Goal: Task Accomplishment & Management: Use online tool/utility

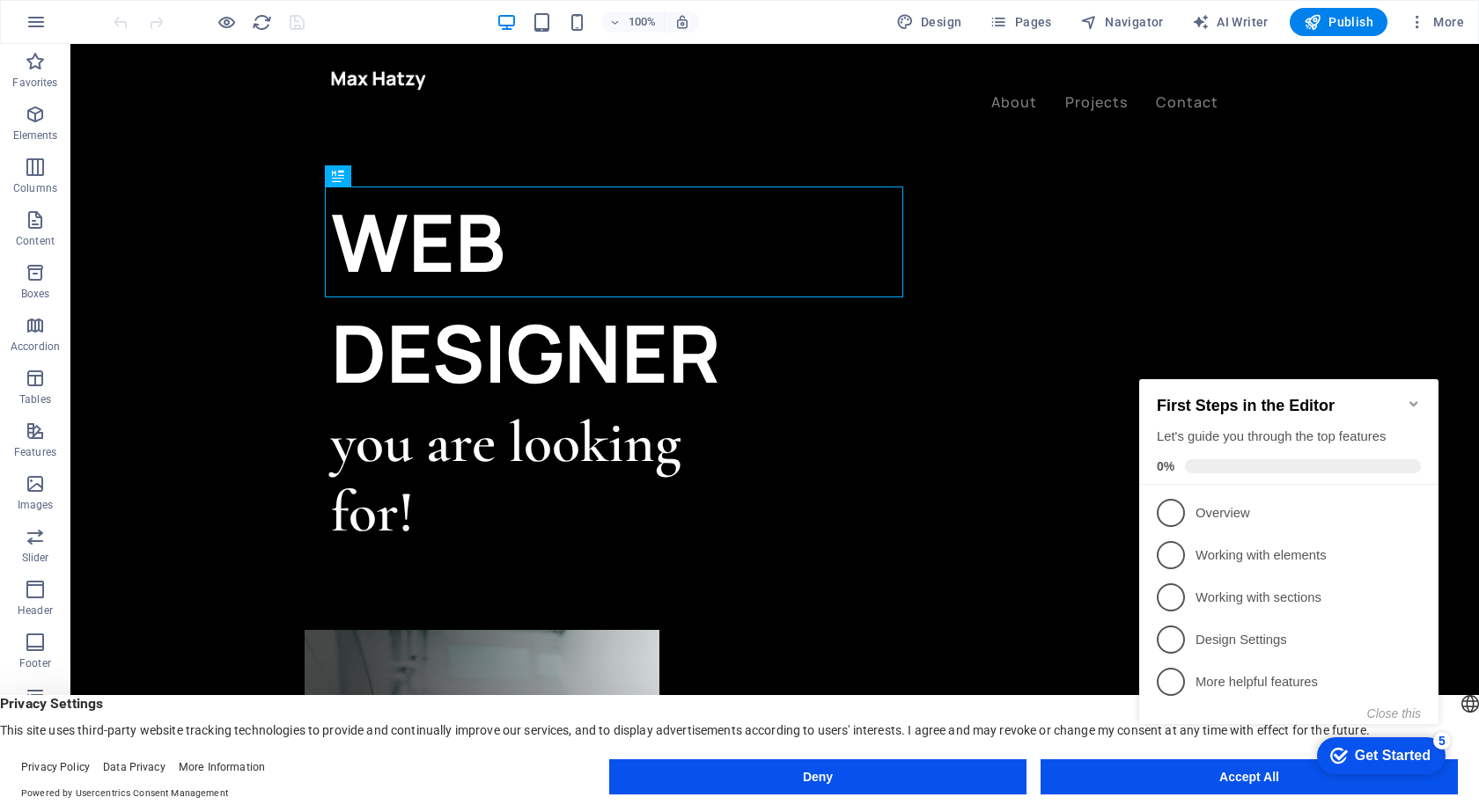
click div "checkmark Get Started 5 First Steps in the Editor Let's guide you through the t…"
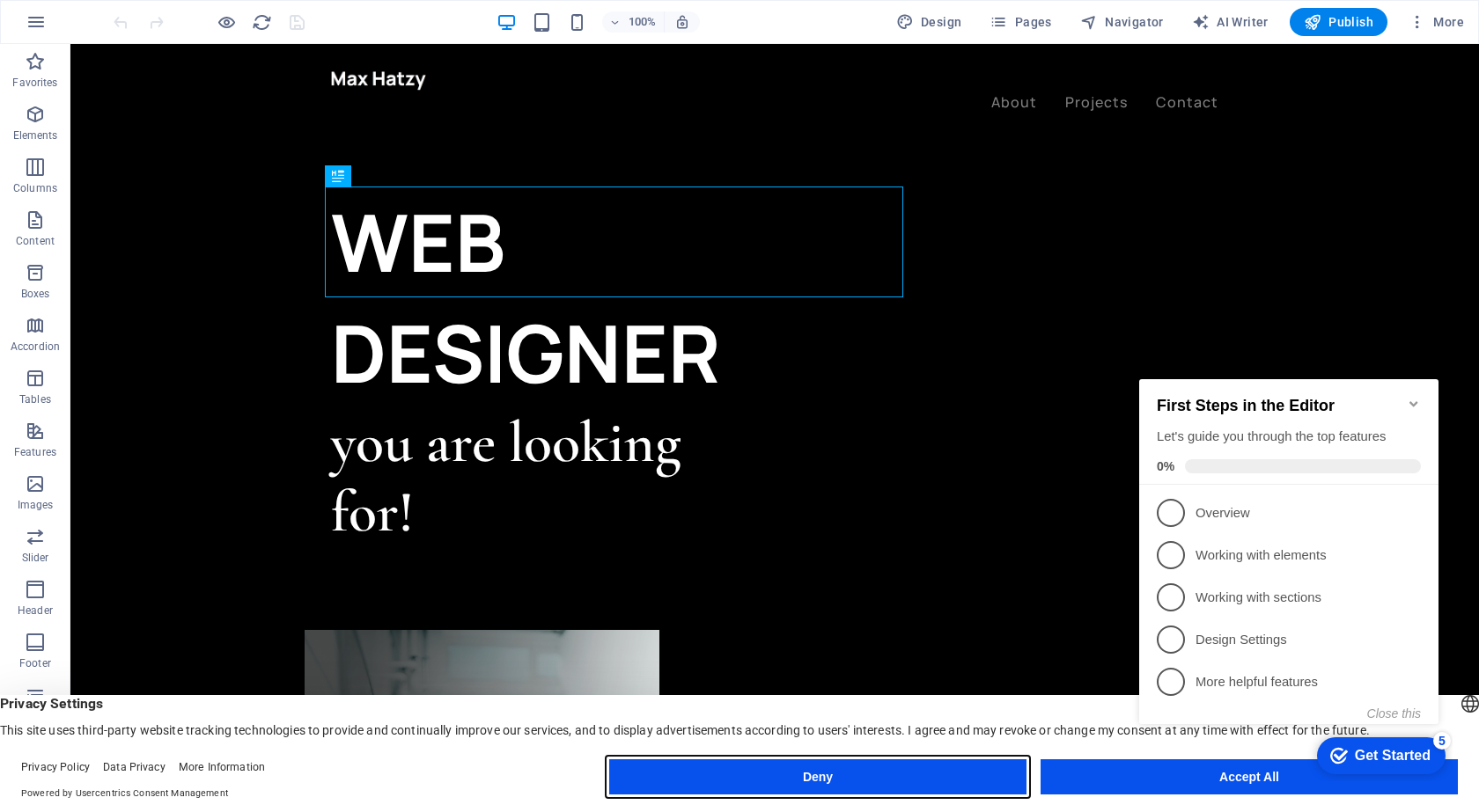
drag, startPoint x: 836, startPoint y: 776, endPoint x: 1129, endPoint y: 715, distance: 299.3
click at [1129, 715] on div "English Deutsch English Deutsch Privacy Settings This site uses third-party web…" at bounding box center [739, 754] width 1479 height 117
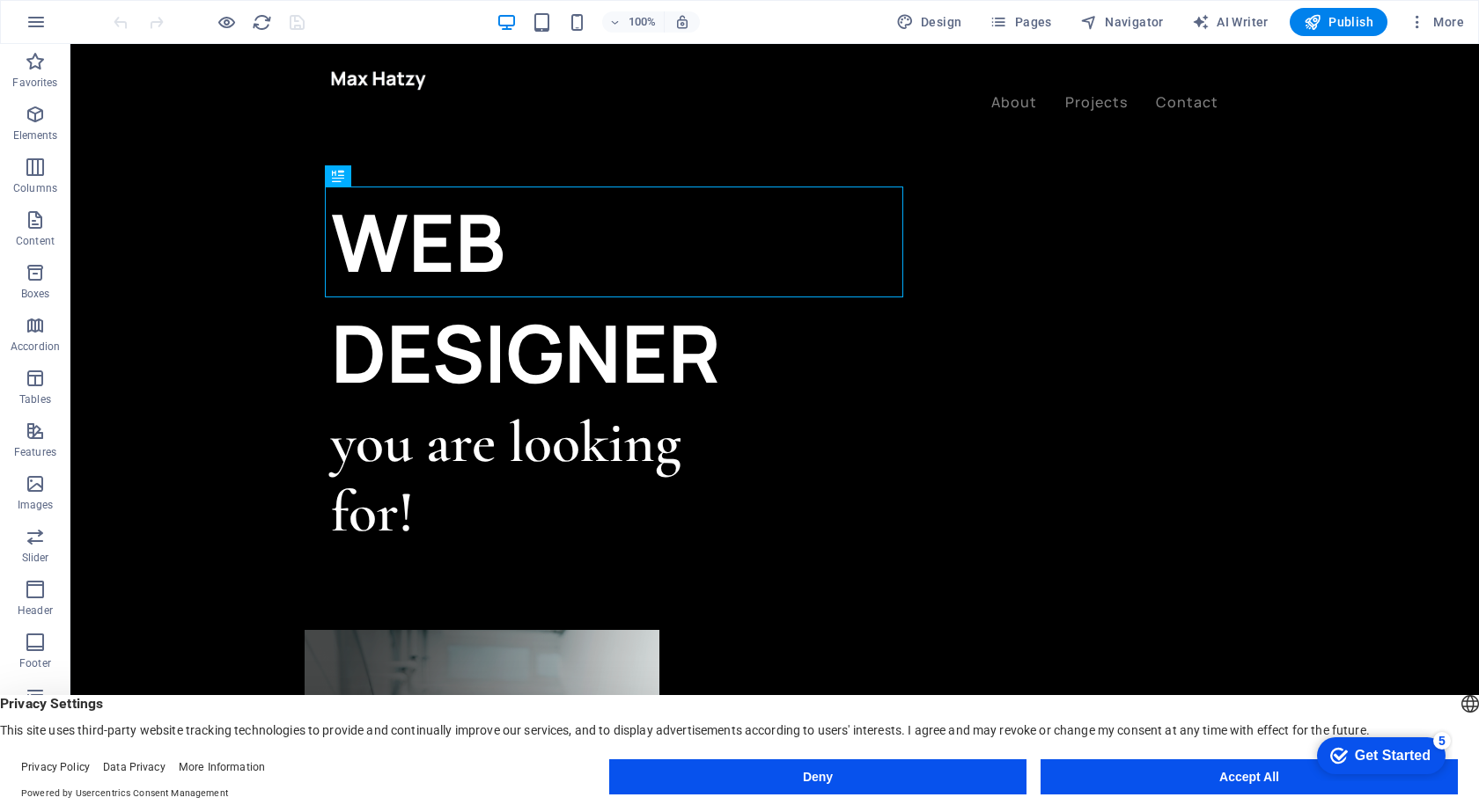
click div "checkmark Get Started 5 First Steps in the Editor Let's guide you through the t…"
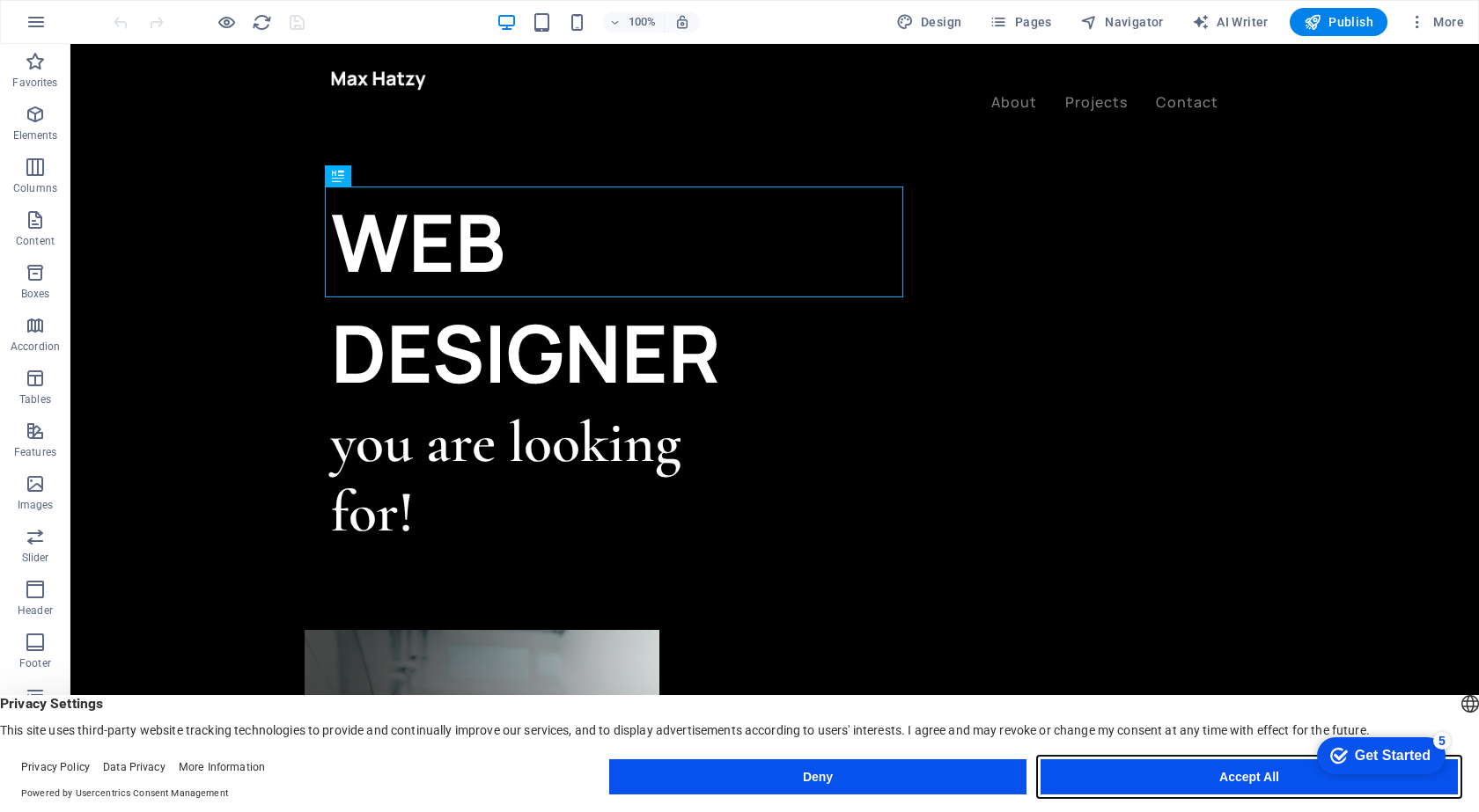
click at [1207, 776] on button "Accept All" at bounding box center [1249, 777] width 418 height 35
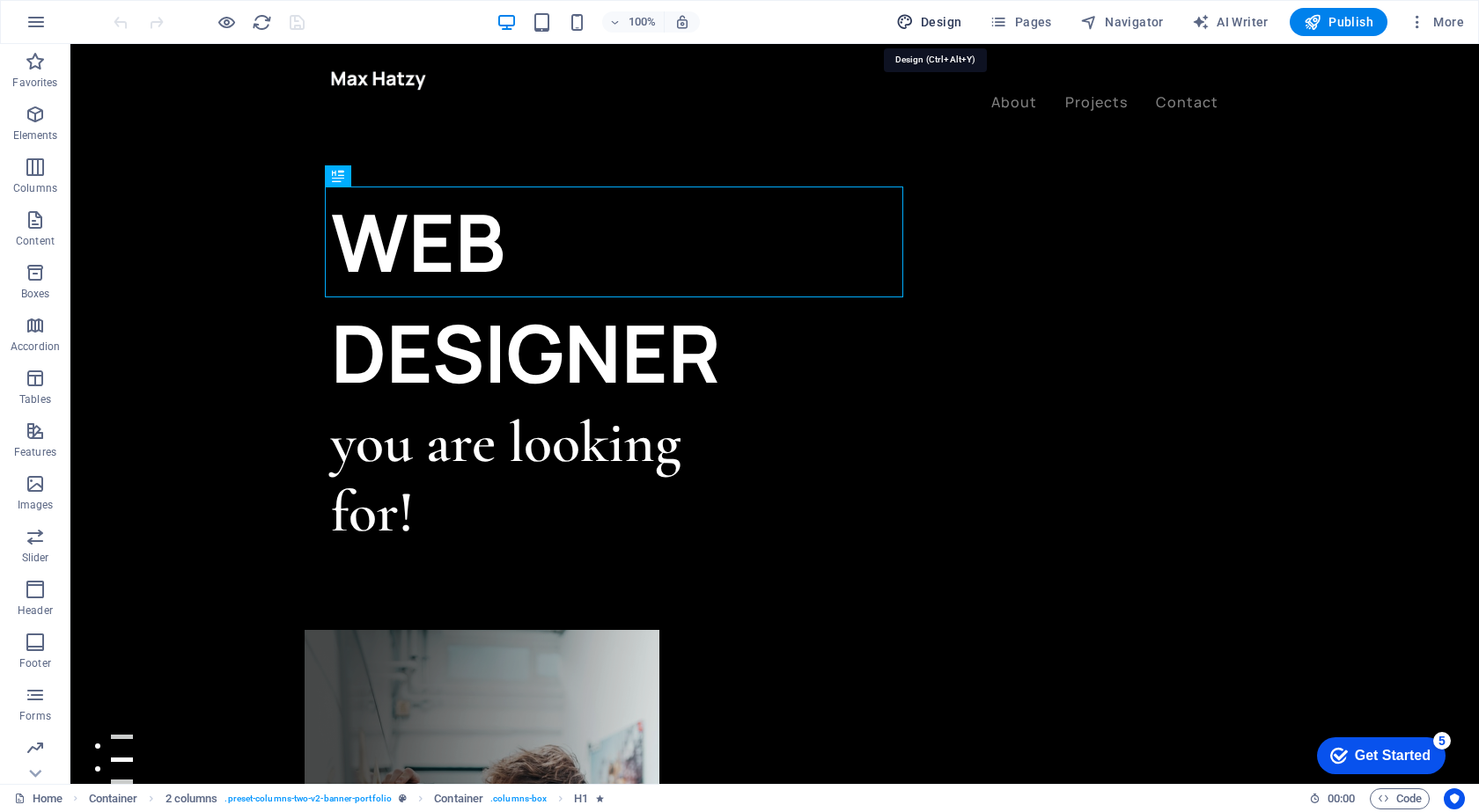
click at [948, 18] on span "Design" at bounding box center [930, 21] width 66 height 17
select select "ease-in-out"
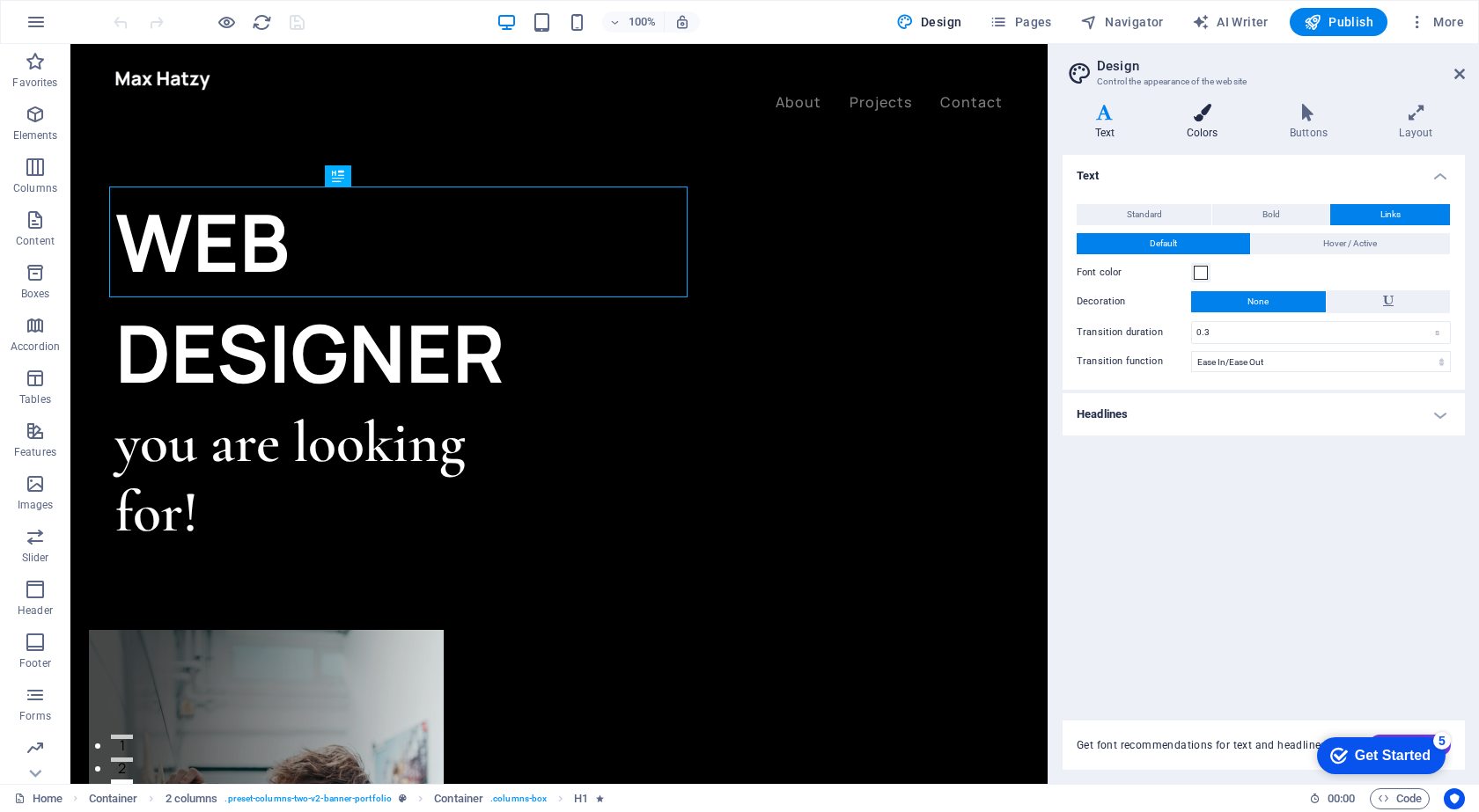
click at [1213, 125] on h4 "Colors" at bounding box center [1205, 122] width 103 height 37
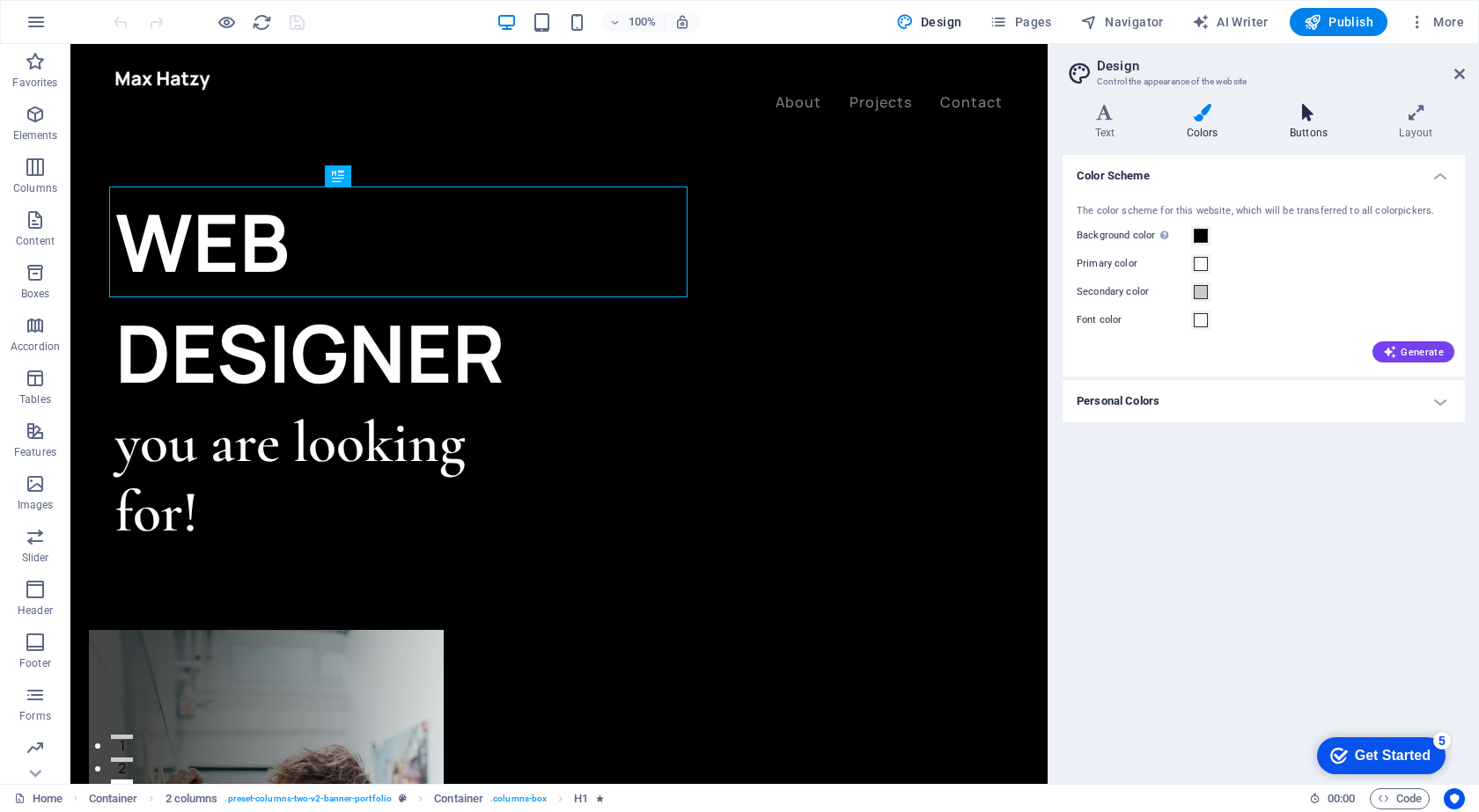
click at [1325, 124] on h4 "Buttons" at bounding box center [1311, 122] width 109 height 37
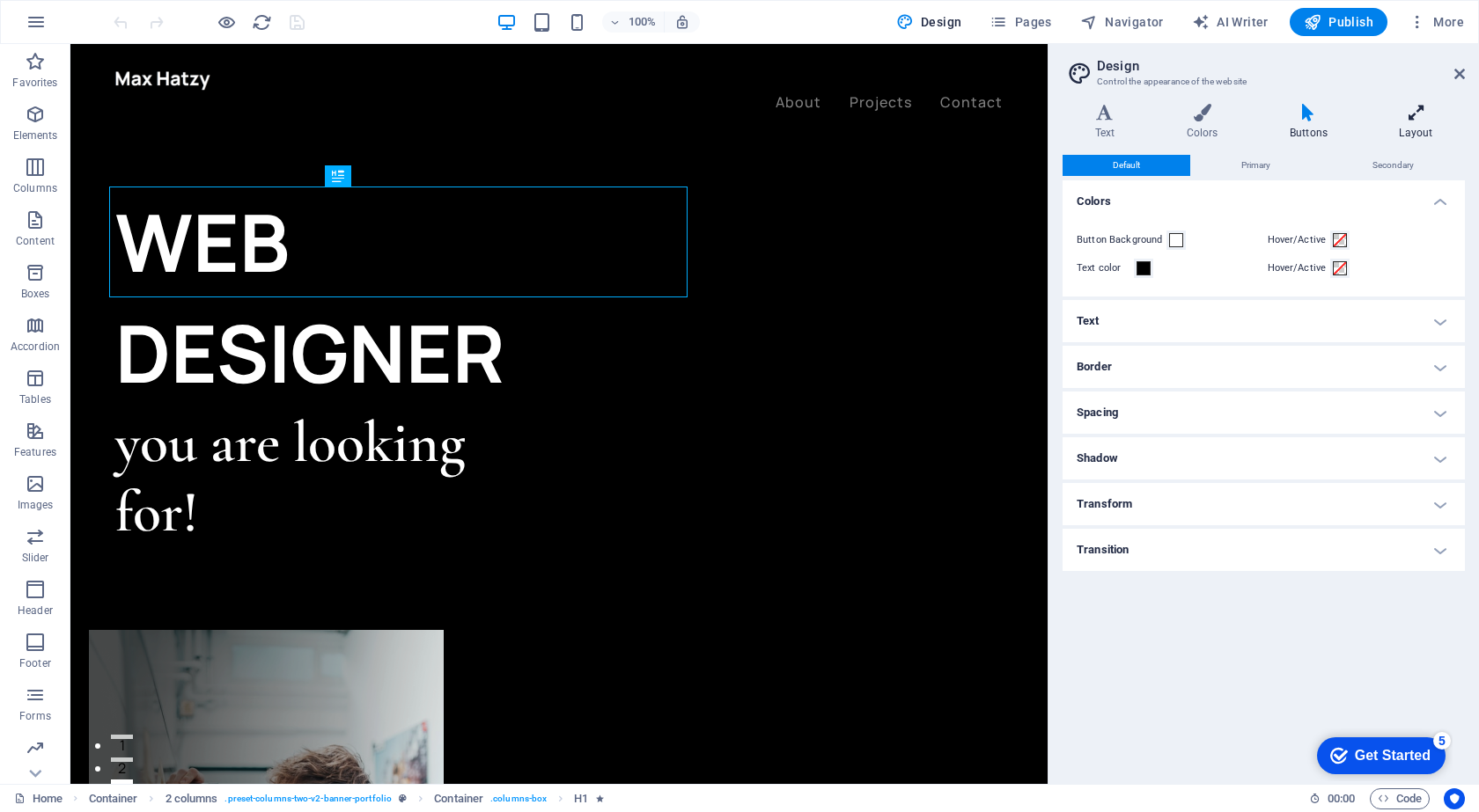
click at [1406, 124] on h4 "Layout" at bounding box center [1416, 122] width 98 height 37
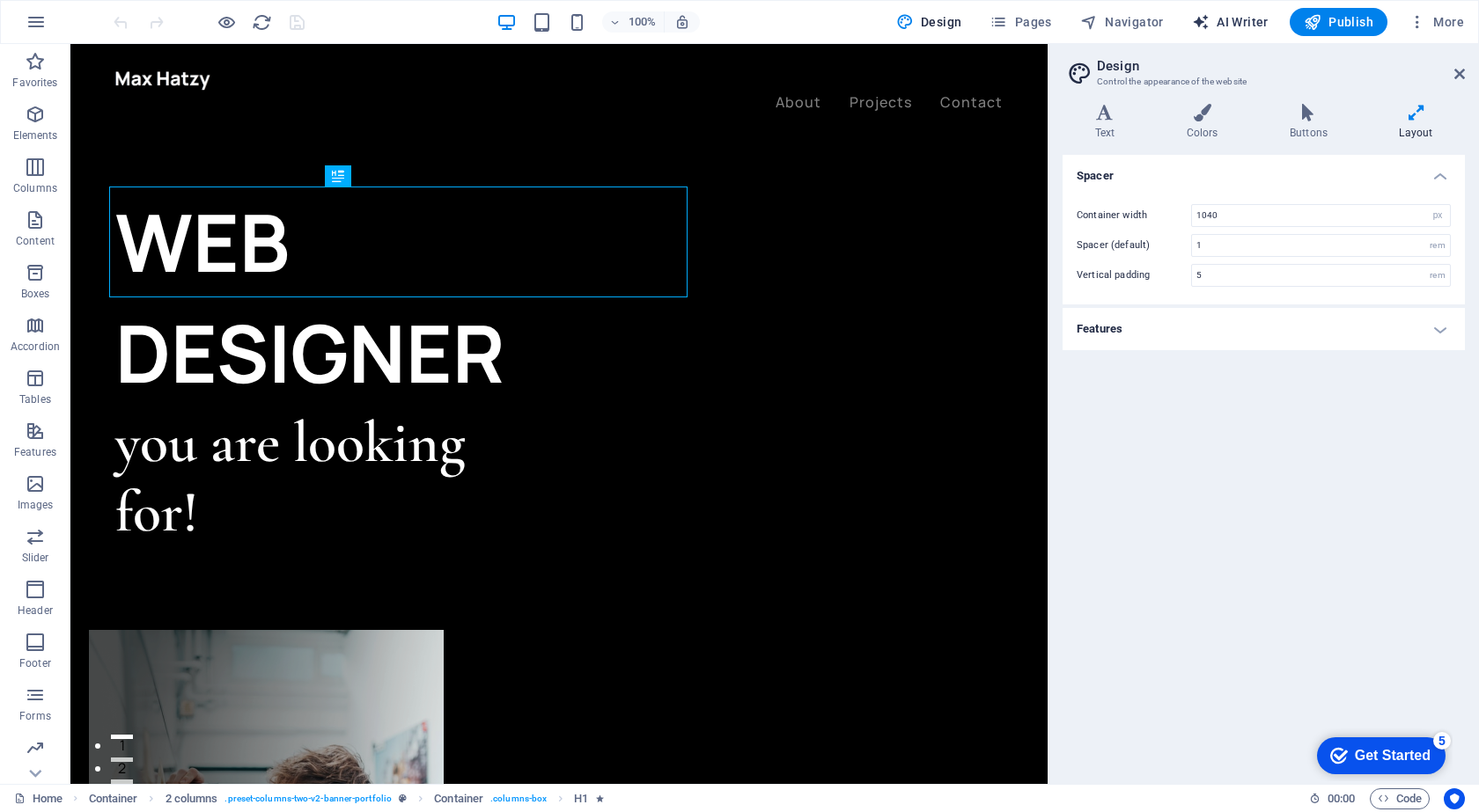
click at [1235, 20] on span "AI Writer" at bounding box center [1231, 21] width 77 height 17
select select "English"
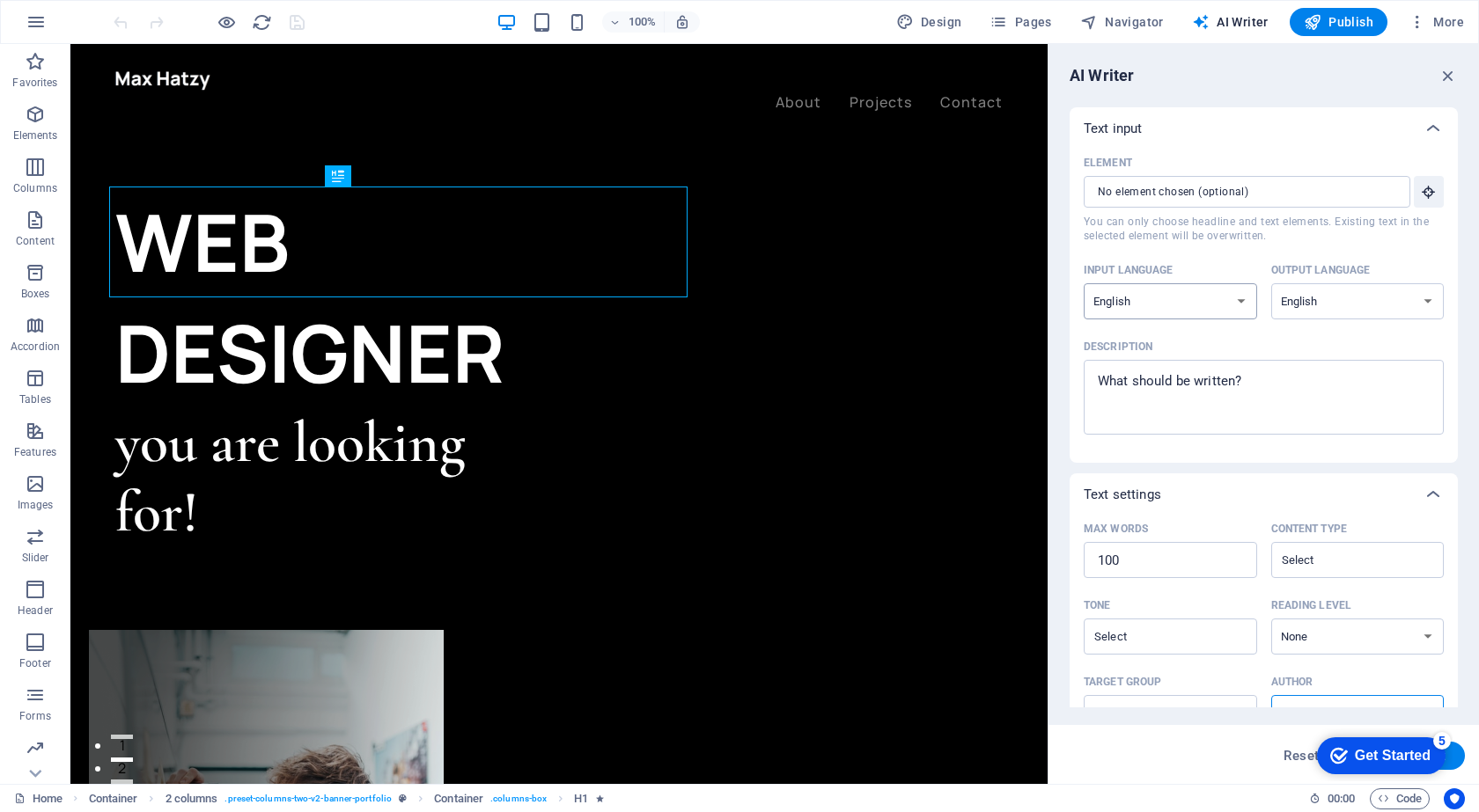
click at [1132, 304] on select "Albanian Arabic Armenian Awadhi Azerbaijani Bashkir Basque Belarusian Bengali B…" at bounding box center [1170, 301] width 173 height 36
click at [37, 22] on icon "button" at bounding box center [36, 21] width 21 height 21
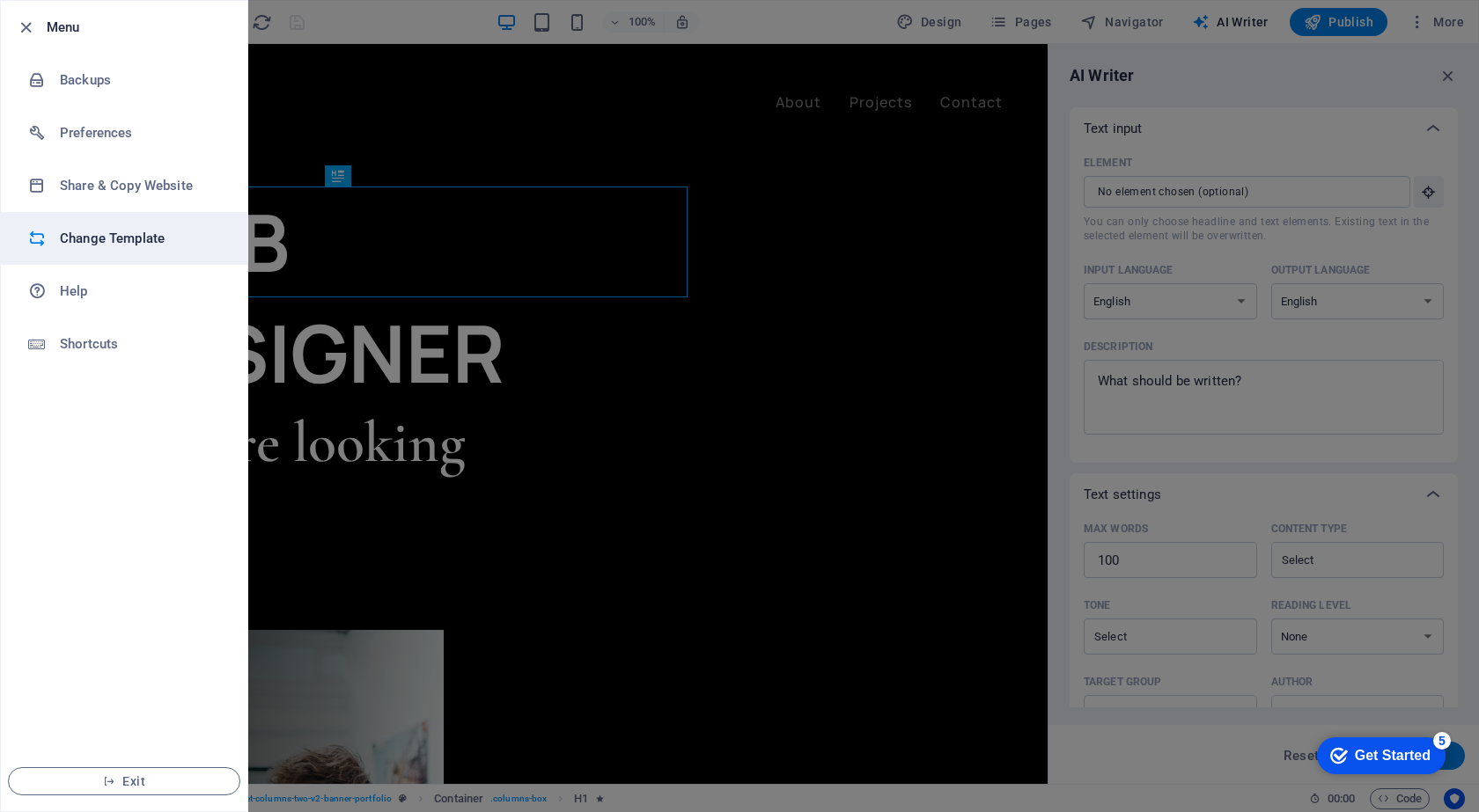
click at [85, 239] on h6 "Change Template" at bounding box center [141, 238] width 163 height 21
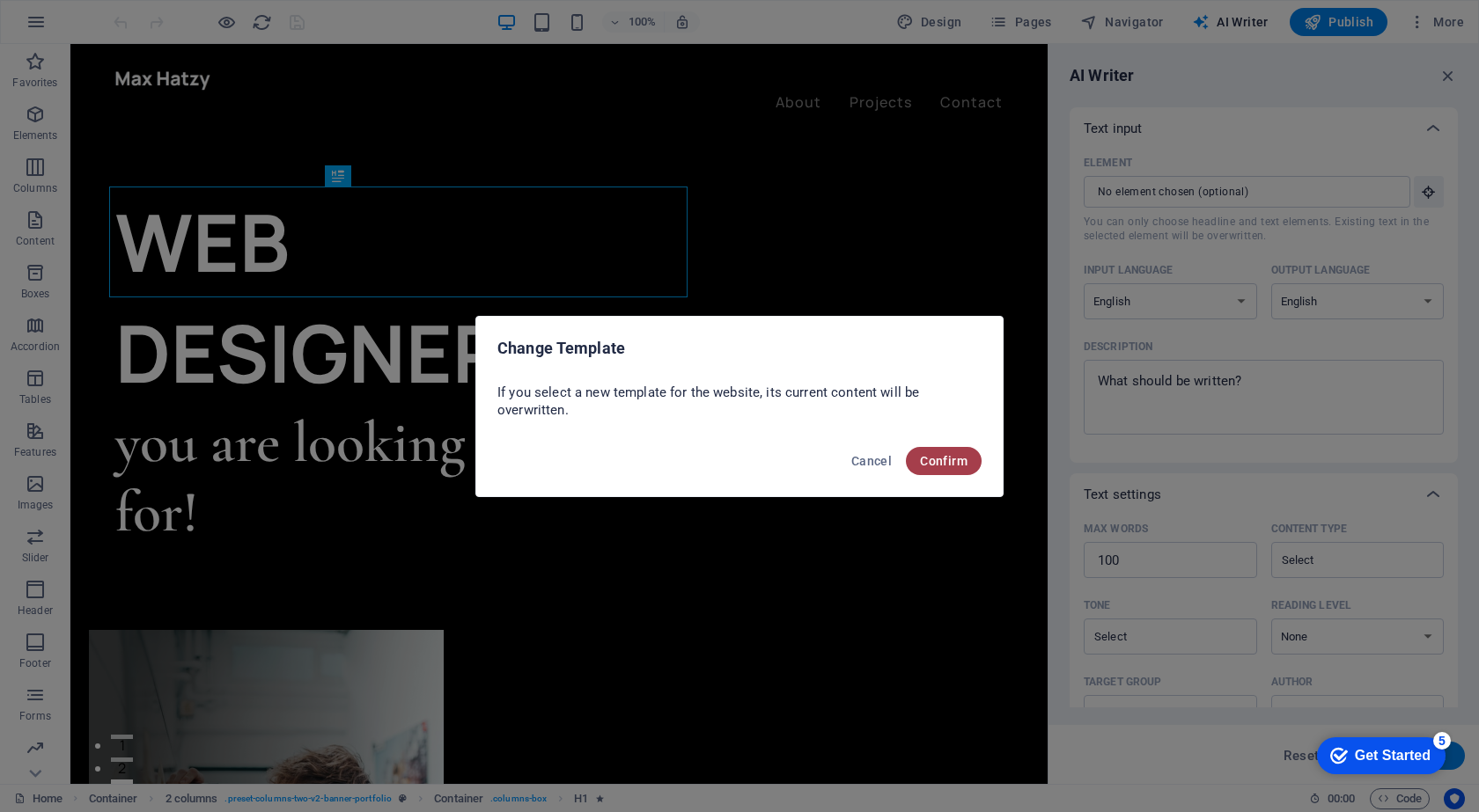
click at [949, 463] on span "Confirm" at bounding box center [944, 460] width 48 height 14
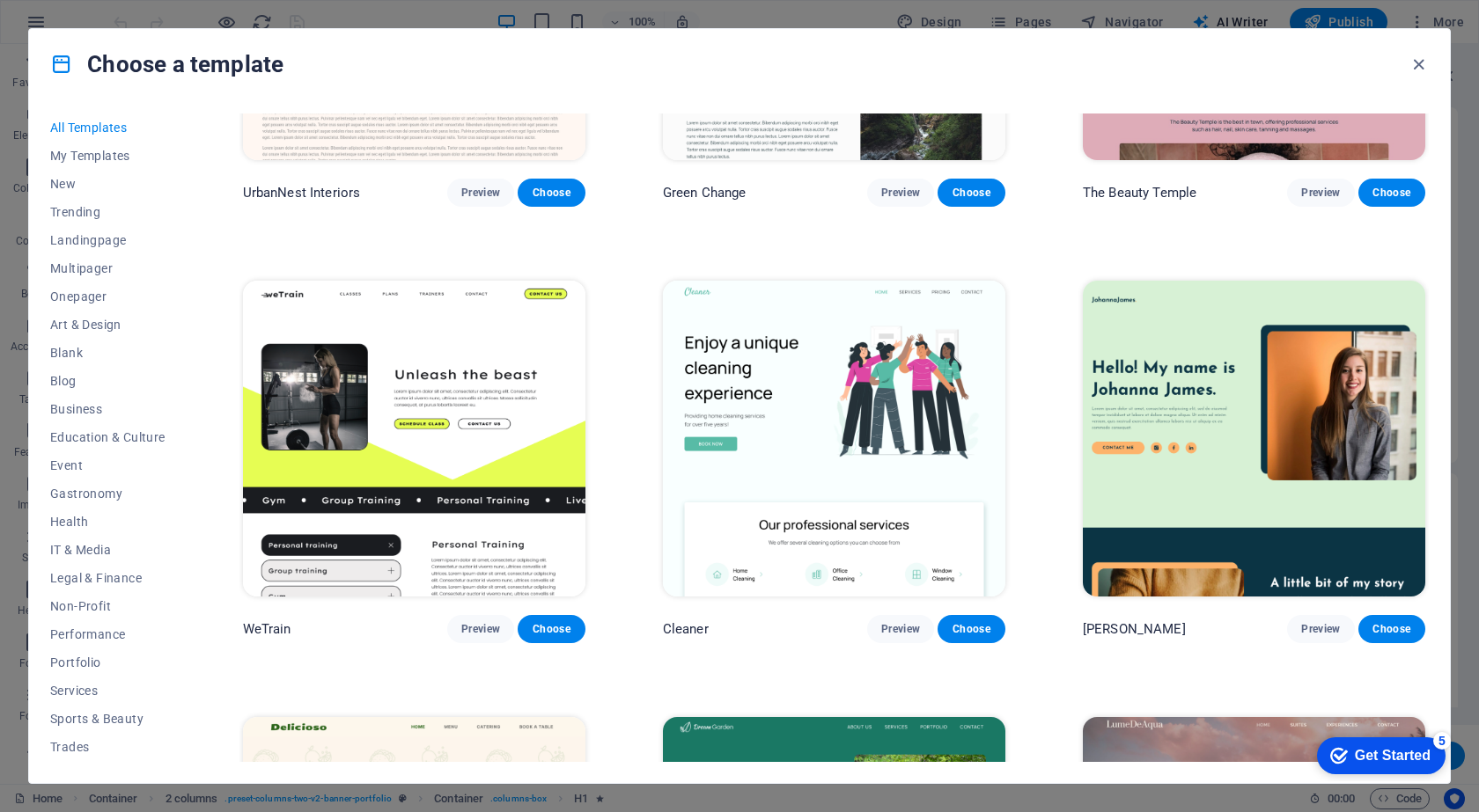
scroll to position [2464, 0]
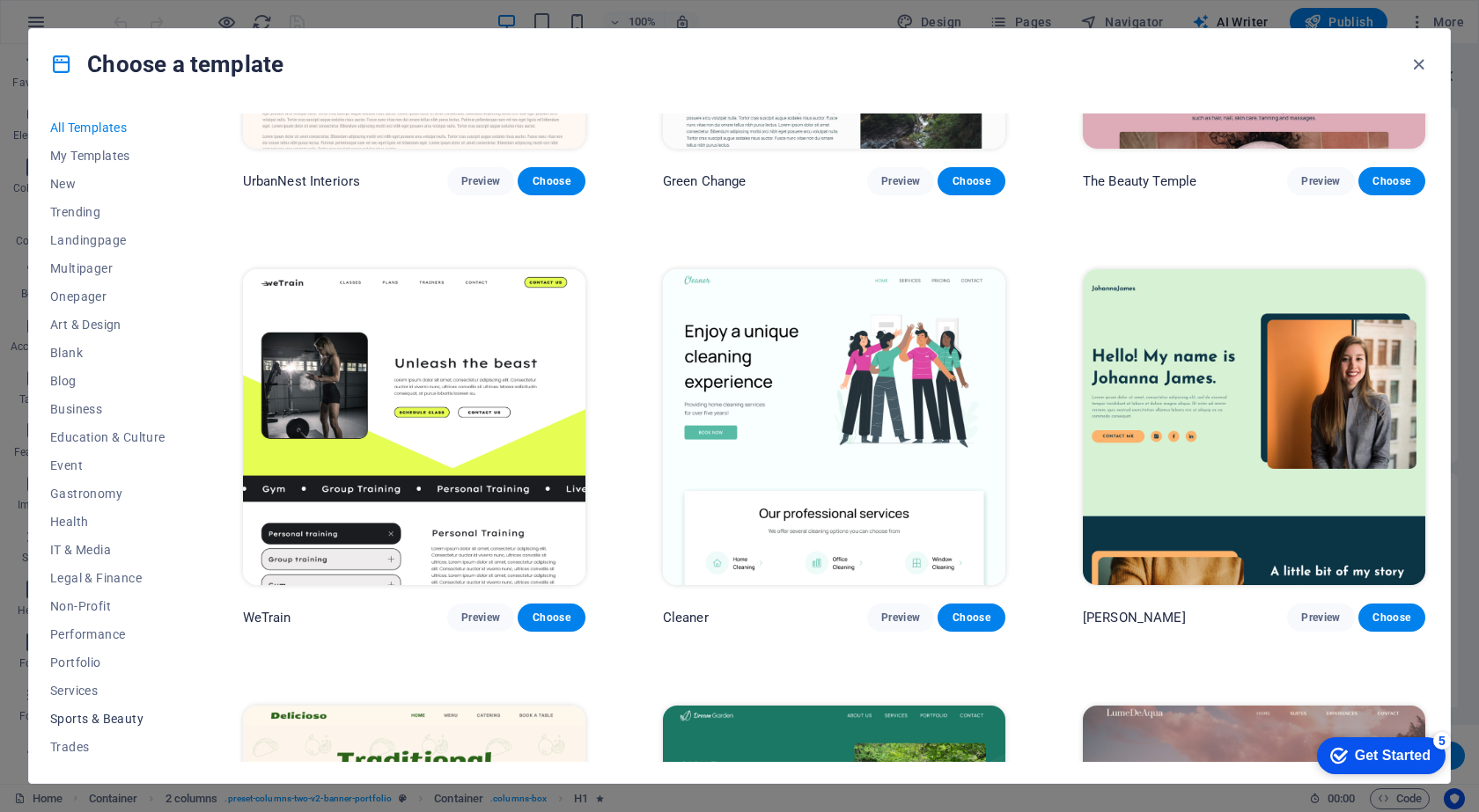
click at [83, 714] on span "Sports & Beauty" at bounding box center [108, 719] width 115 height 14
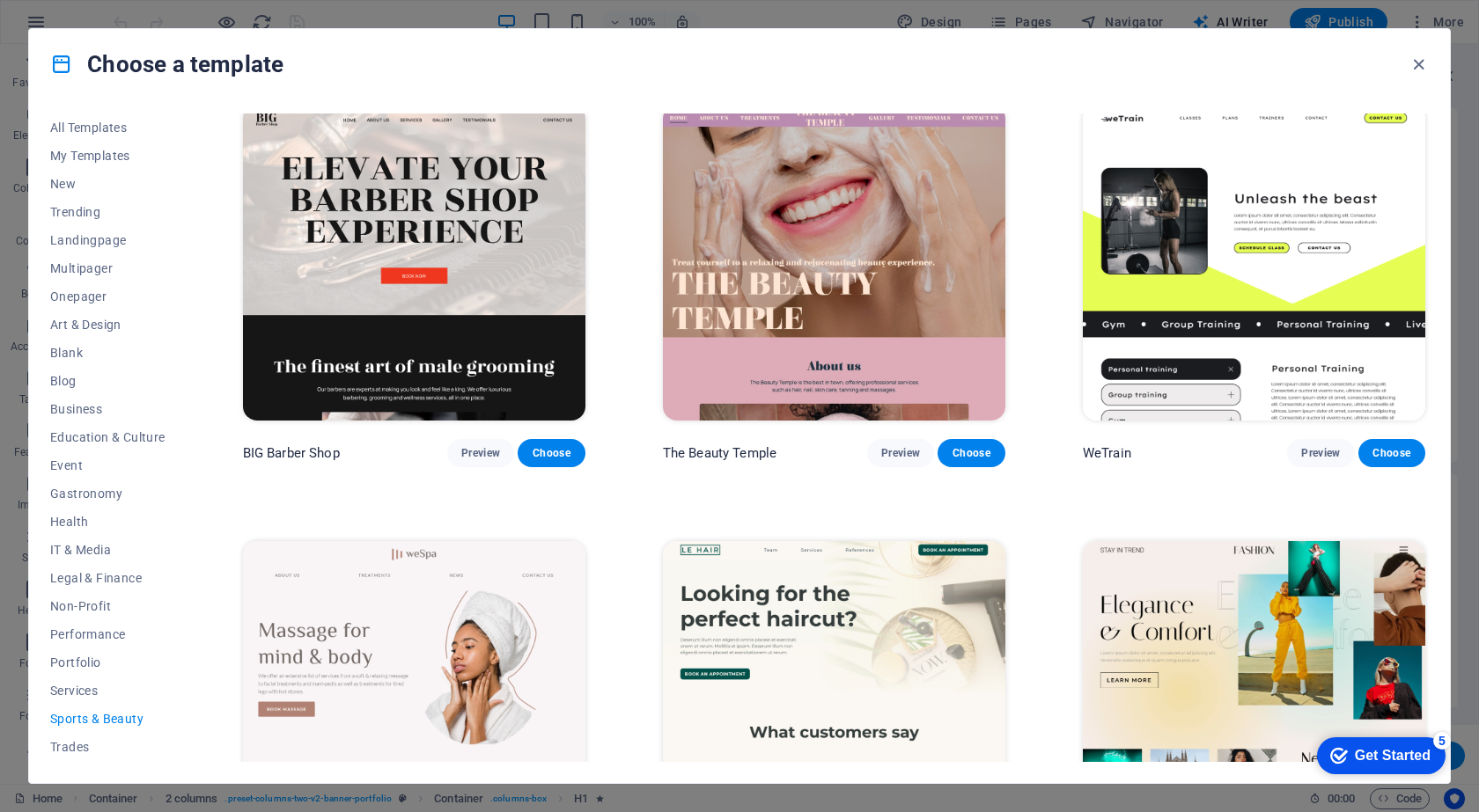
scroll to position [0, 0]
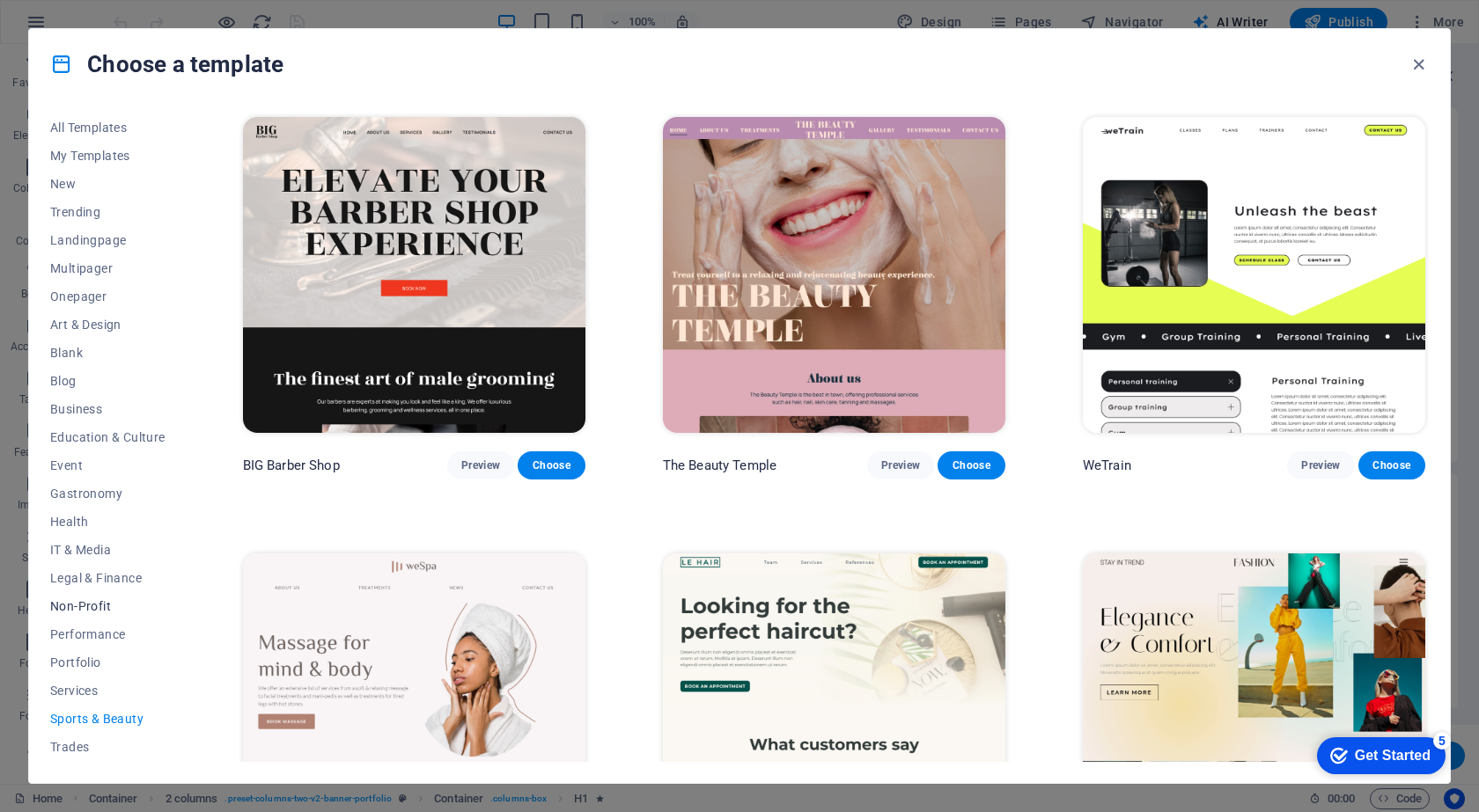
click at [74, 605] on span "Non-Profit" at bounding box center [108, 606] width 115 height 14
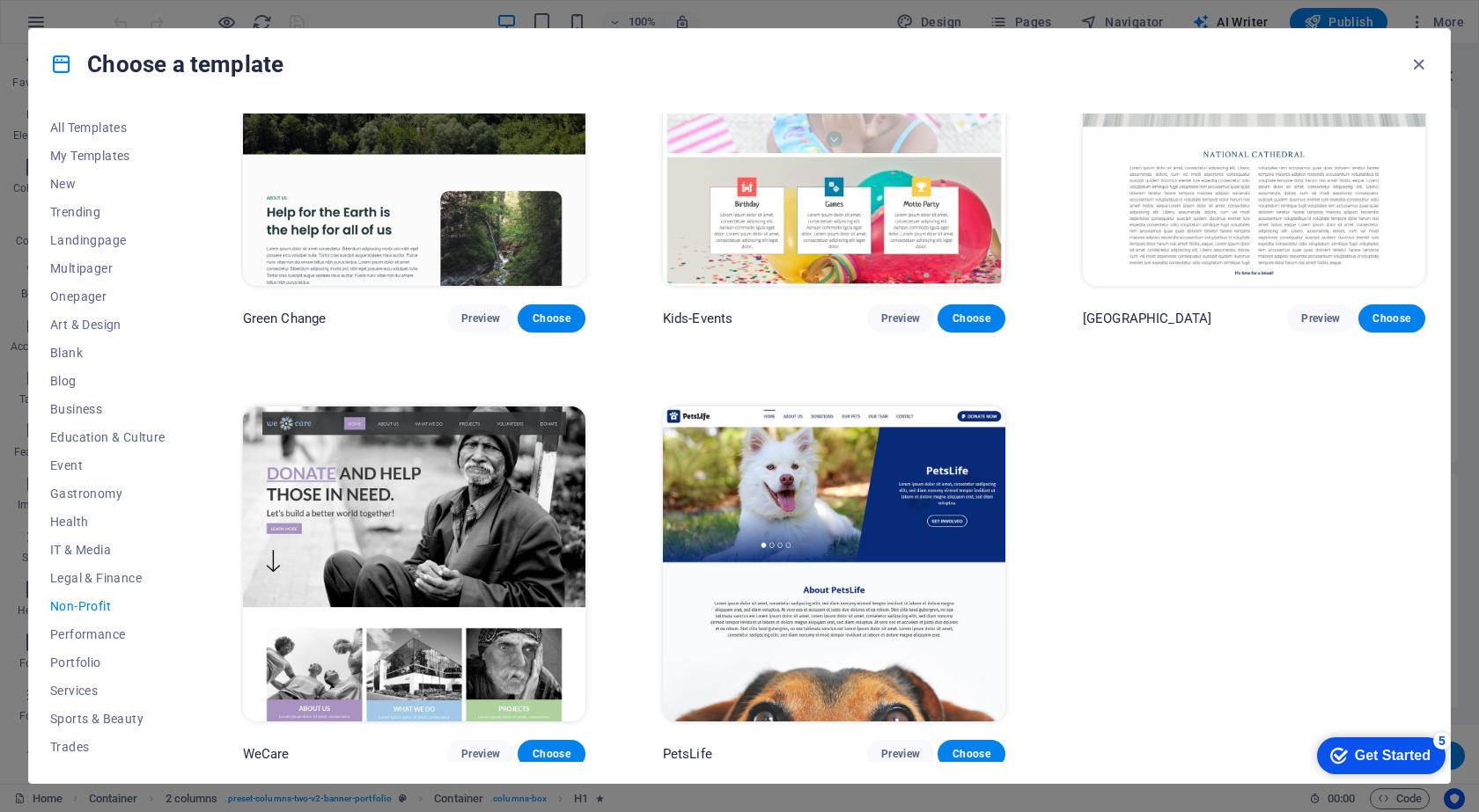
scroll to position [149, 0]
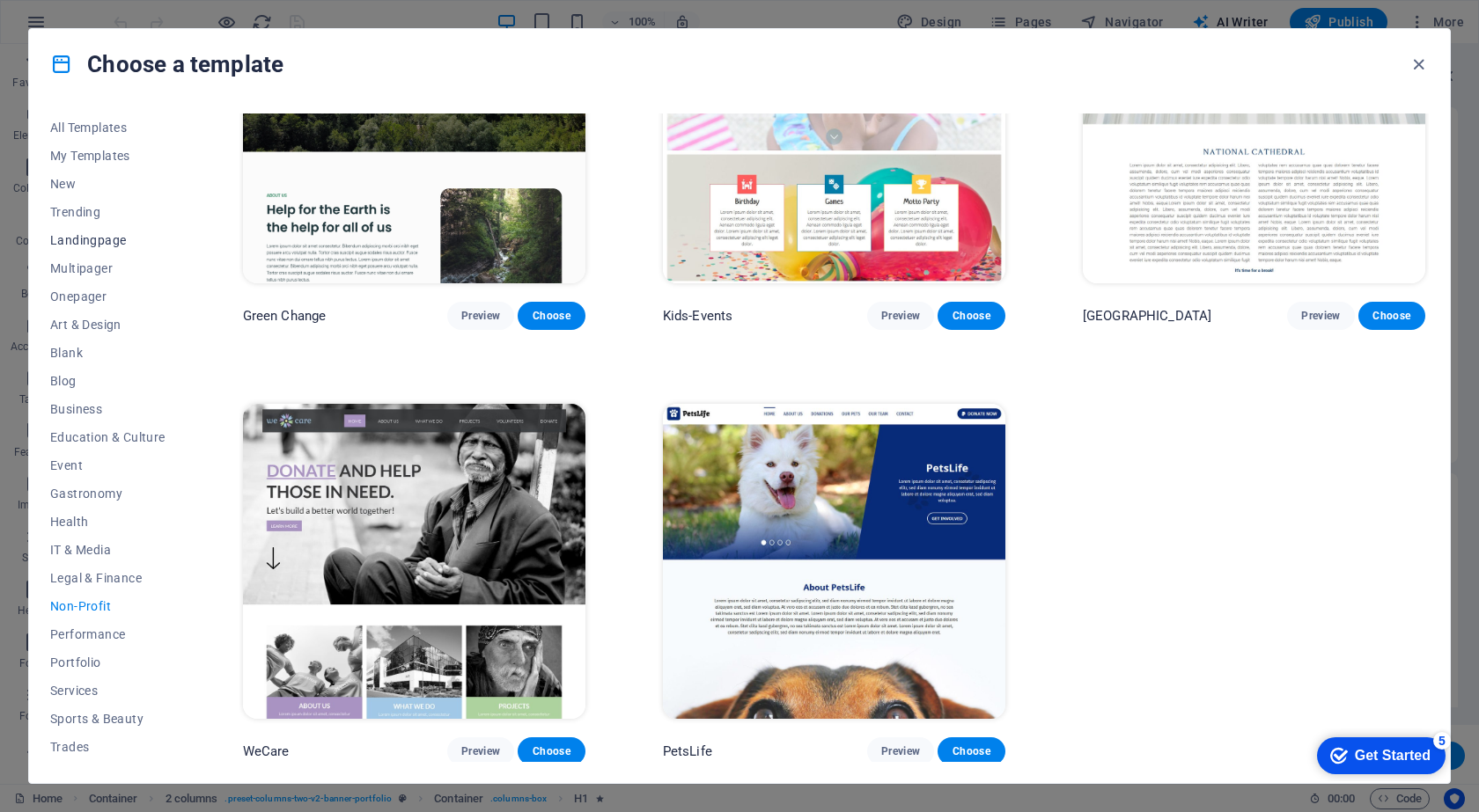
click at [60, 232] on button "Landingpage" at bounding box center [108, 240] width 115 height 28
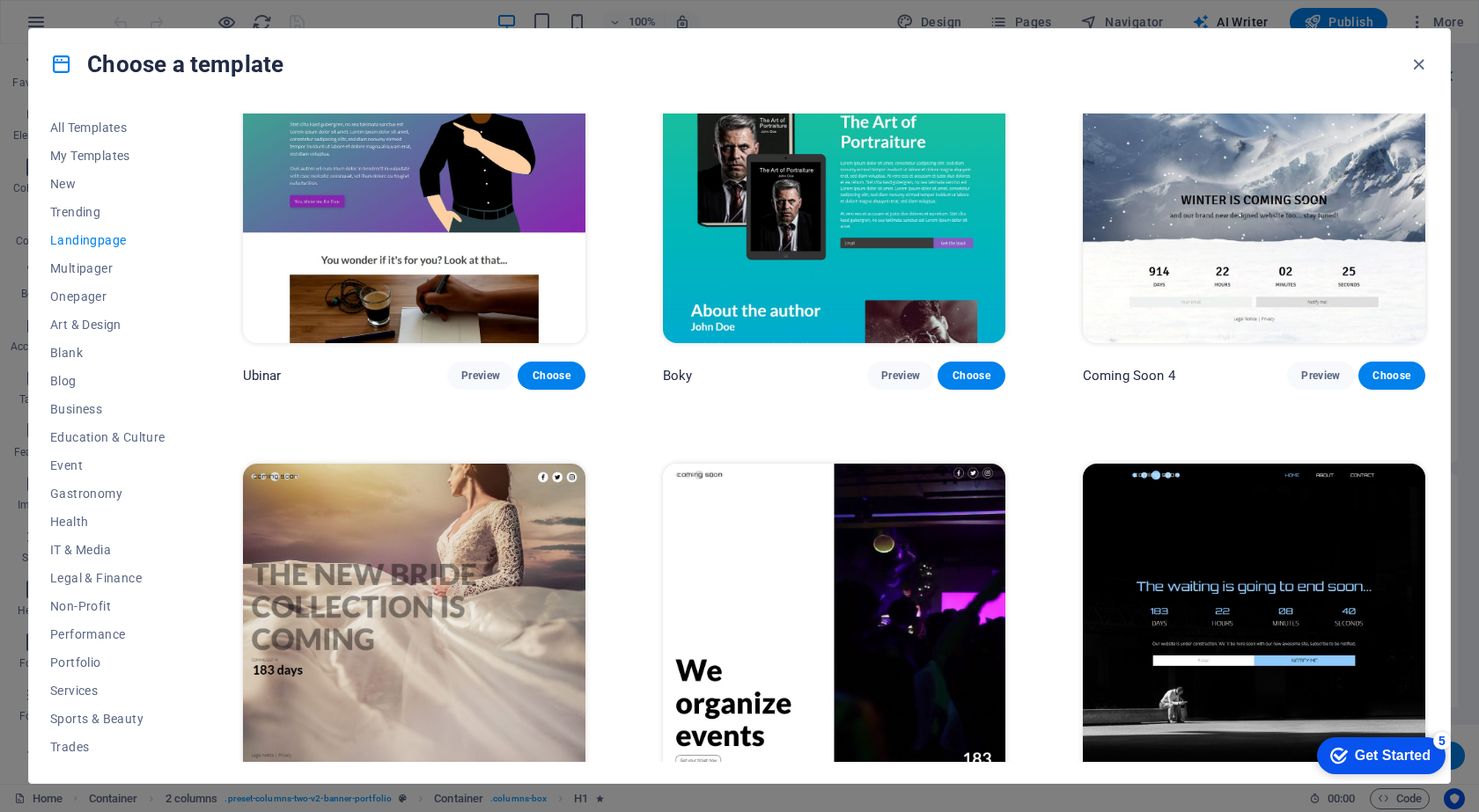
scroll to position [3188, 0]
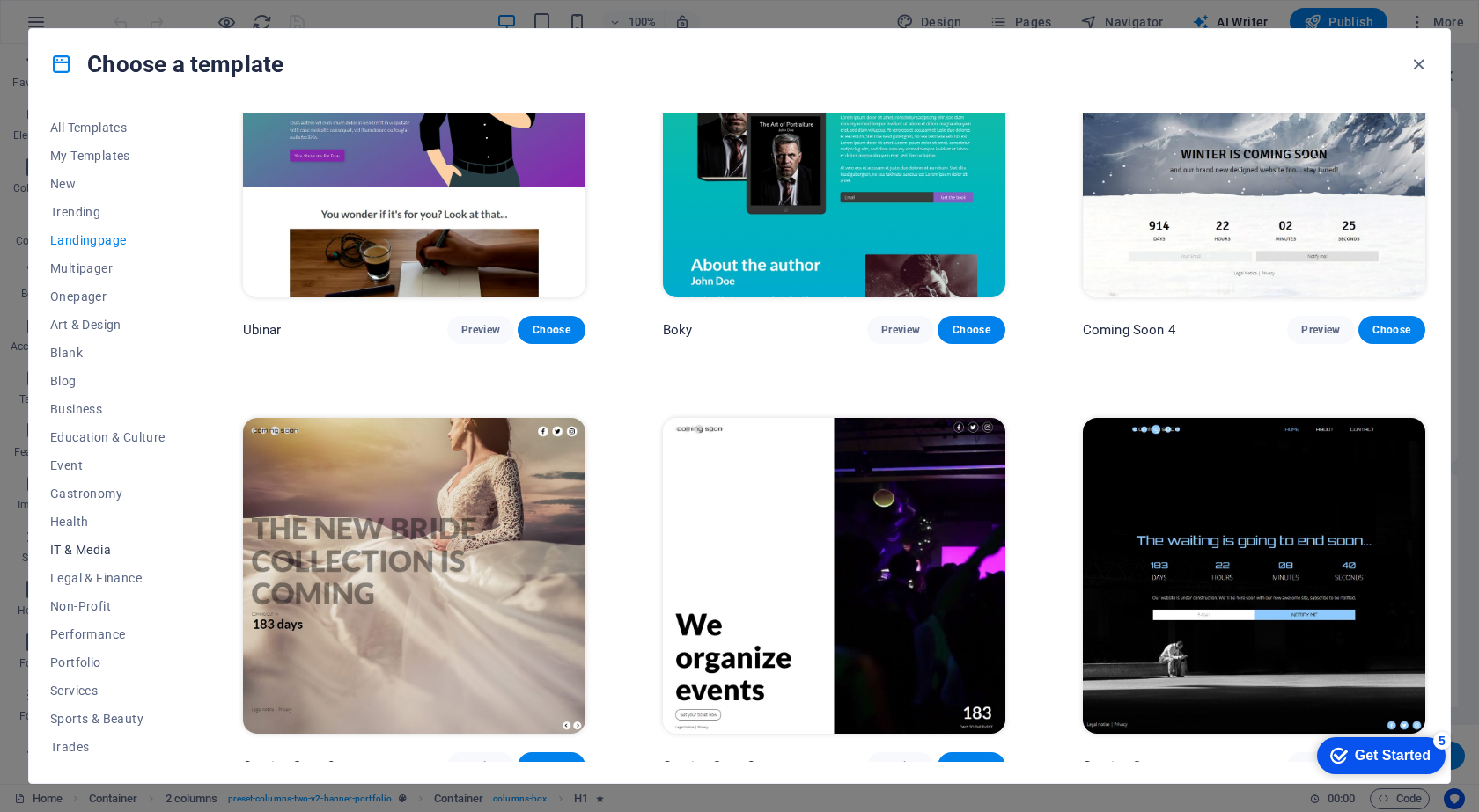
click at [106, 548] on span "IT & Media" at bounding box center [108, 549] width 115 height 14
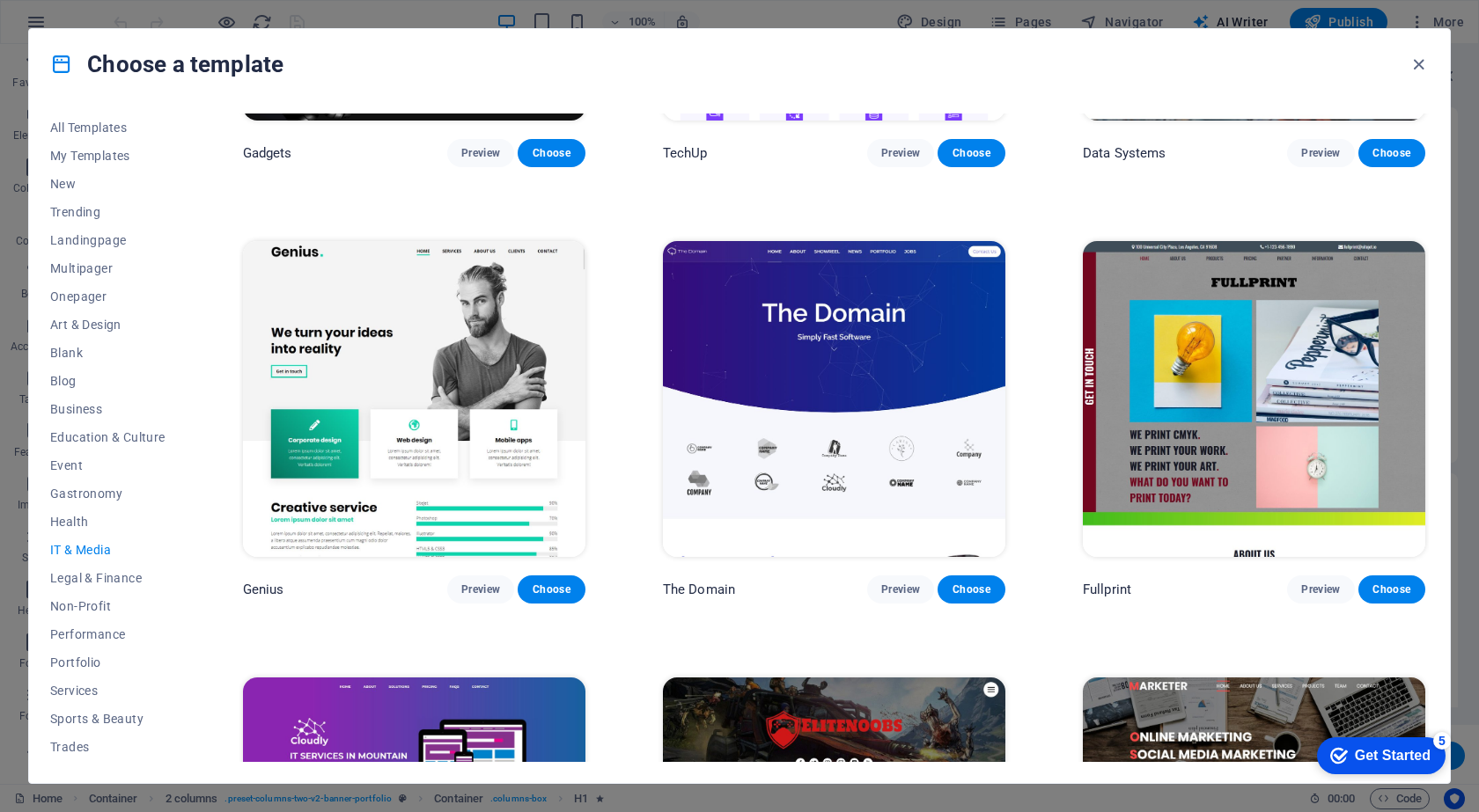
scroll to position [1017, 0]
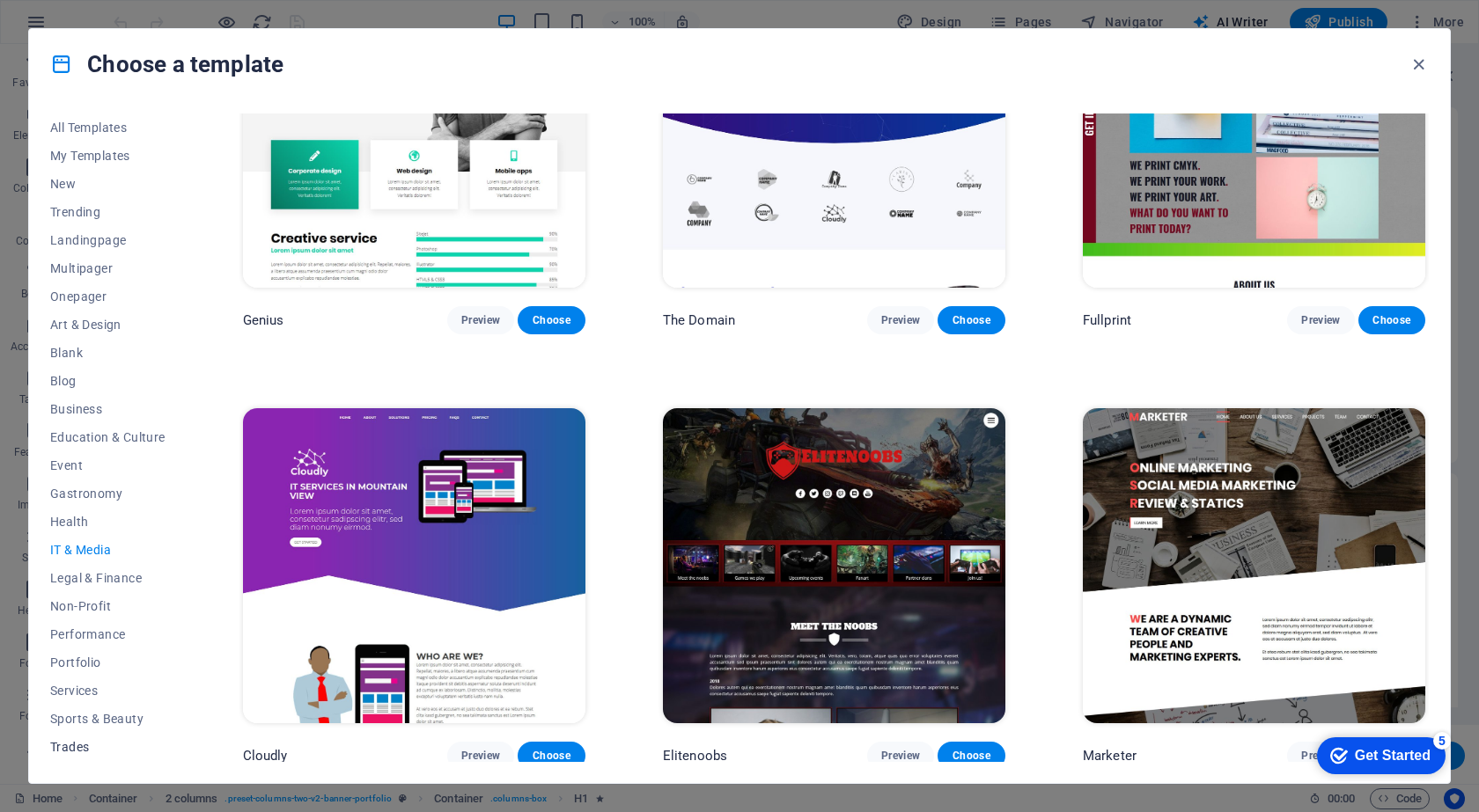
click at [92, 742] on span "Trades" at bounding box center [108, 747] width 115 height 14
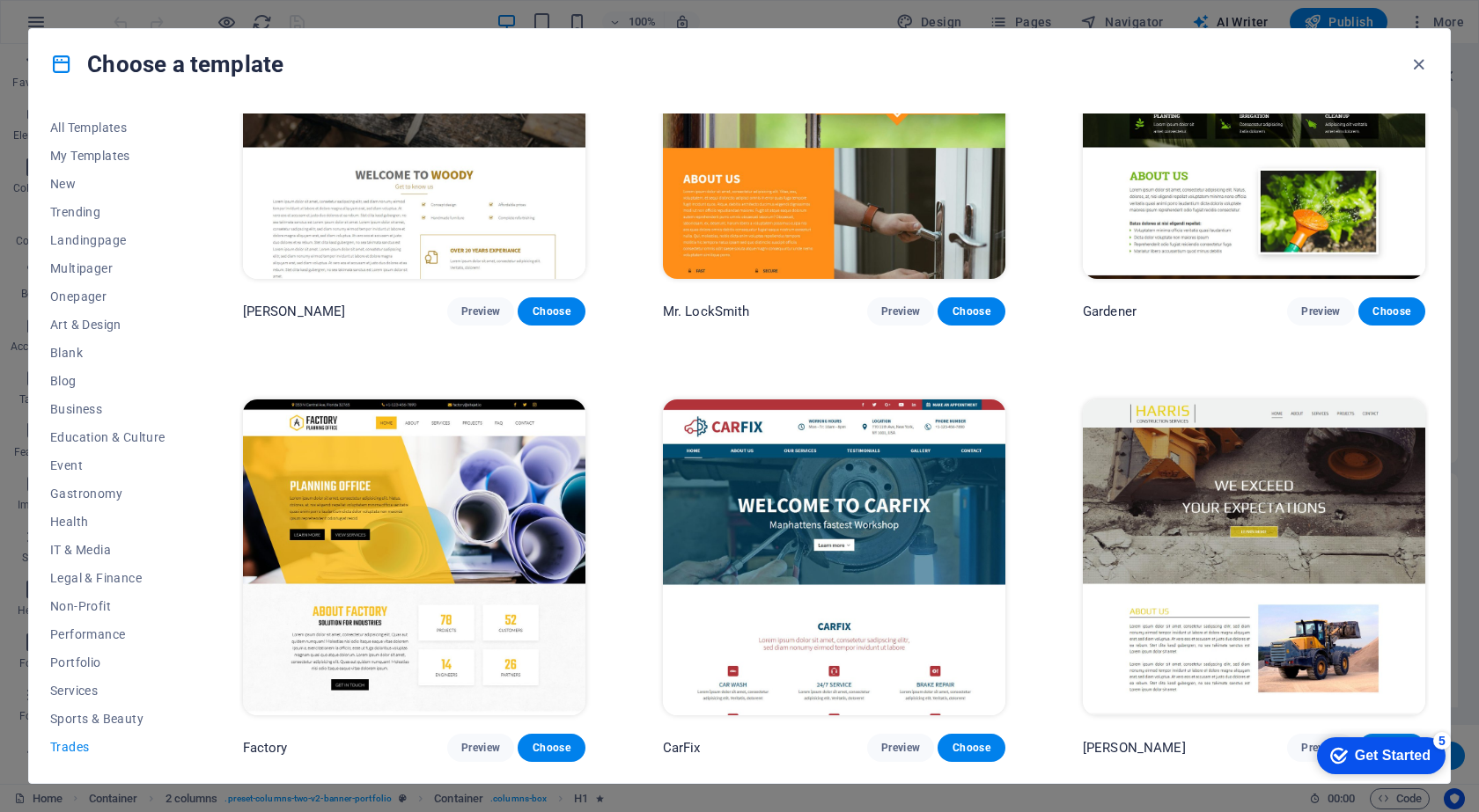
scroll to position [0, 0]
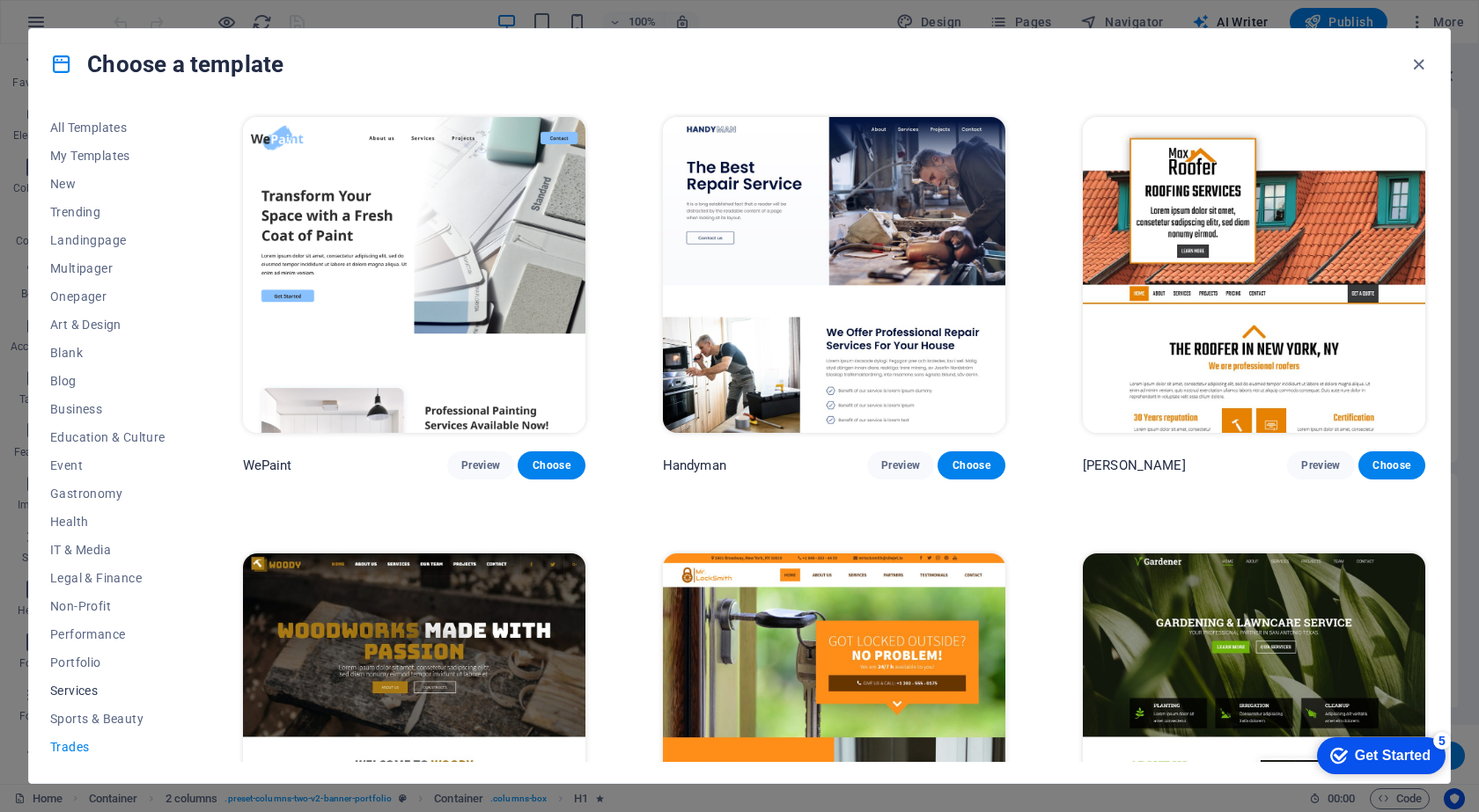
click at [101, 681] on button "Services" at bounding box center [108, 690] width 115 height 28
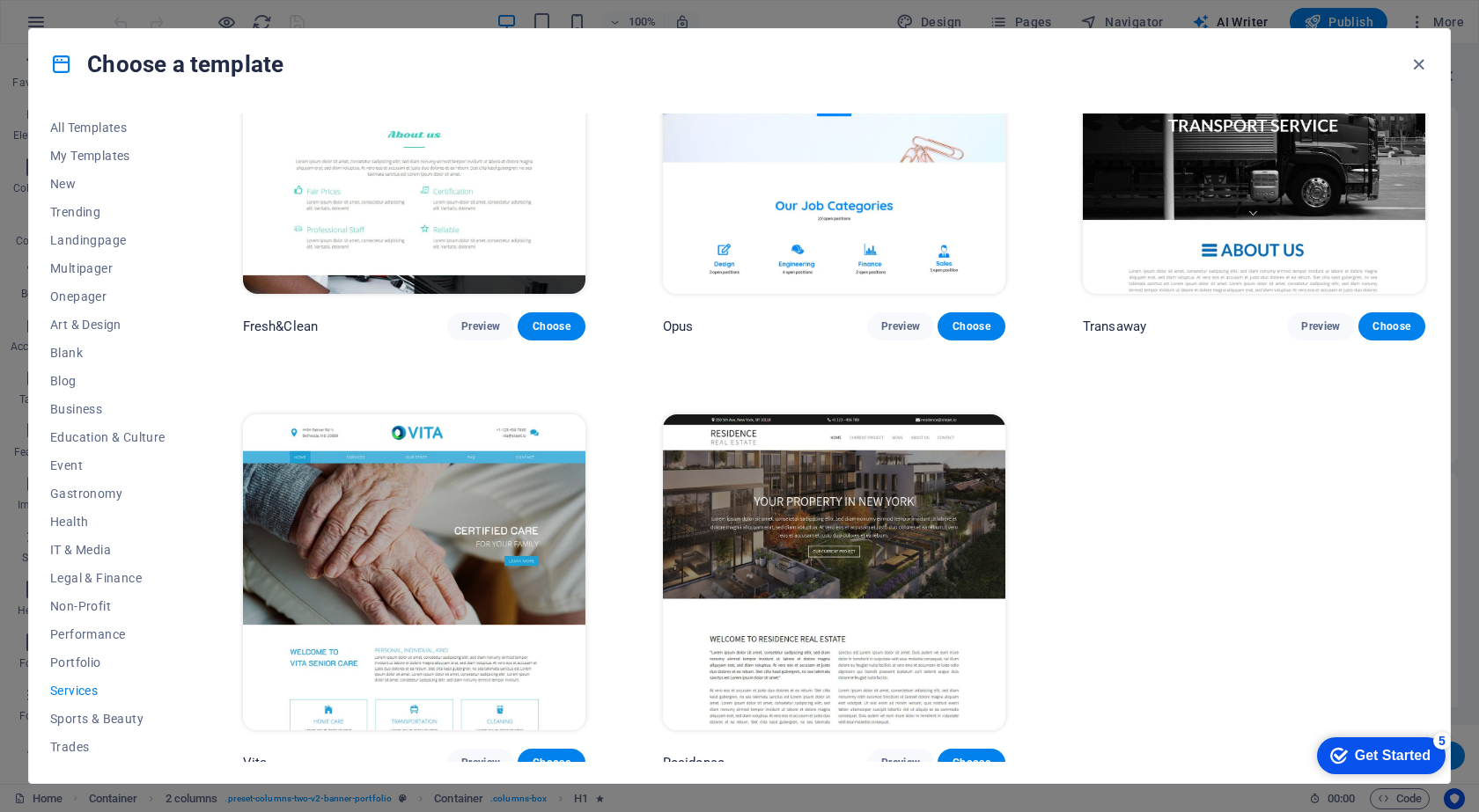
scroll to position [2320, 0]
click at [79, 460] on span "Event" at bounding box center [108, 465] width 115 height 14
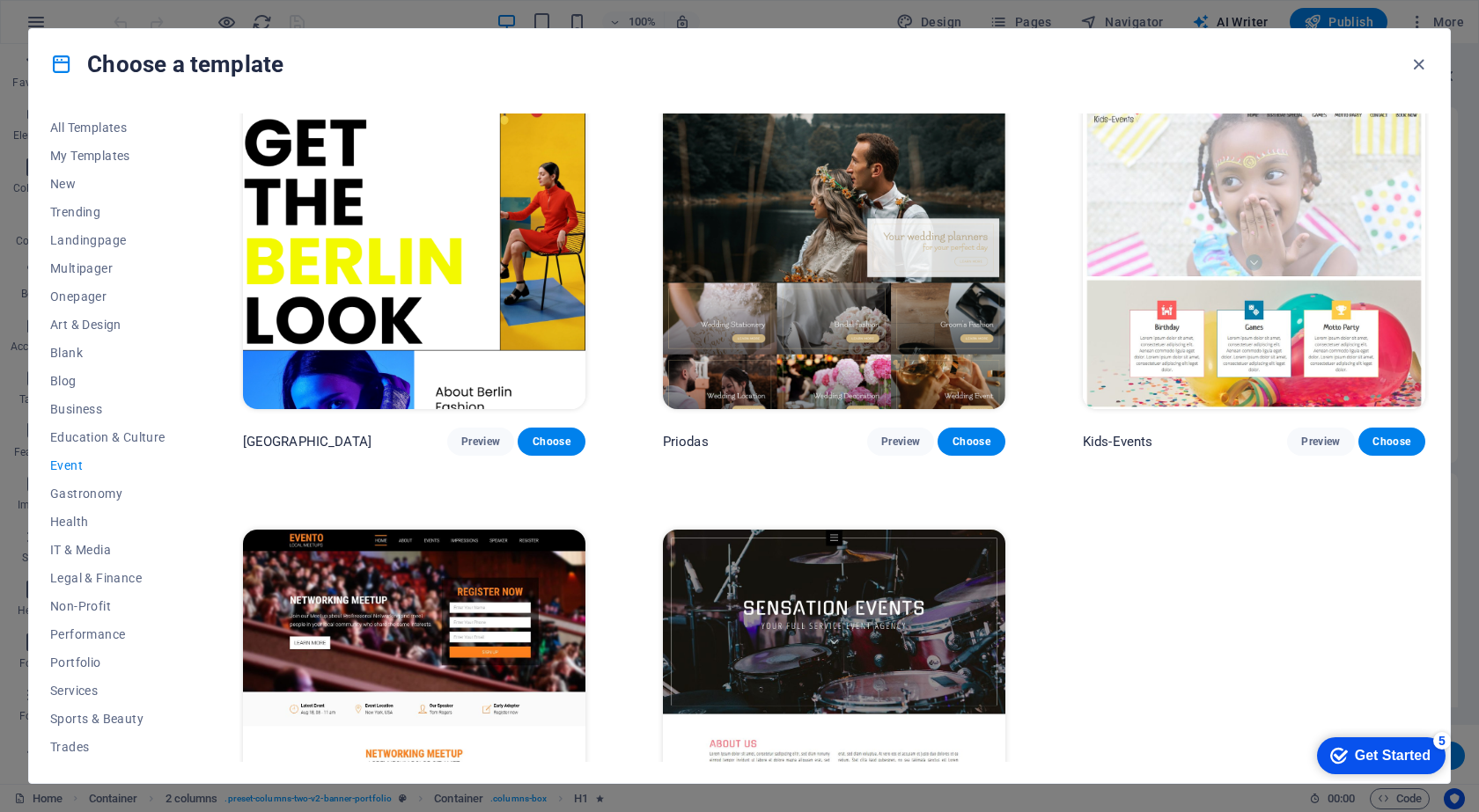
scroll to position [583, 0]
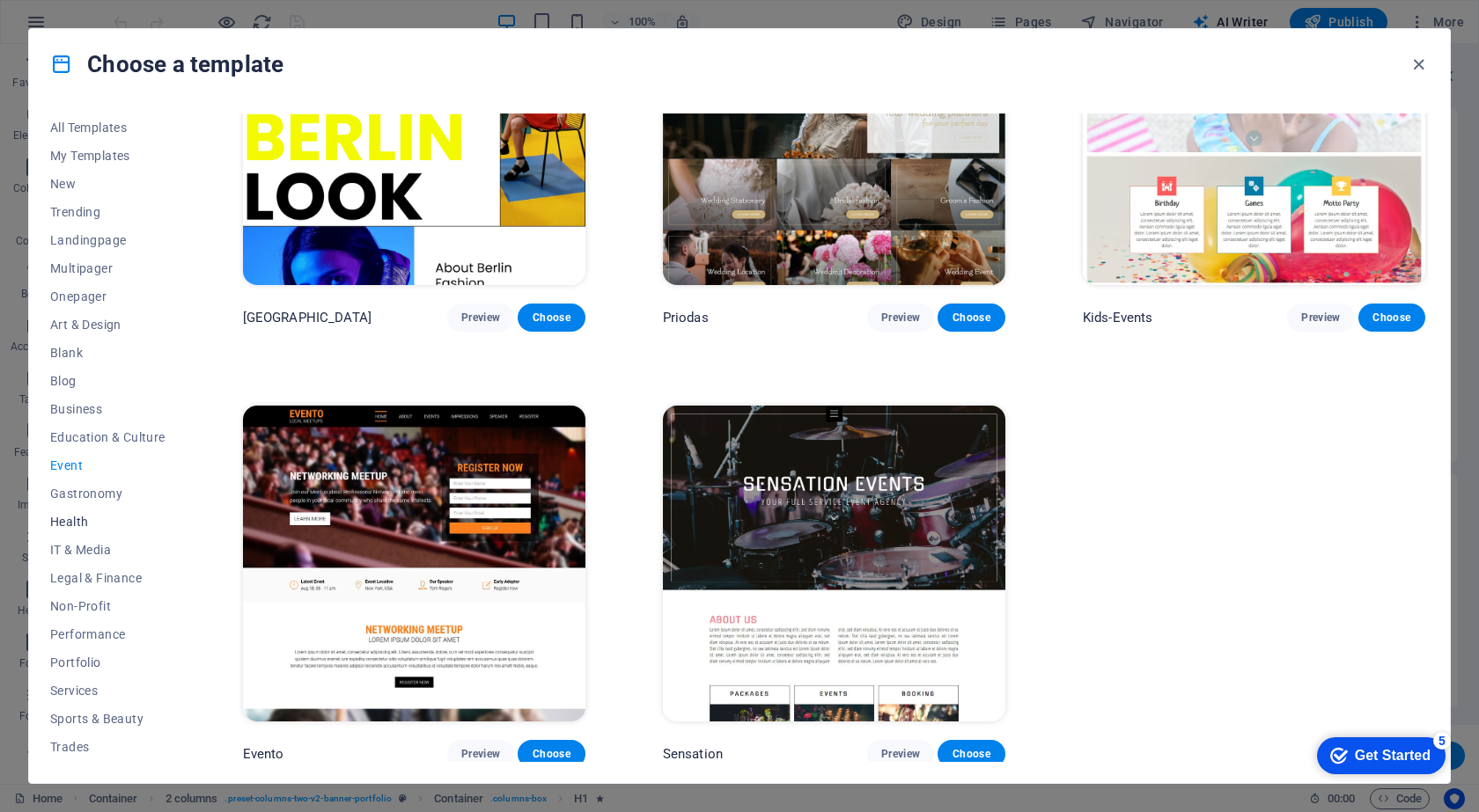
click at [86, 526] on span "Health" at bounding box center [108, 521] width 115 height 14
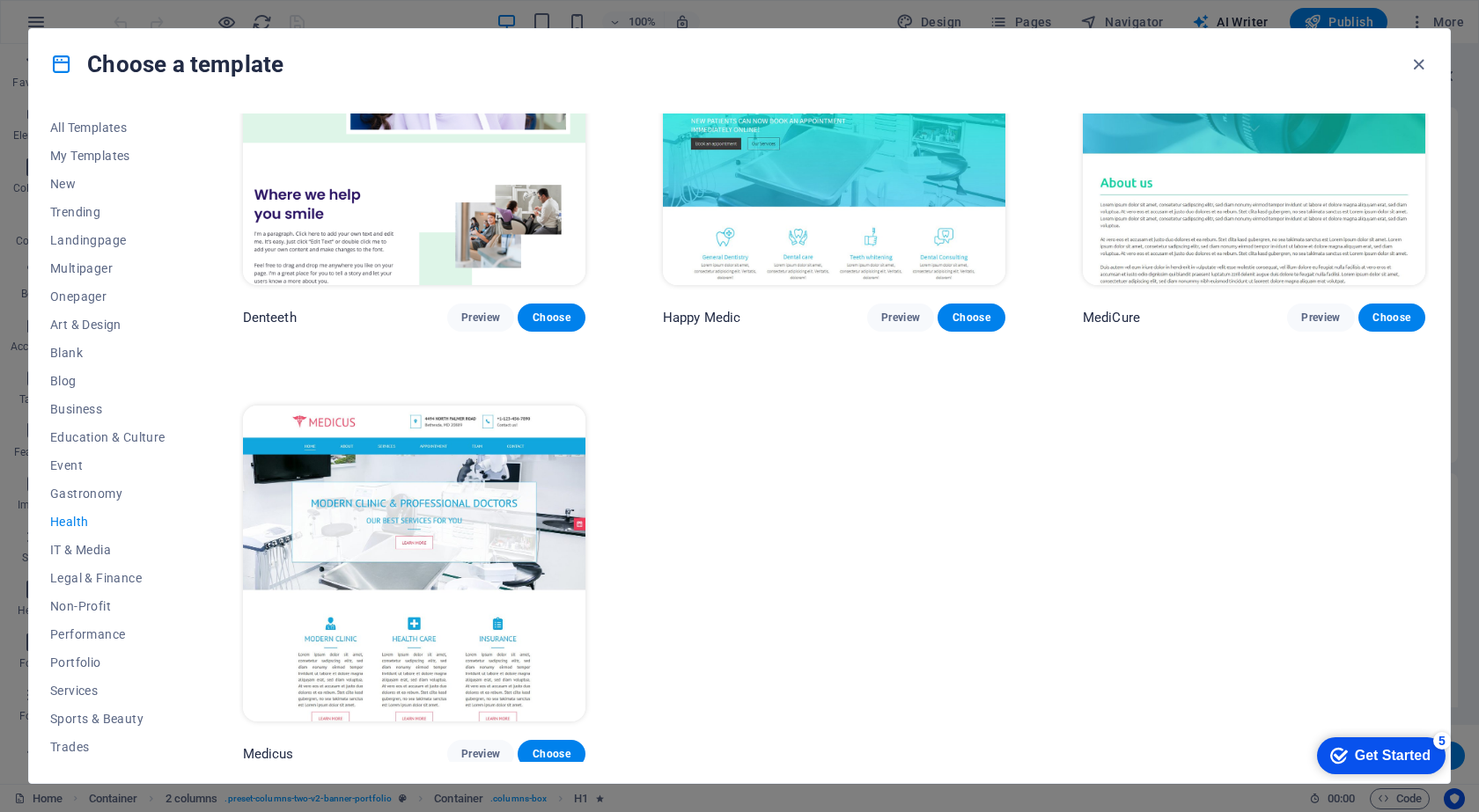
scroll to position [0, 0]
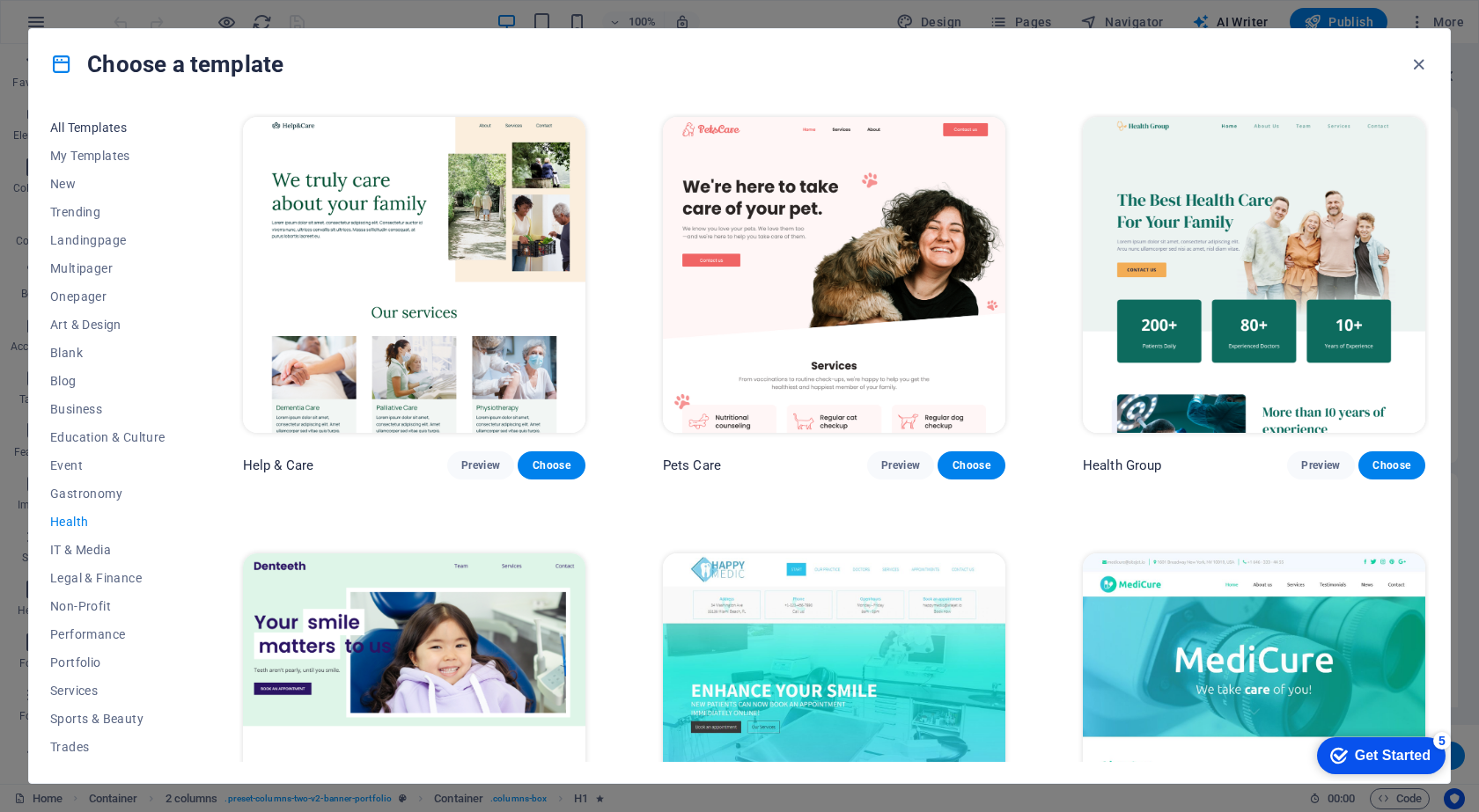
click at [58, 125] on span "All Templates" at bounding box center [108, 127] width 115 height 14
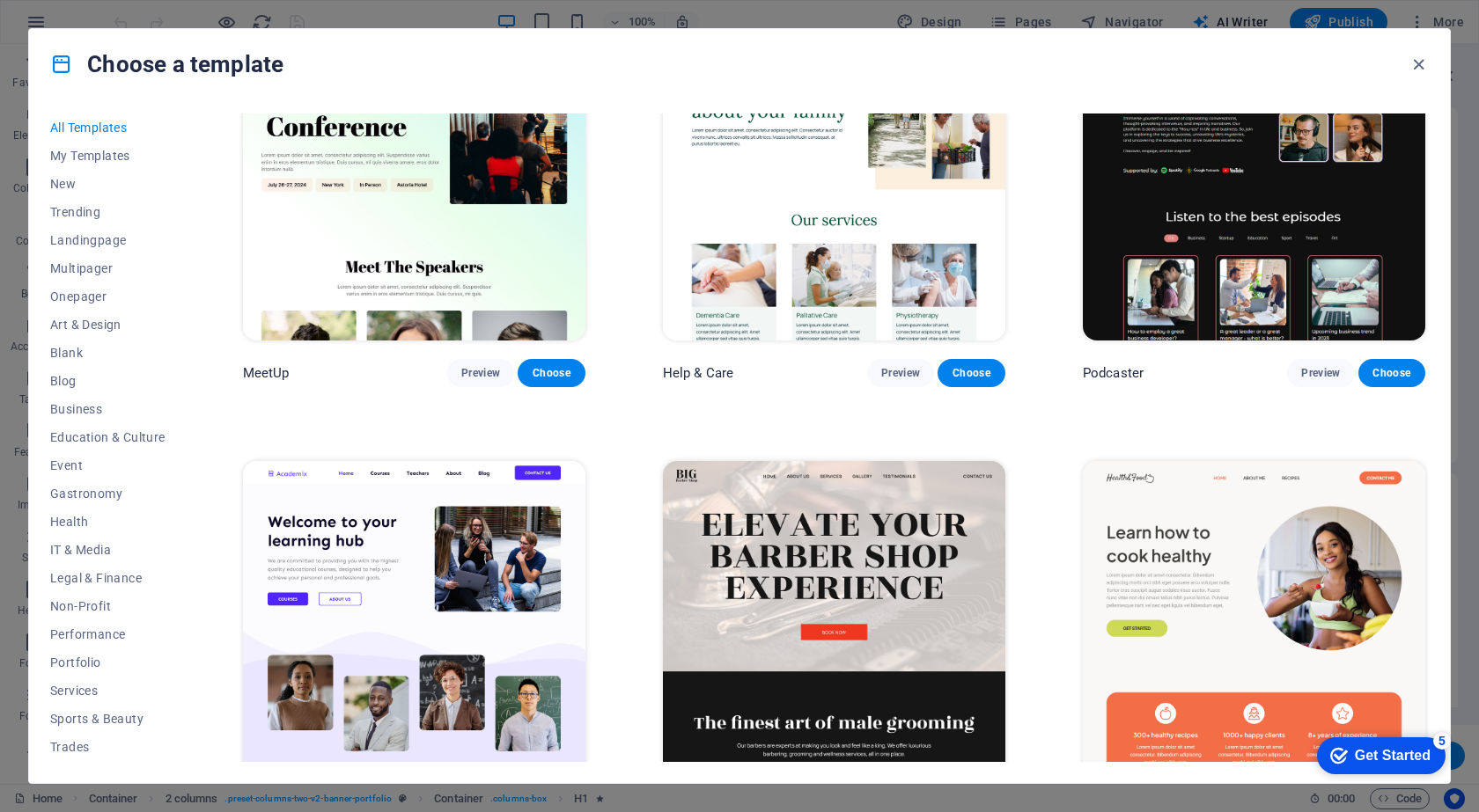
scroll to position [1408, 0]
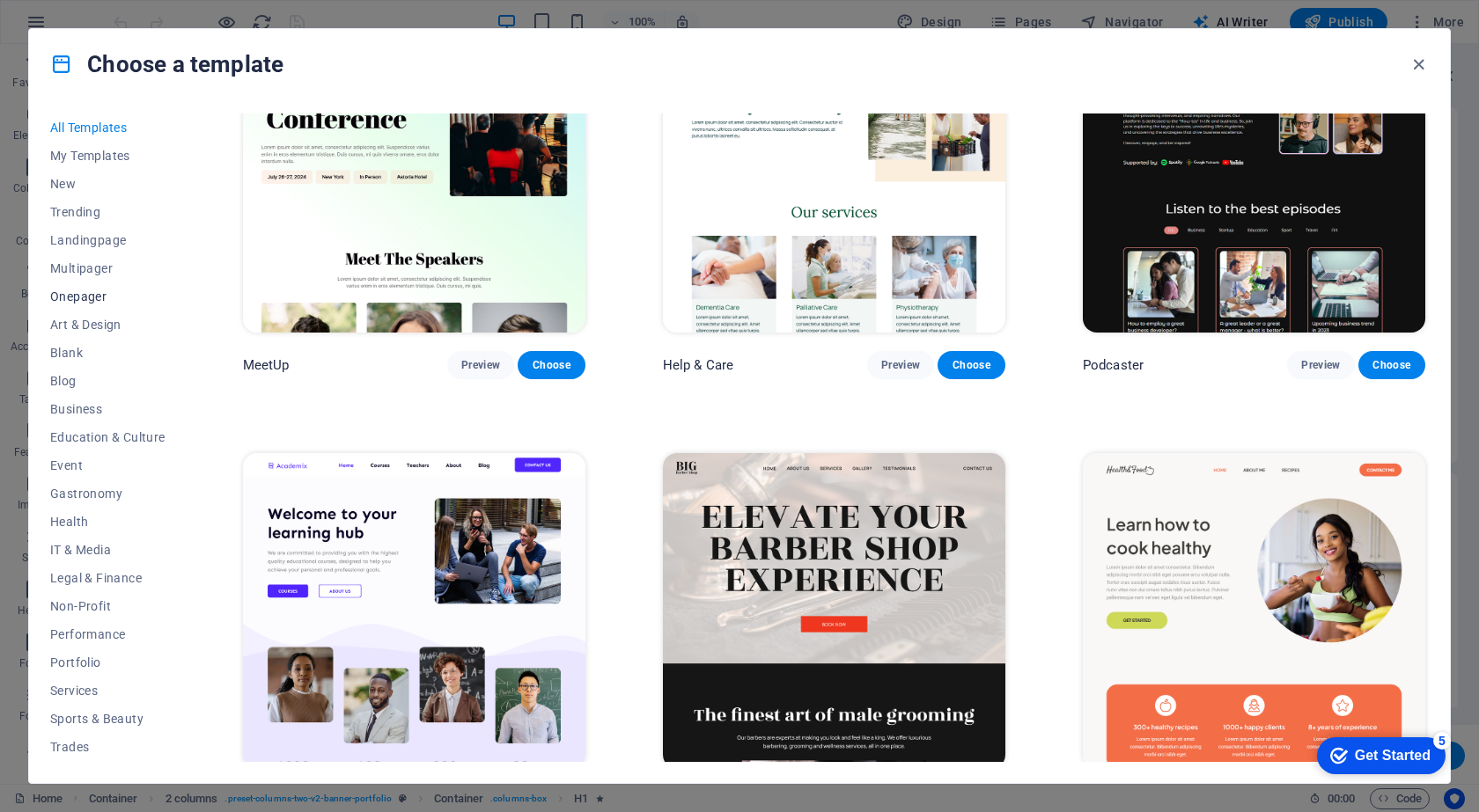
click at [66, 293] on span "Onepager" at bounding box center [108, 296] width 115 height 14
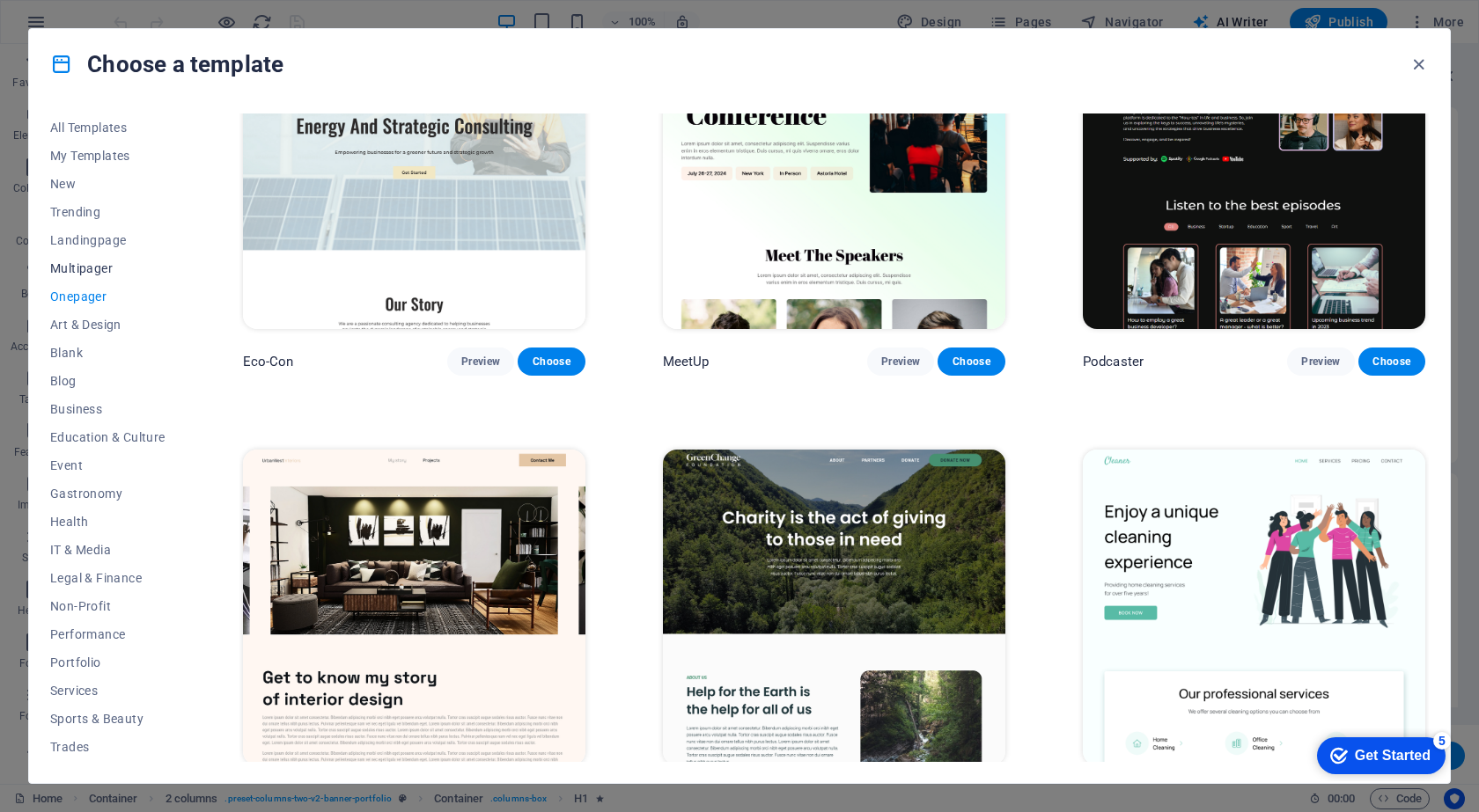
click at [102, 263] on span "Multipager" at bounding box center [108, 268] width 115 height 14
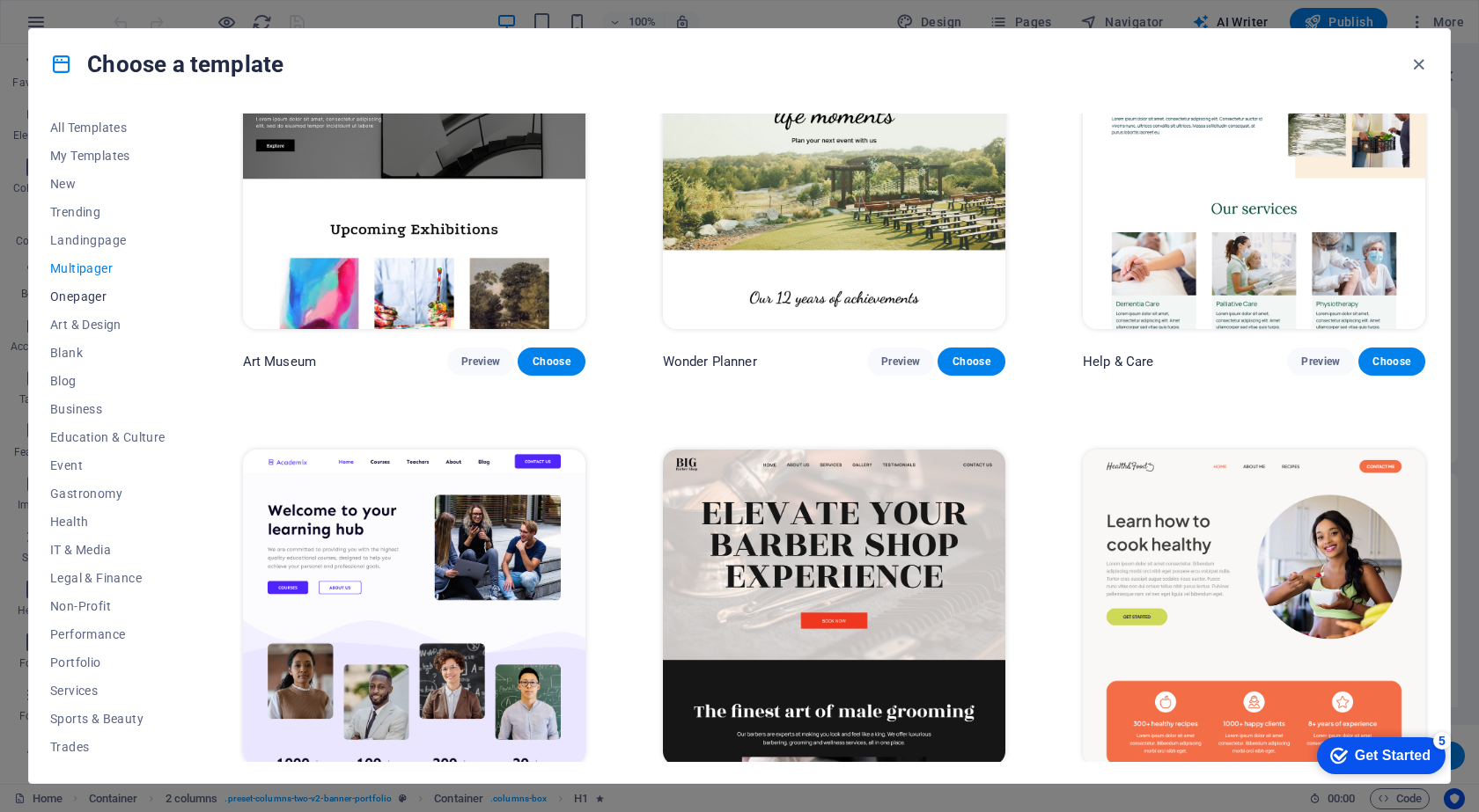
click at [101, 286] on button "Onepager" at bounding box center [108, 297] width 115 height 28
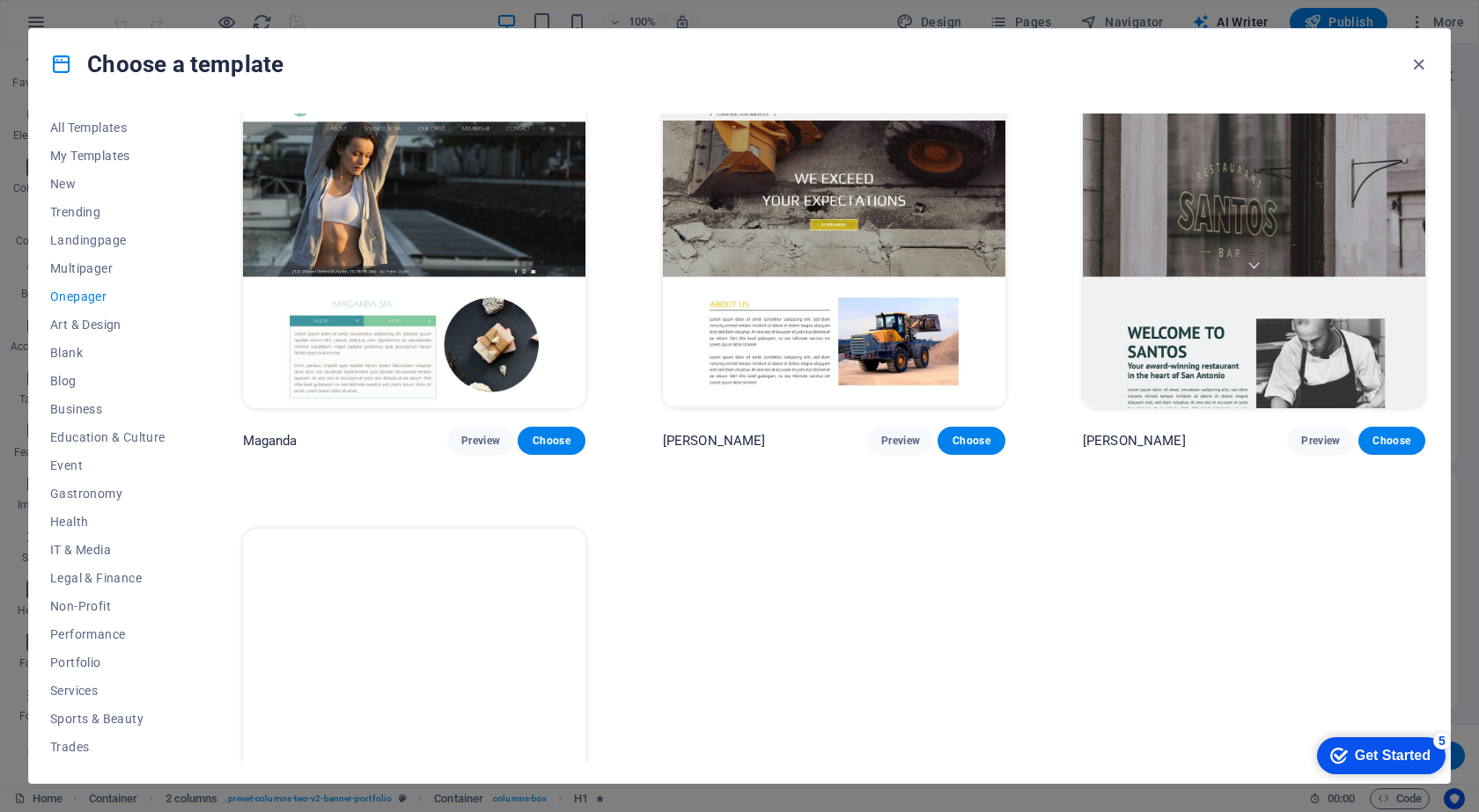
scroll to position [9700, 0]
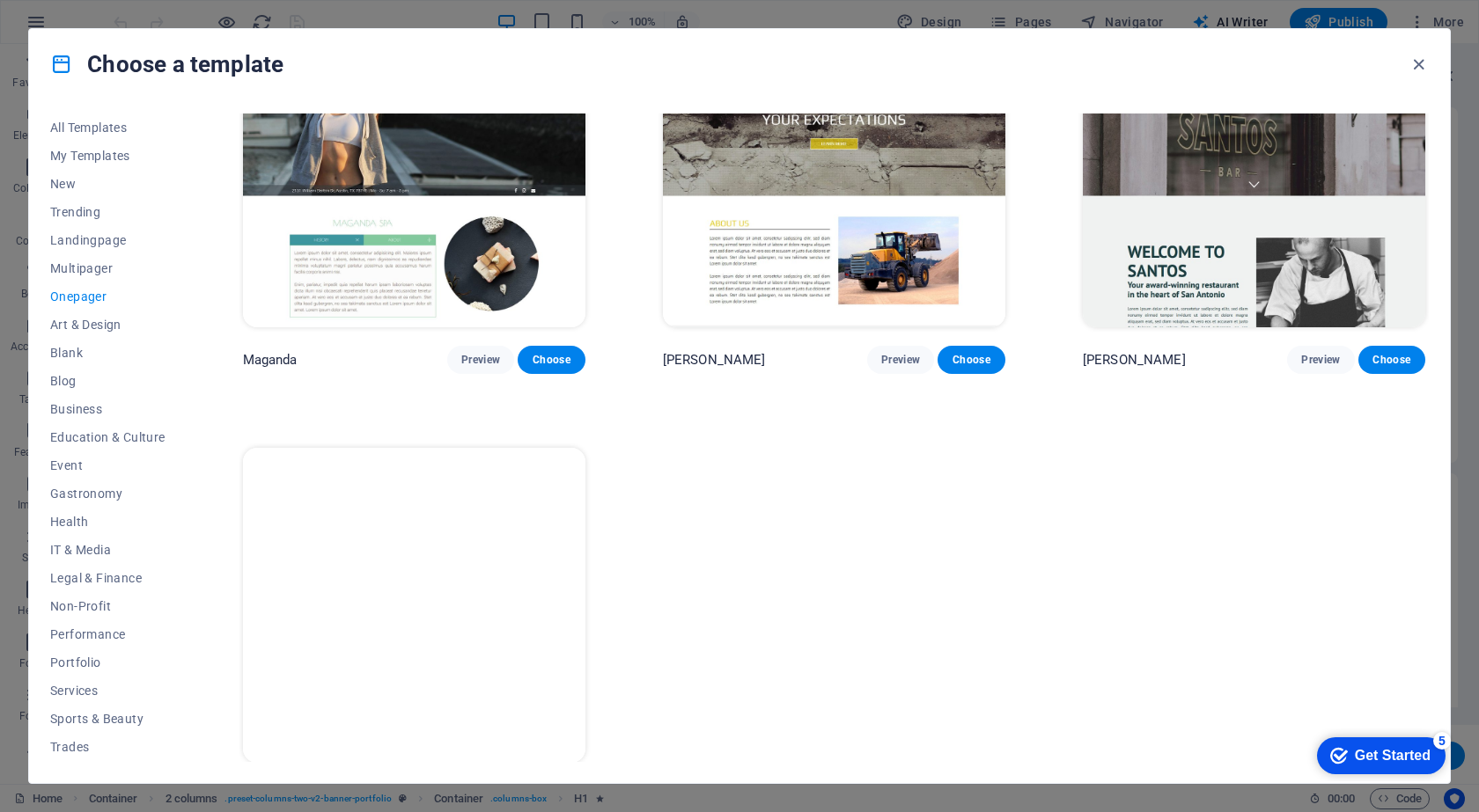
click at [569, 782] on button "Choose" at bounding box center [550, 796] width 67 height 28
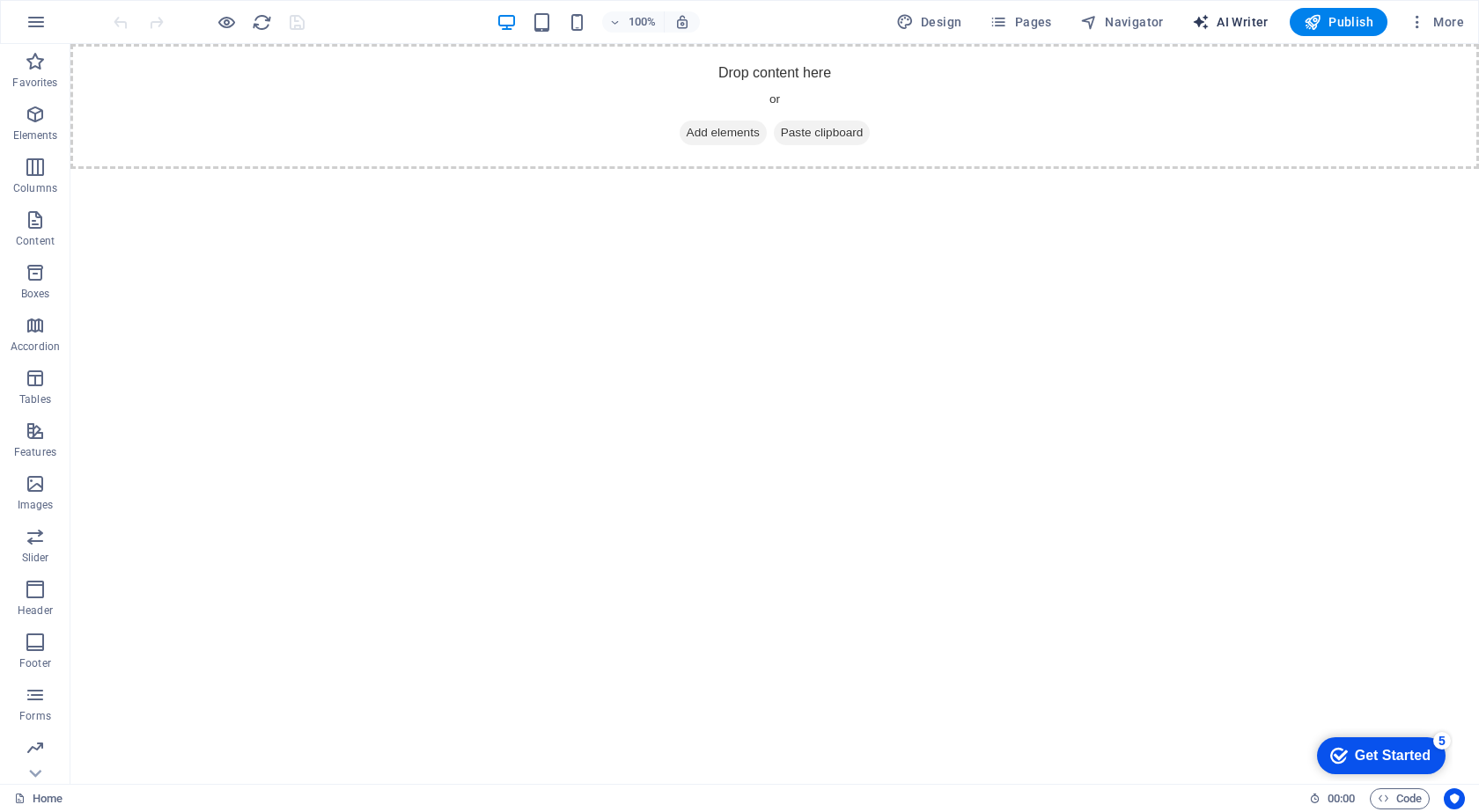
click at [1227, 19] on span "AI Writer" at bounding box center [1231, 21] width 77 height 17
select select "English"
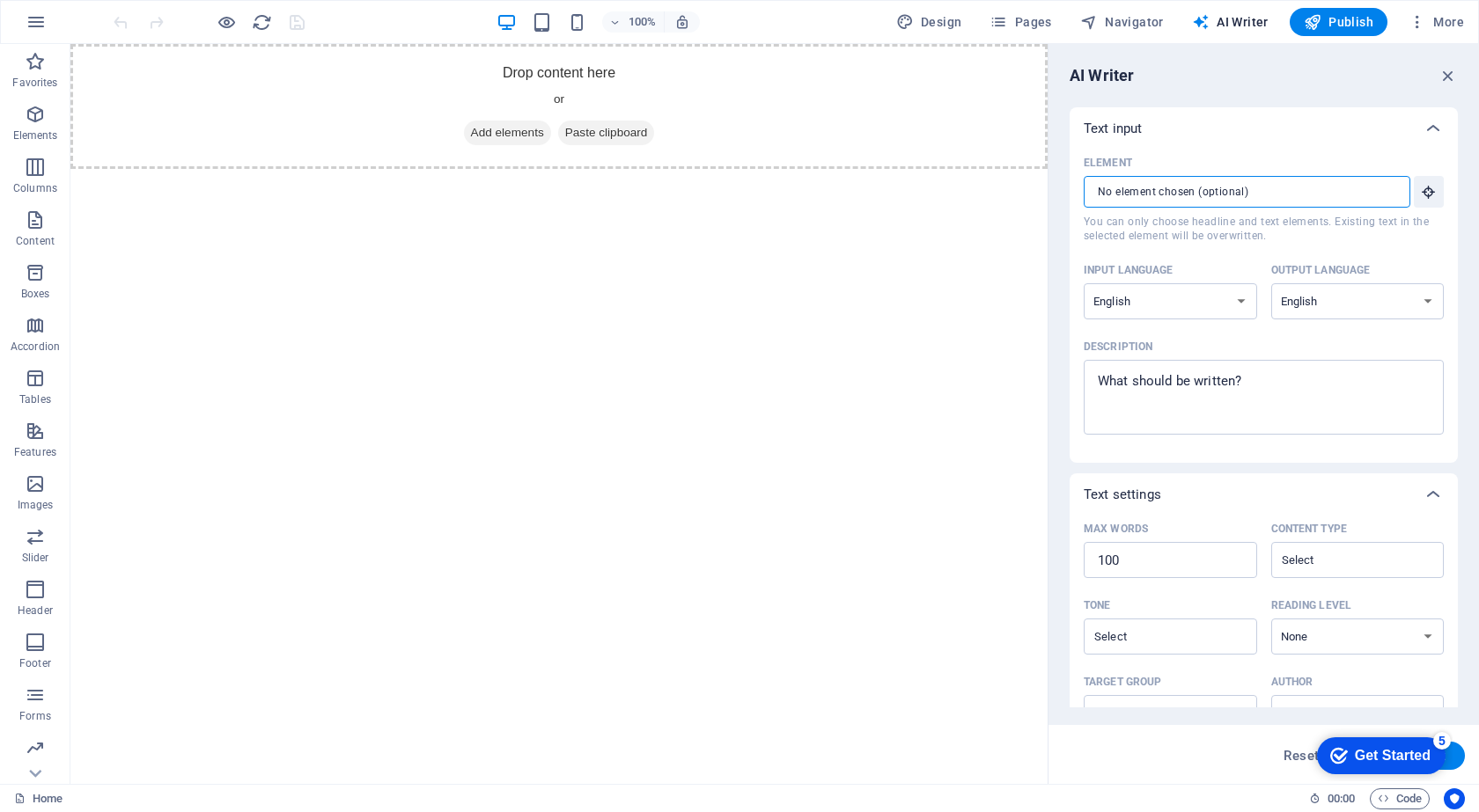
click at [1304, 189] on input "Element ​ You can only choose headline and text elements. Existing text in the …" at bounding box center [1241, 191] width 314 height 32
click at [1144, 302] on select "Albanian Arabic Armenian Awadhi Azerbaijani Bashkir Basque Belarusian Bengali B…" at bounding box center [1170, 301] width 173 height 36
click at [1151, 296] on select "Albanian Arabic Armenian Awadhi Azerbaijani Bashkir Basque Belarusian Bengali B…" at bounding box center [1170, 301] width 173 height 36
select select "German"
click at [1376, 297] on select "Albanian Arabic Armenian Awadhi Azerbaijani Bashkir Basque Belarusian Bengali B…" at bounding box center [1357, 301] width 173 height 36
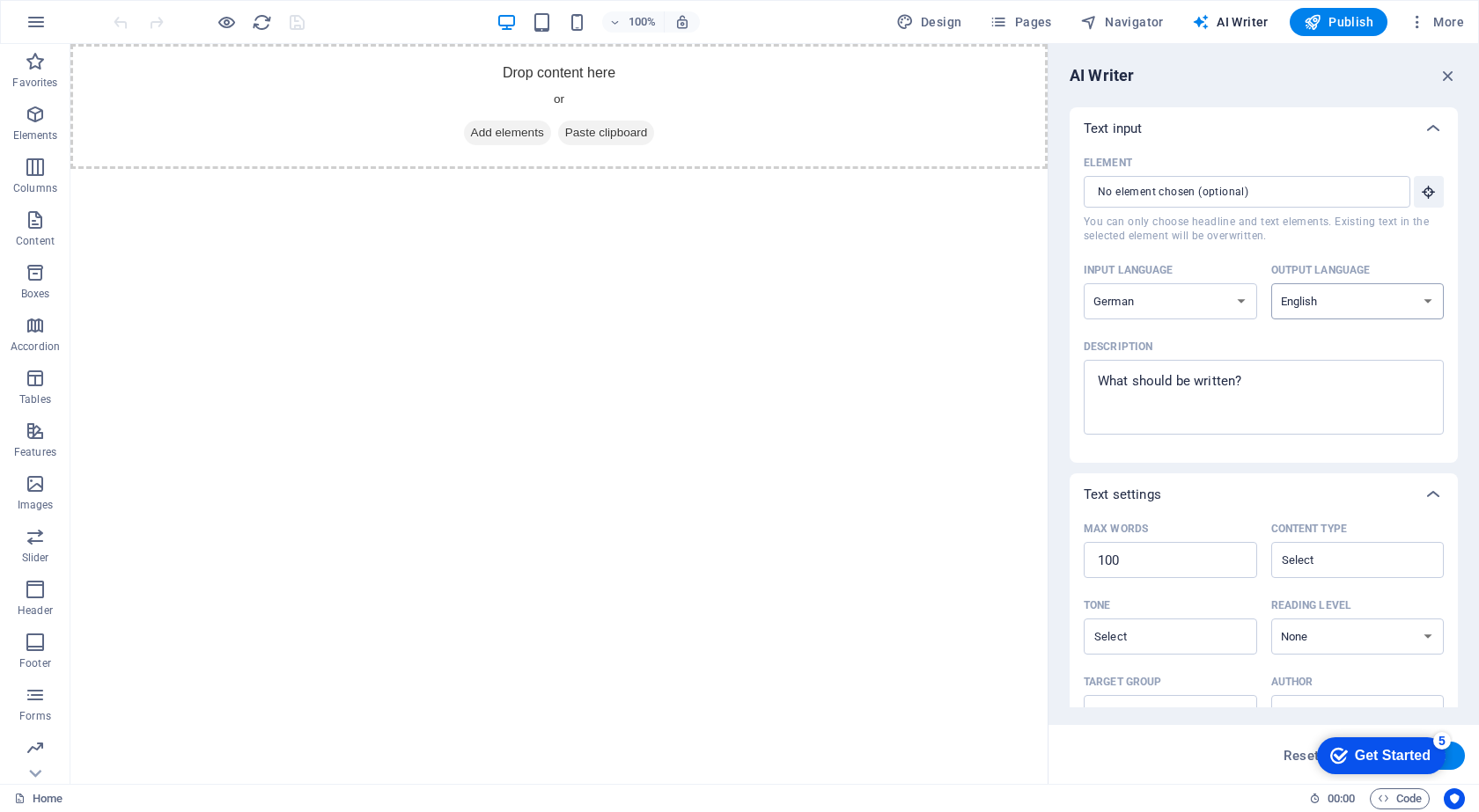
select select "German"
click at [1271, 284] on select "Albanian Arabic Armenian Awadhi Azerbaijani Bashkir Basque Belarusian Bengali B…" at bounding box center [1357, 301] width 173 height 36
type textarea "x"
drag, startPoint x: 1320, startPoint y: 436, endPoint x: 1130, endPoint y: 411, distance: 191.6
type textarea "S"
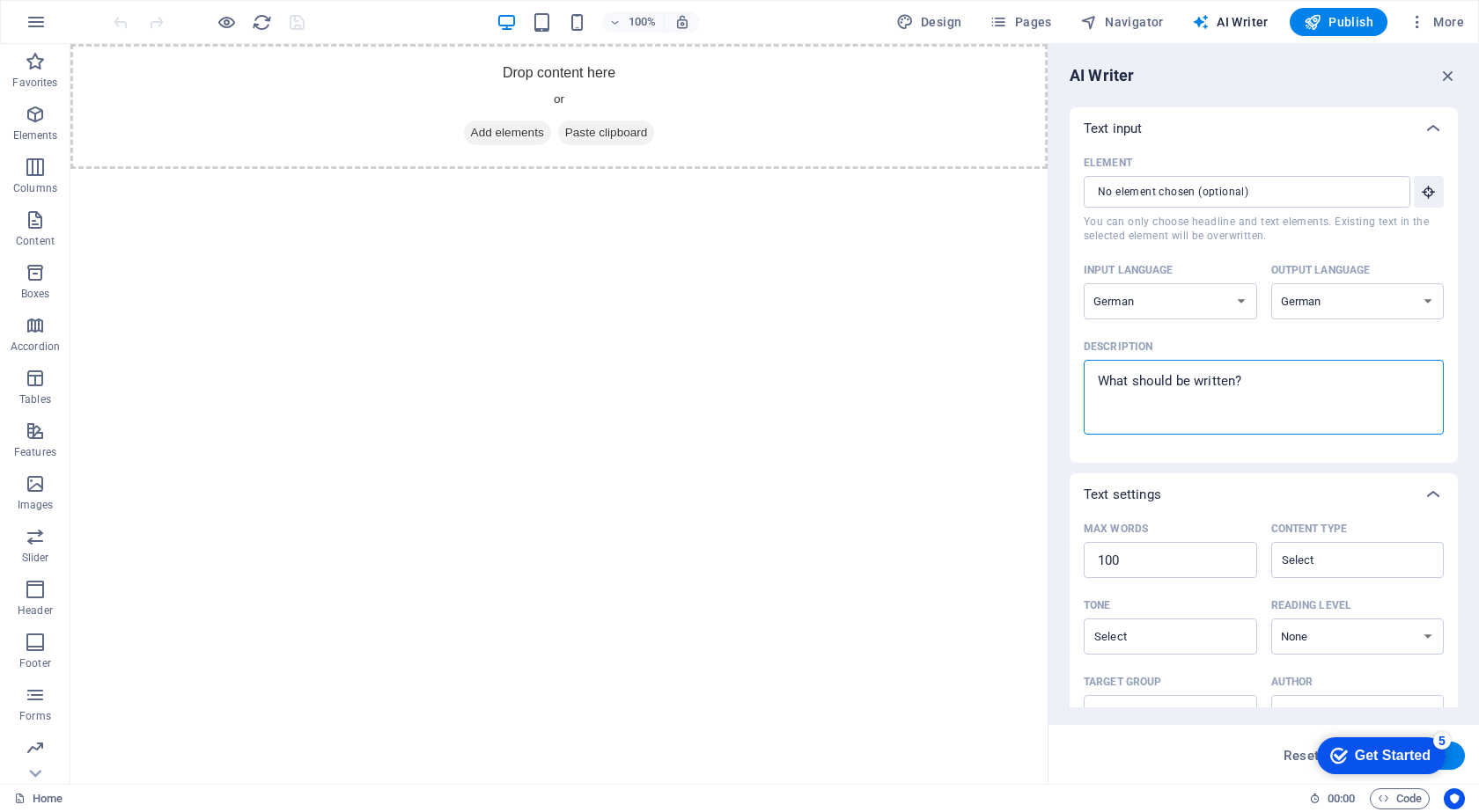
type textarea "x"
type textarea "Sc"
type textarea "x"
type textarea "Sch"
type textarea "x"
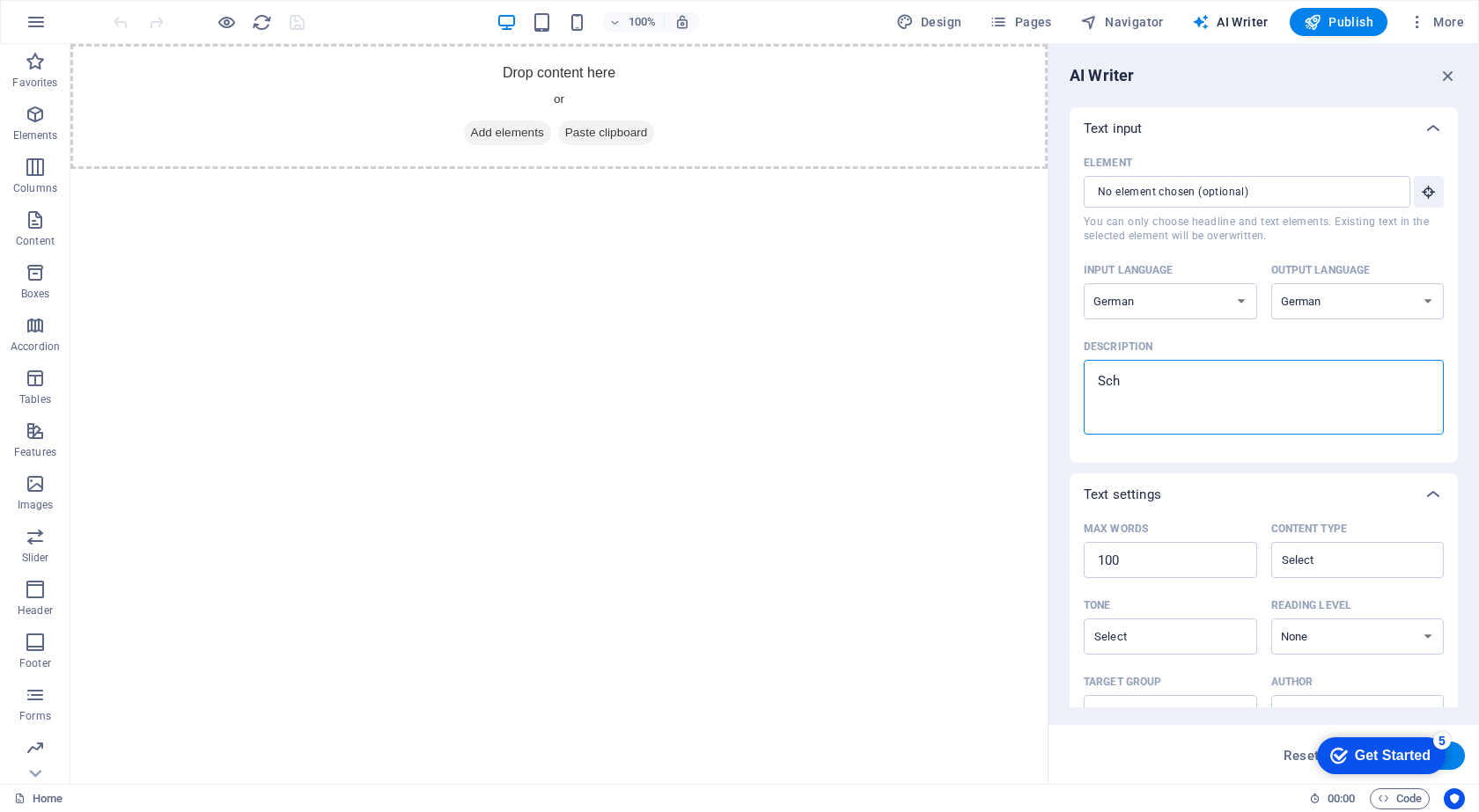
type textarea "Schr"
type textarea "x"
type textarea "Schre"
type textarea "x"
type textarea "Schrei"
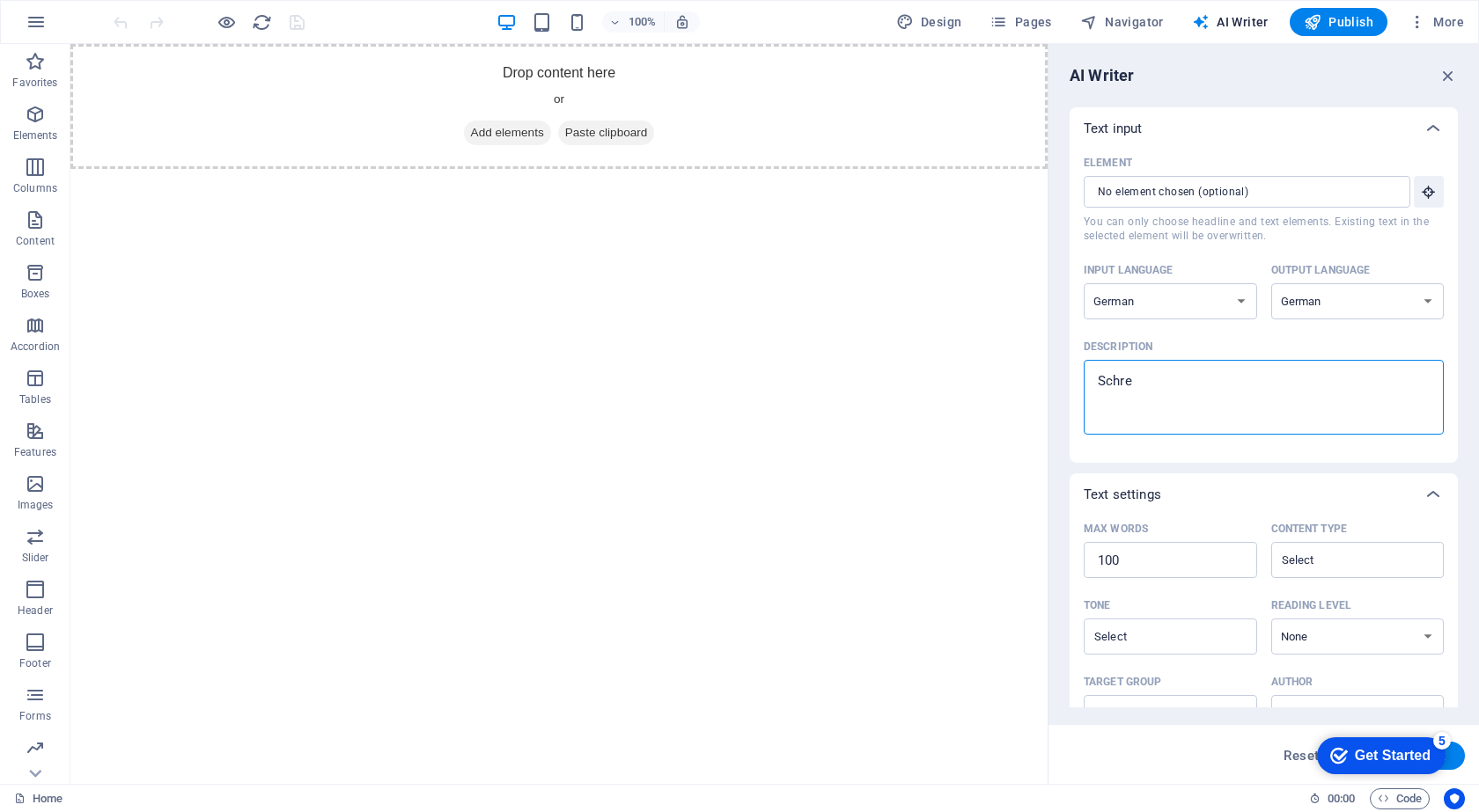
type textarea "x"
type textarea "Schreib"
type textarea "x"
type textarea "Schreibe"
type textarea "x"
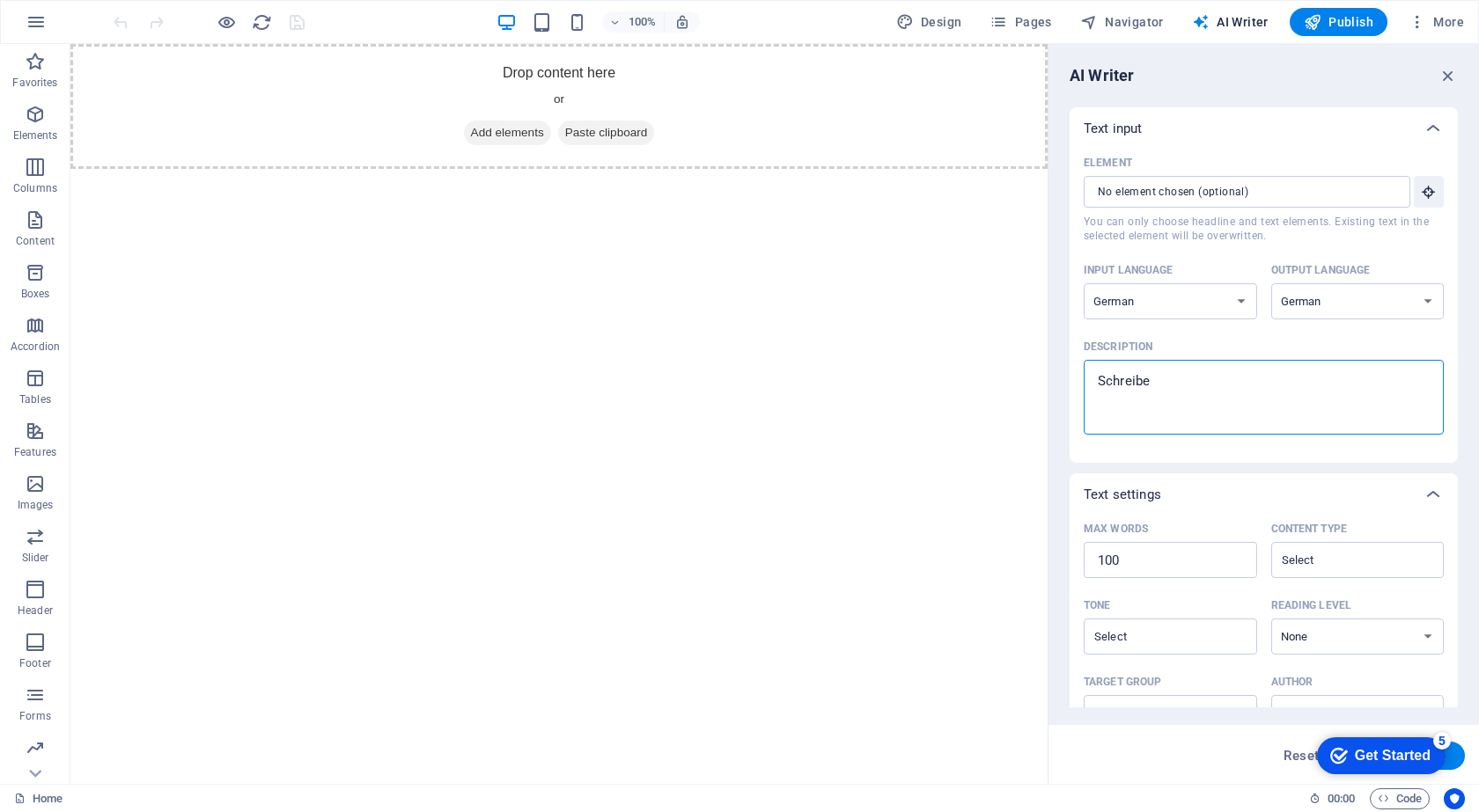
type textarea "Schreibe"
type textarea "x"
type textarea "Schreibe e"
type textarea "x"
type textarea "Schreibe ei"
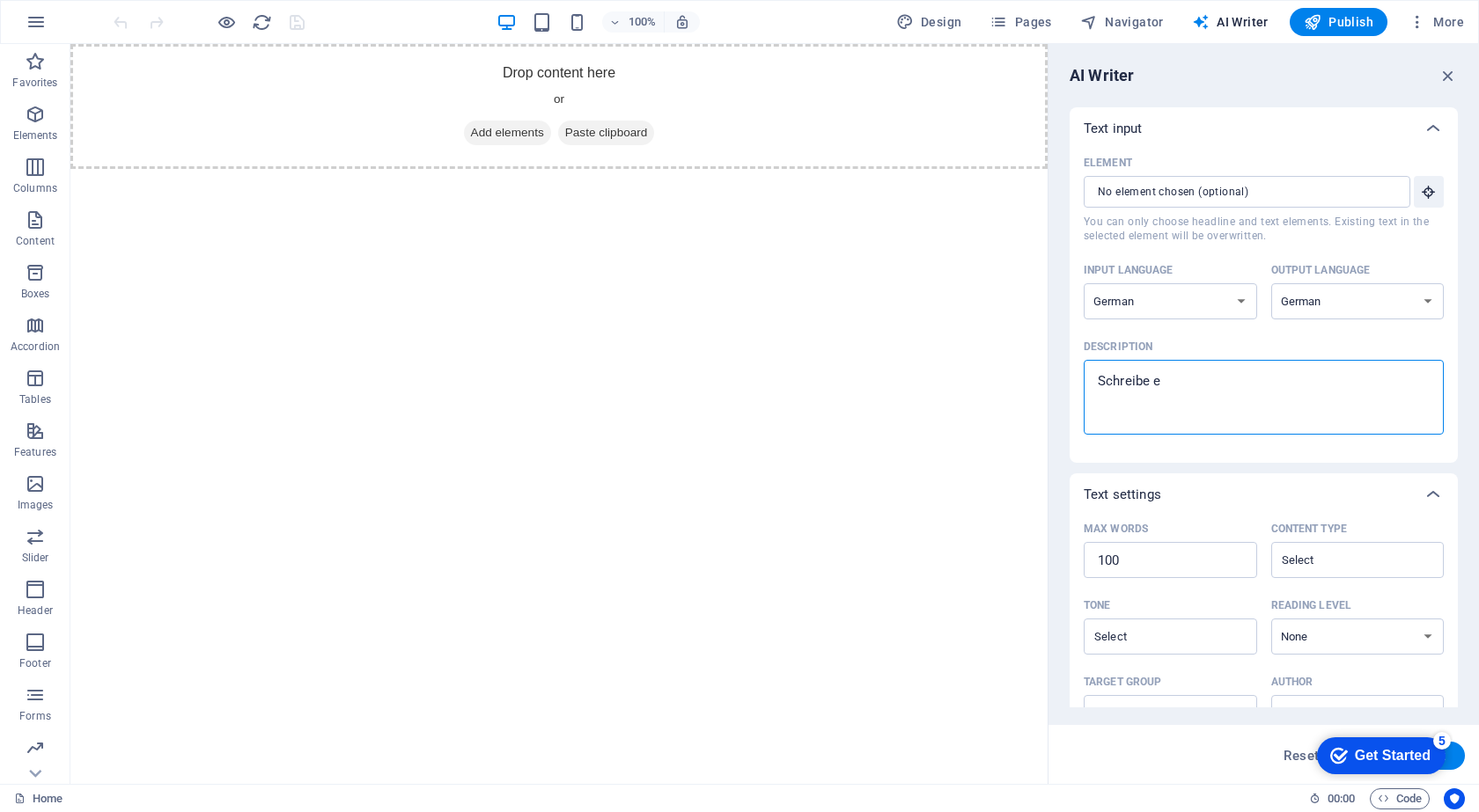
type textarea "x"
type textarea "Schreibe ein"
type textarea "x"
type textarea "Schreibe eine"
type textarea "x"
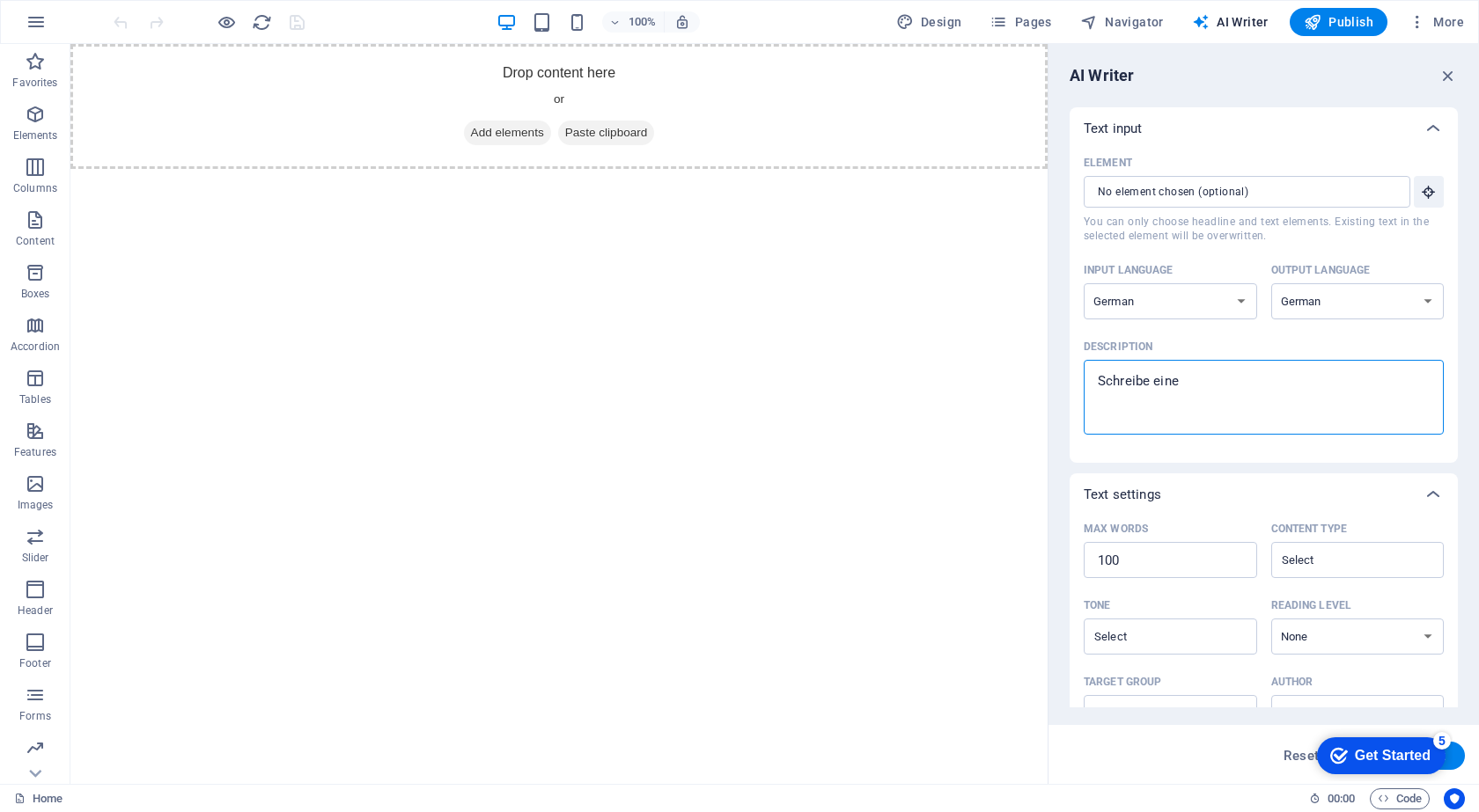
type textarea "Schreibe einen"
type textarea "x"
type textarea "Schreibe einen"
type textarea "x"
type textarea "Schreibe einen i"
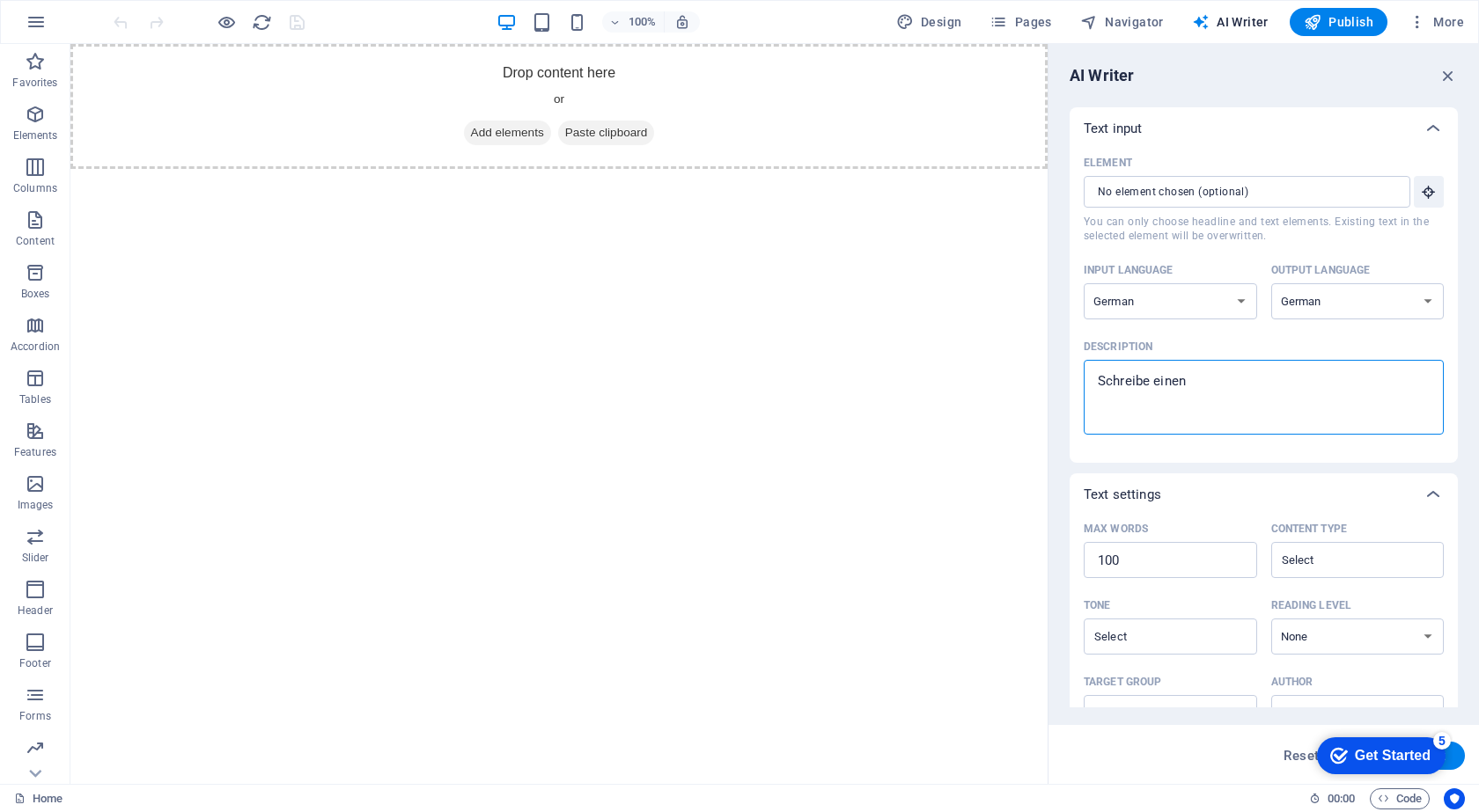
type textarea "x"
type textarea "Schreibe einen in"
type textarea "x"
type textarea "Schreibe einen int"
type textarea "x"
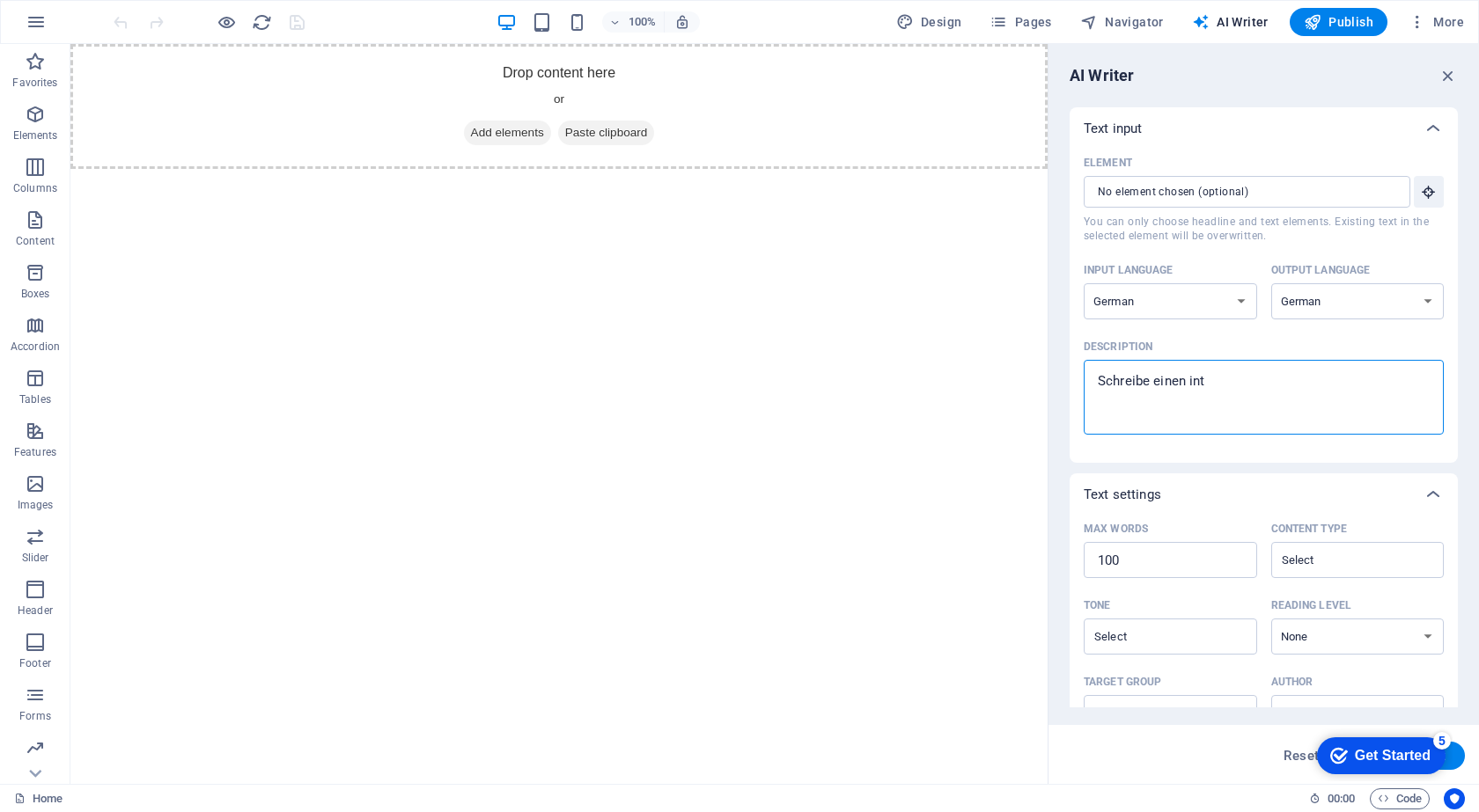
type textarea "Schreibe einen inte"
type textarea "x"
type textarea "Schreibe einen inter"
type textarea "x"
type textarea "Schreibe einen inters"
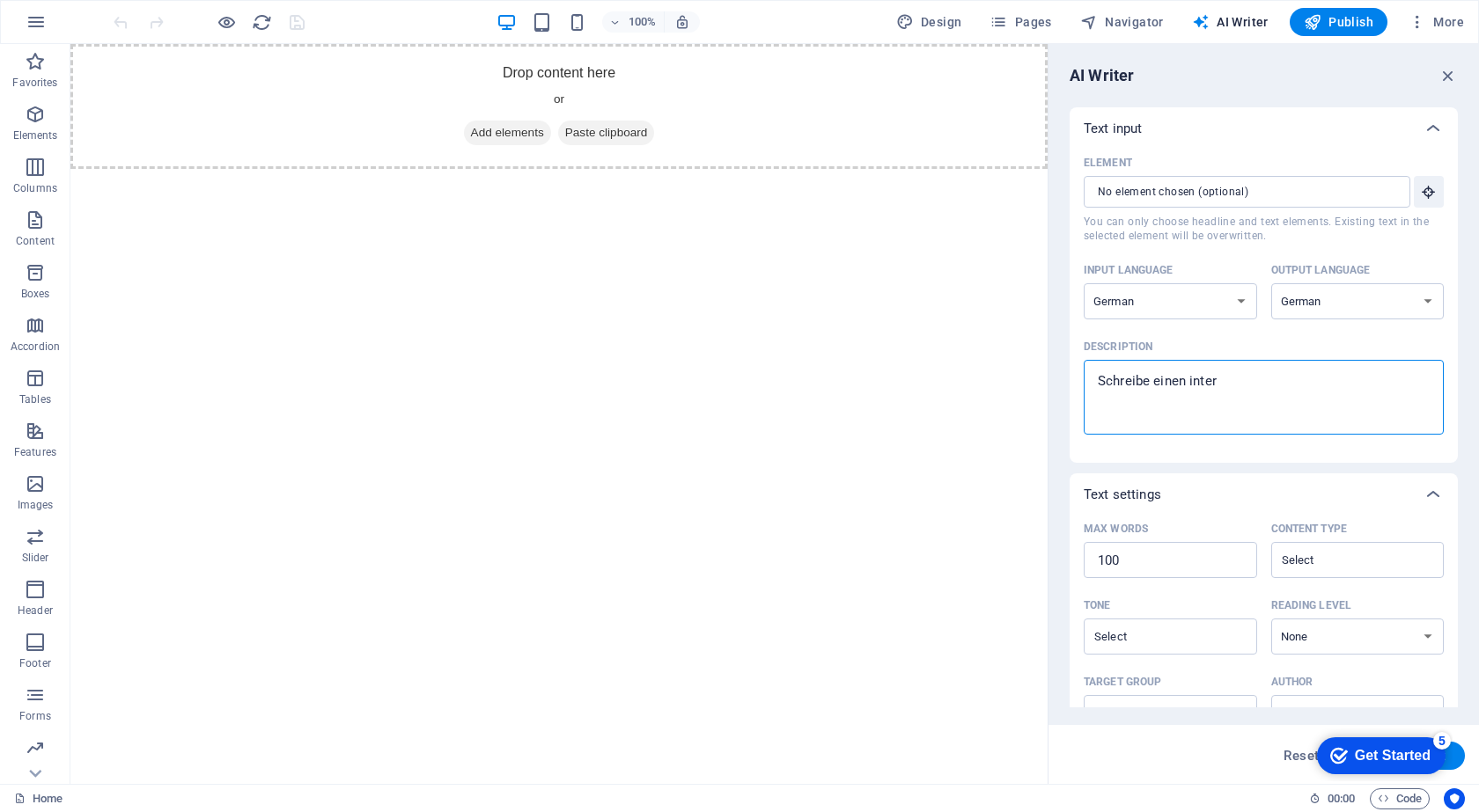
type textarea "x"
type textarea "Schreibe einen interss"
type textarea "x"
type textarea "Schreibe einen inters"
type textarea "x"
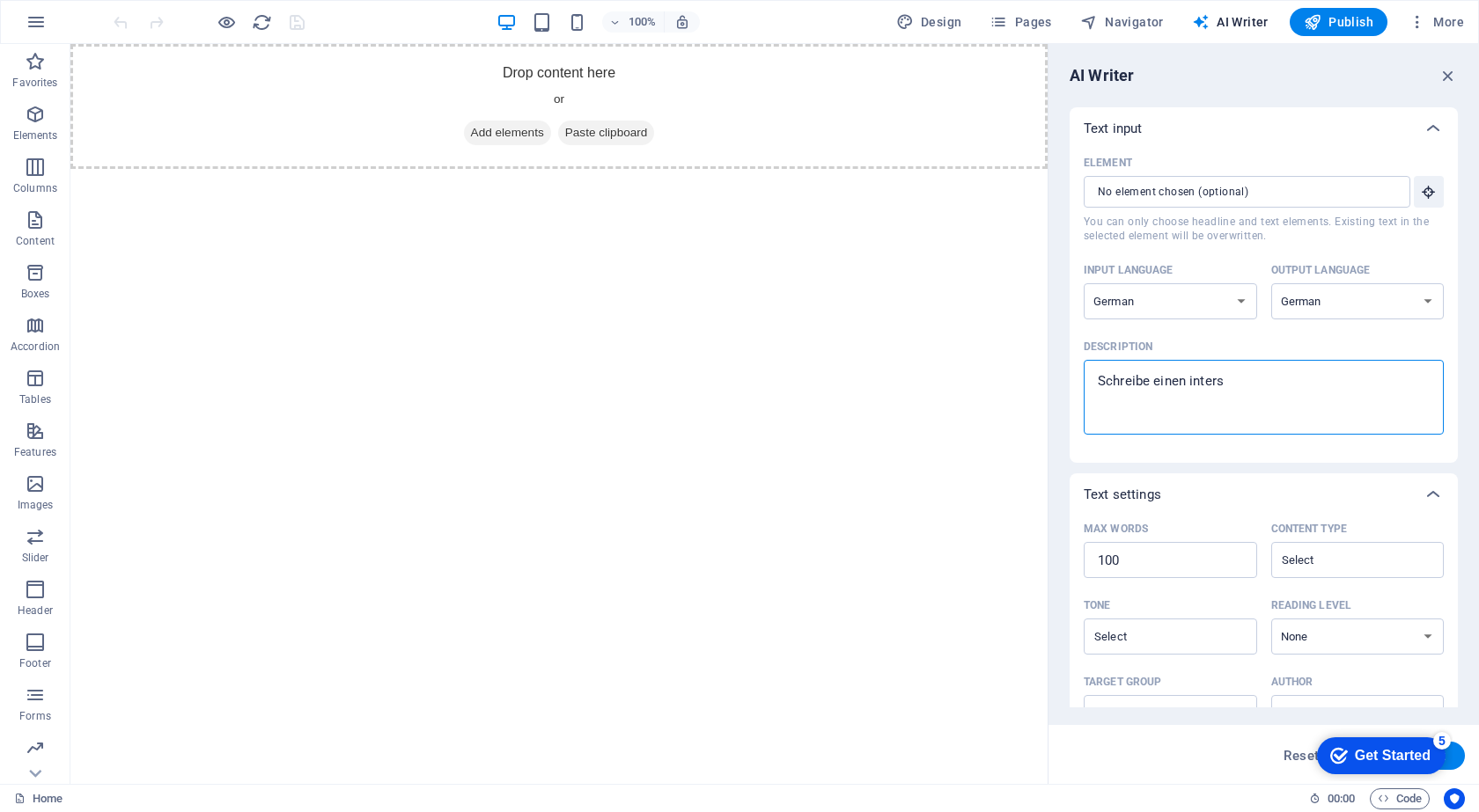
type textarea "Schreibe einen inter"
type textarea "x"
type textarea "Schreibe einen intere"
type textarea "x"
type textarea "Schreibe einen interes"
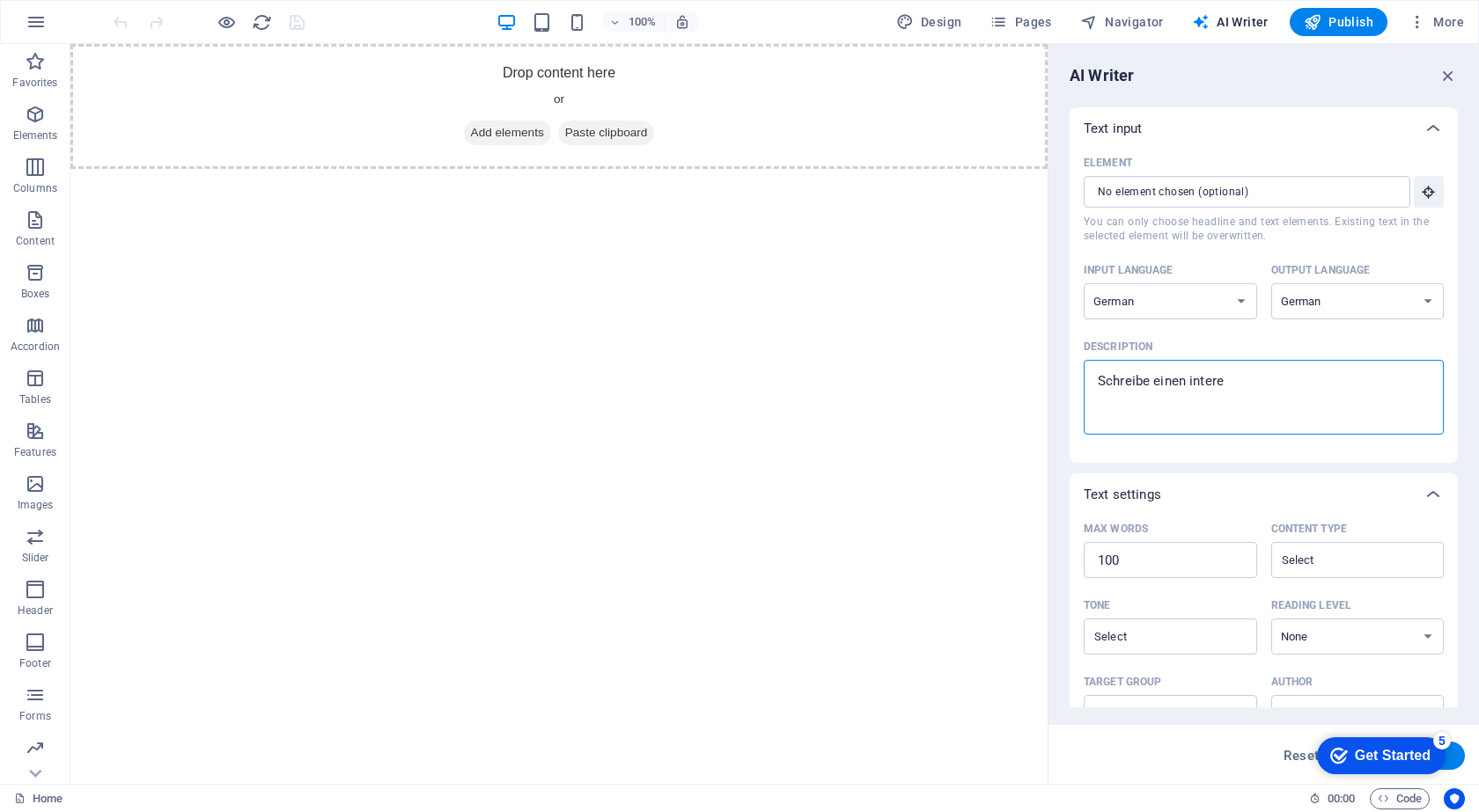
type textarea "x"
type textarea "Schreibe einen interess"
type textarea "x"
type textarea "Schreibe einen interessa"
type textarea "x"
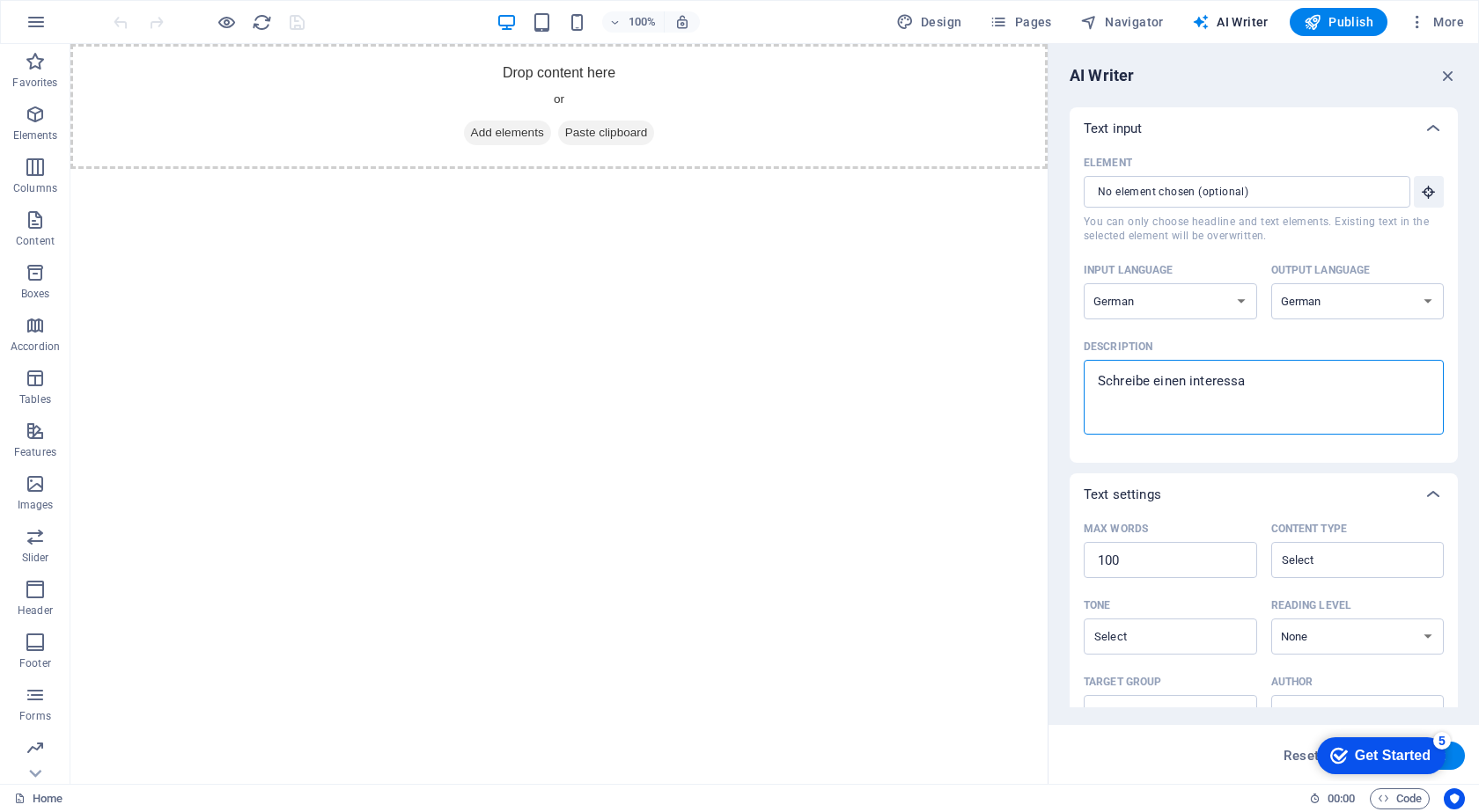
type textarea "Schreibe einen interessan"
type textarea "x"
type textarea "Schreibe einen interessant"
type textarea "x"
type textarea "Schreibe einen interessante"
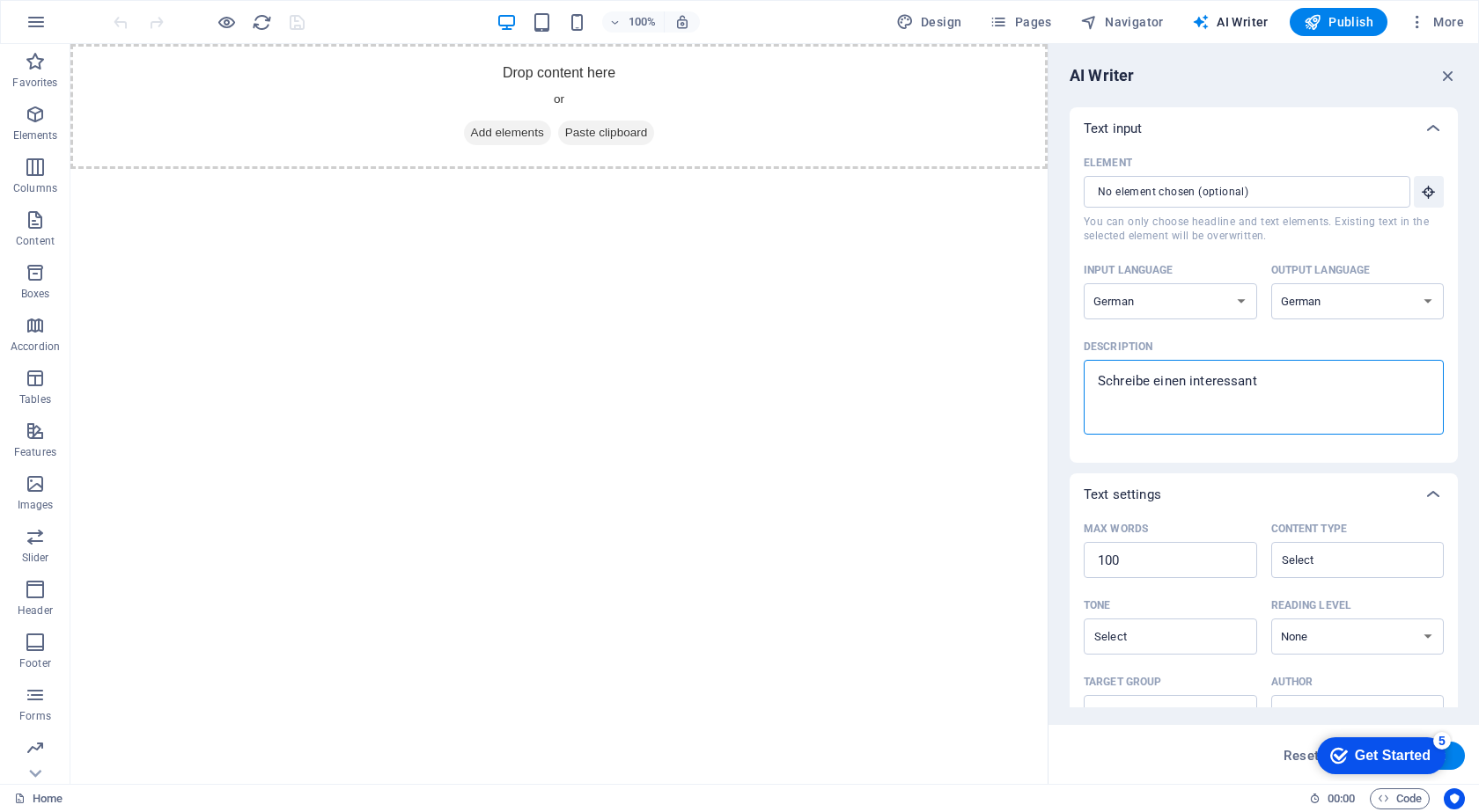
type textarea "x"
type textarea "Schreibe einen interessanten"
type textarea "x"
type textarea "Schreibe einen interessanten"
type textarea "x"
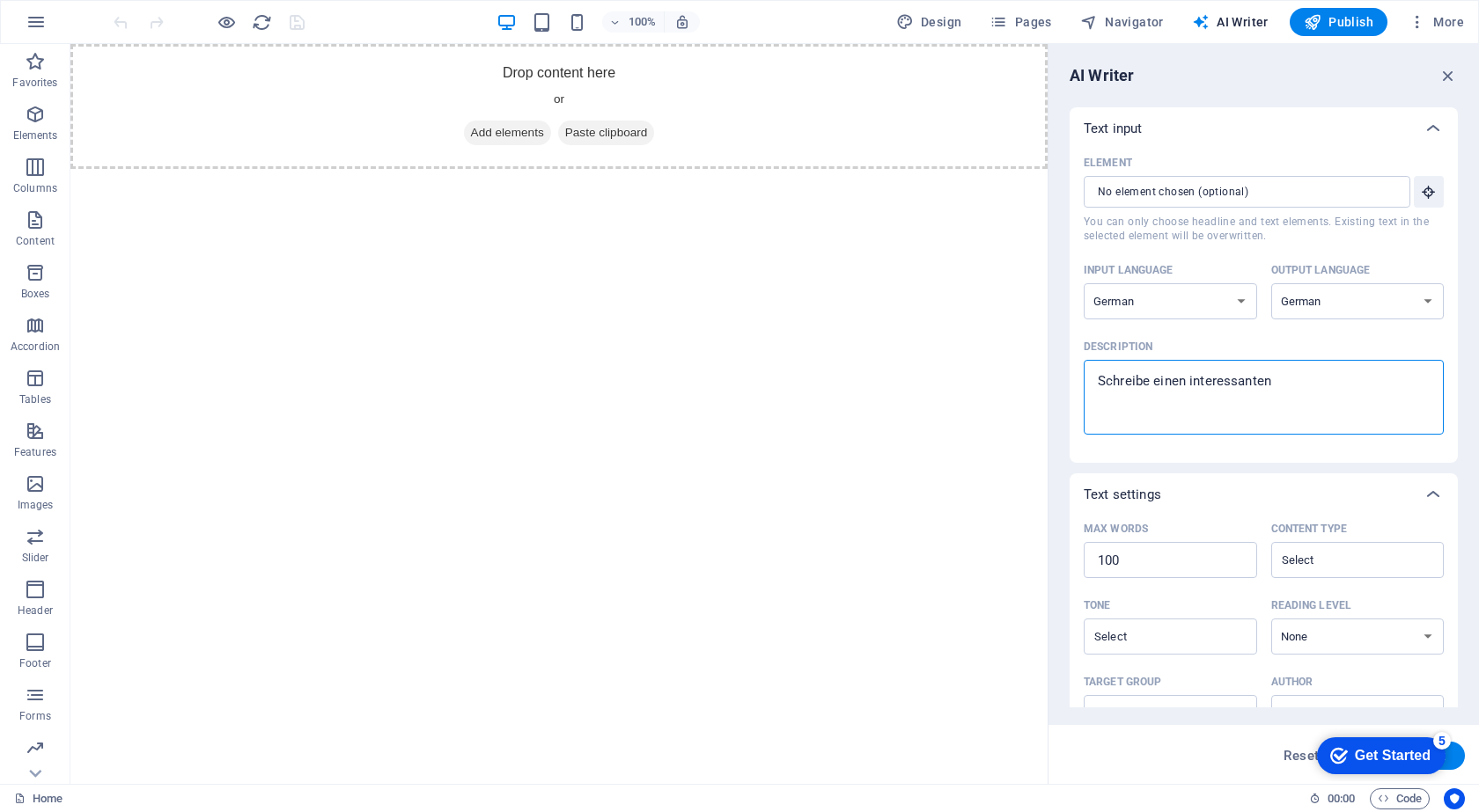
type textarea "Schreibe einen interessanten B"
type textarea "x"
type textarea "Schreibe einen interessanten Be"
type textarea "x"
type textarea "Schreibe einen interessanten Bei"
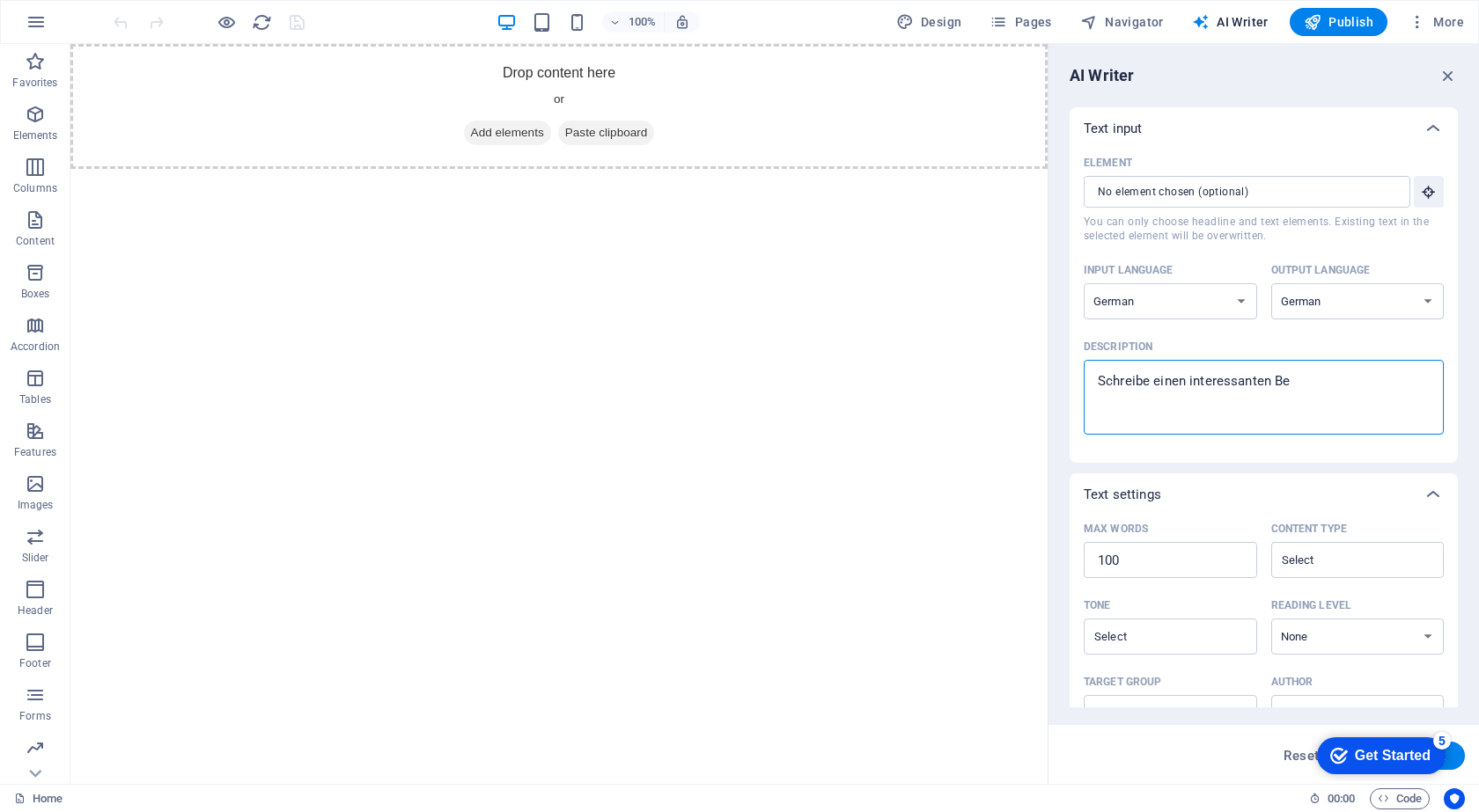
type textarea "x"
type textarea "Schreibe einen interessanten Beit"
type textarea "x"
type textarea "Schreibe einen interessanten Beitr"
type textarea "x"
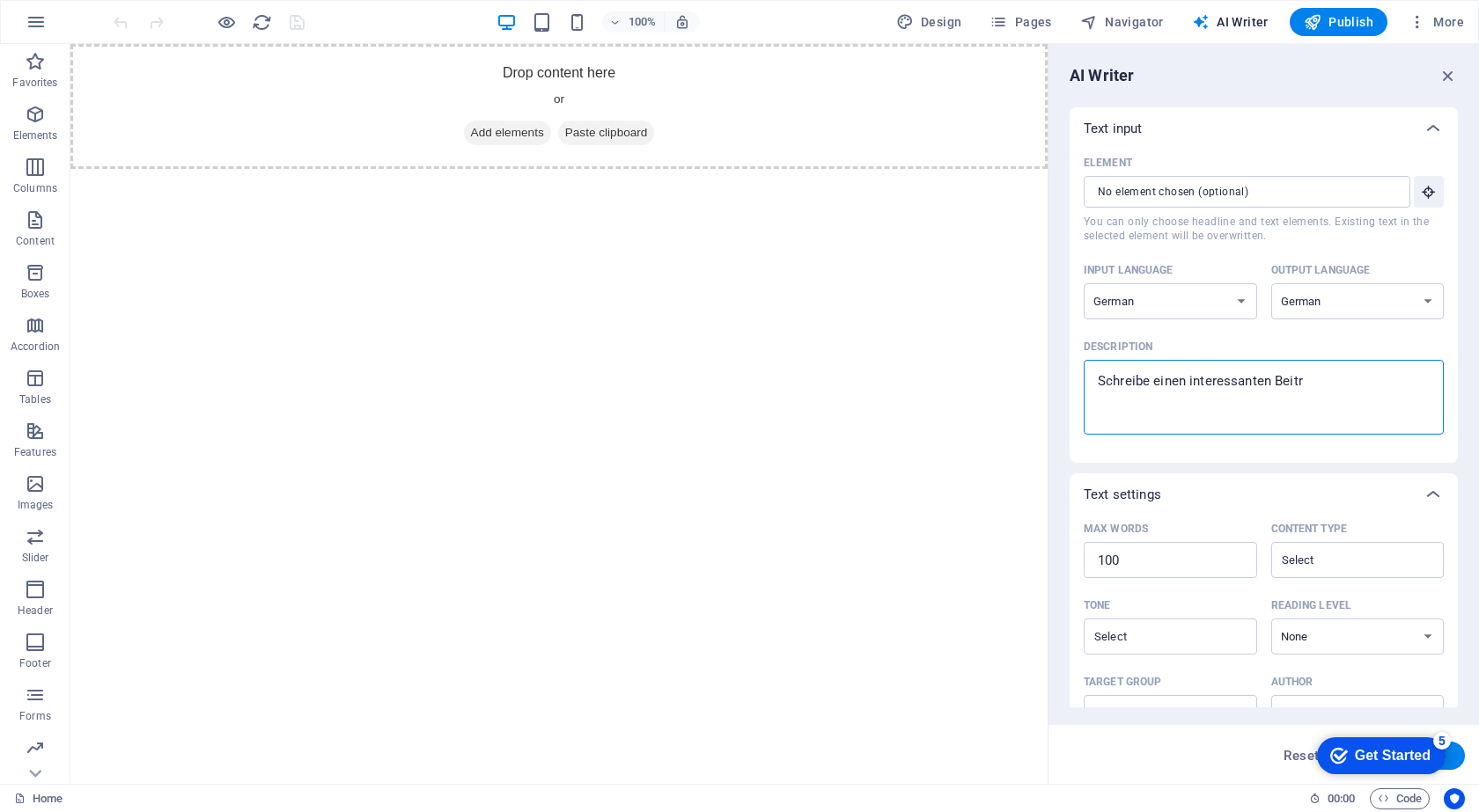
type textarea "Schreibe einen interessanten Beitra"
type textarea "x"
type textarea "Schreibe einen interessanten Beitrag"
type textarea "x"
type textarea "Schreibe einen interessanten Beitrag"
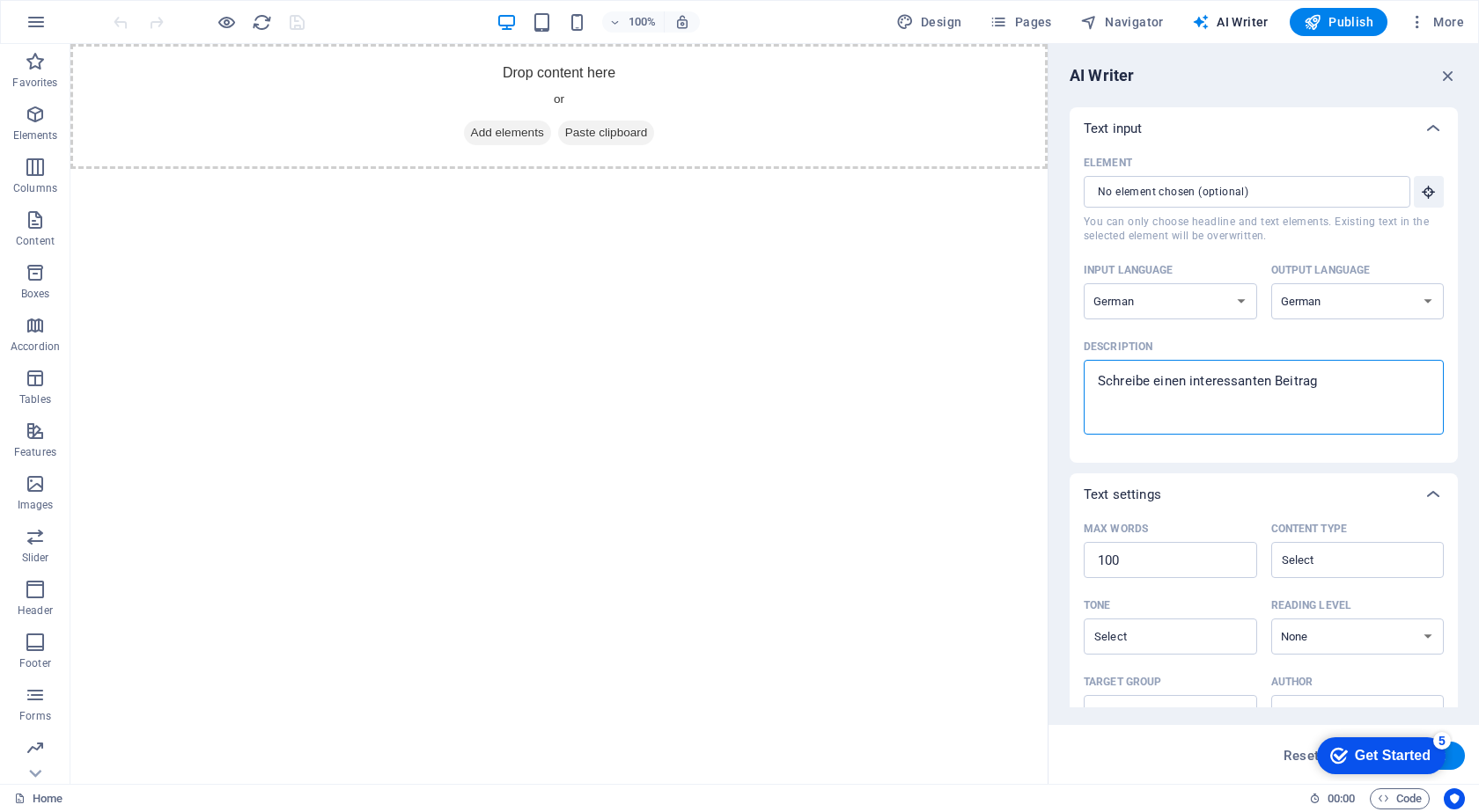
type textarea "x"
type textarea "Schreibe einen interessanten Beitrag ü"
type textarea "x"
type textarea "Schreibe einen interessanten Beitrag üb"
type textarea "x"
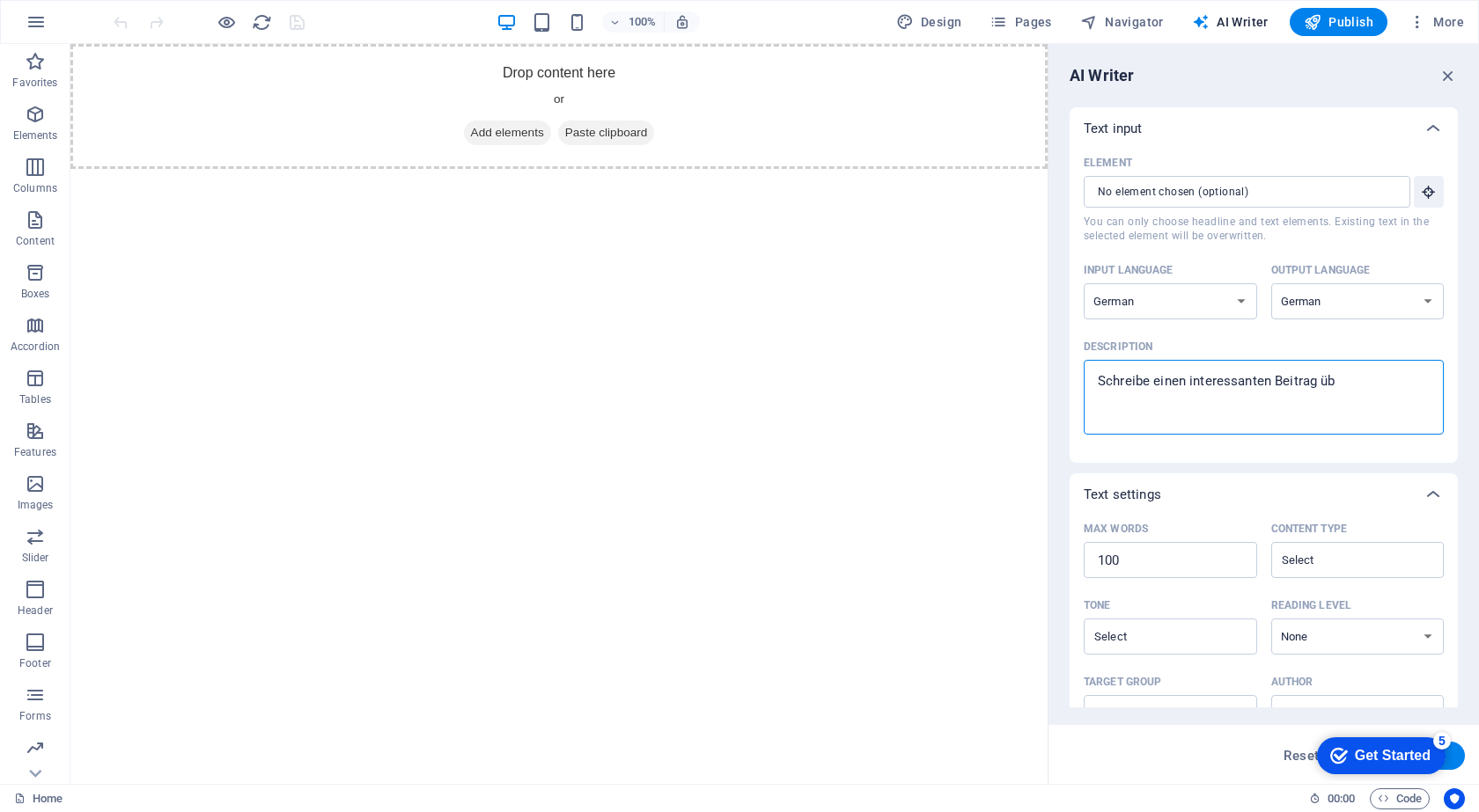
type textarea "Schreibe einen interessanten Beitrag übe"
type textarea "x"
type textarea "Schreibe einen interessanten Beitrag über"
type textarea "x"
type textarea "Schreibe einen interessanten Beitrag über"
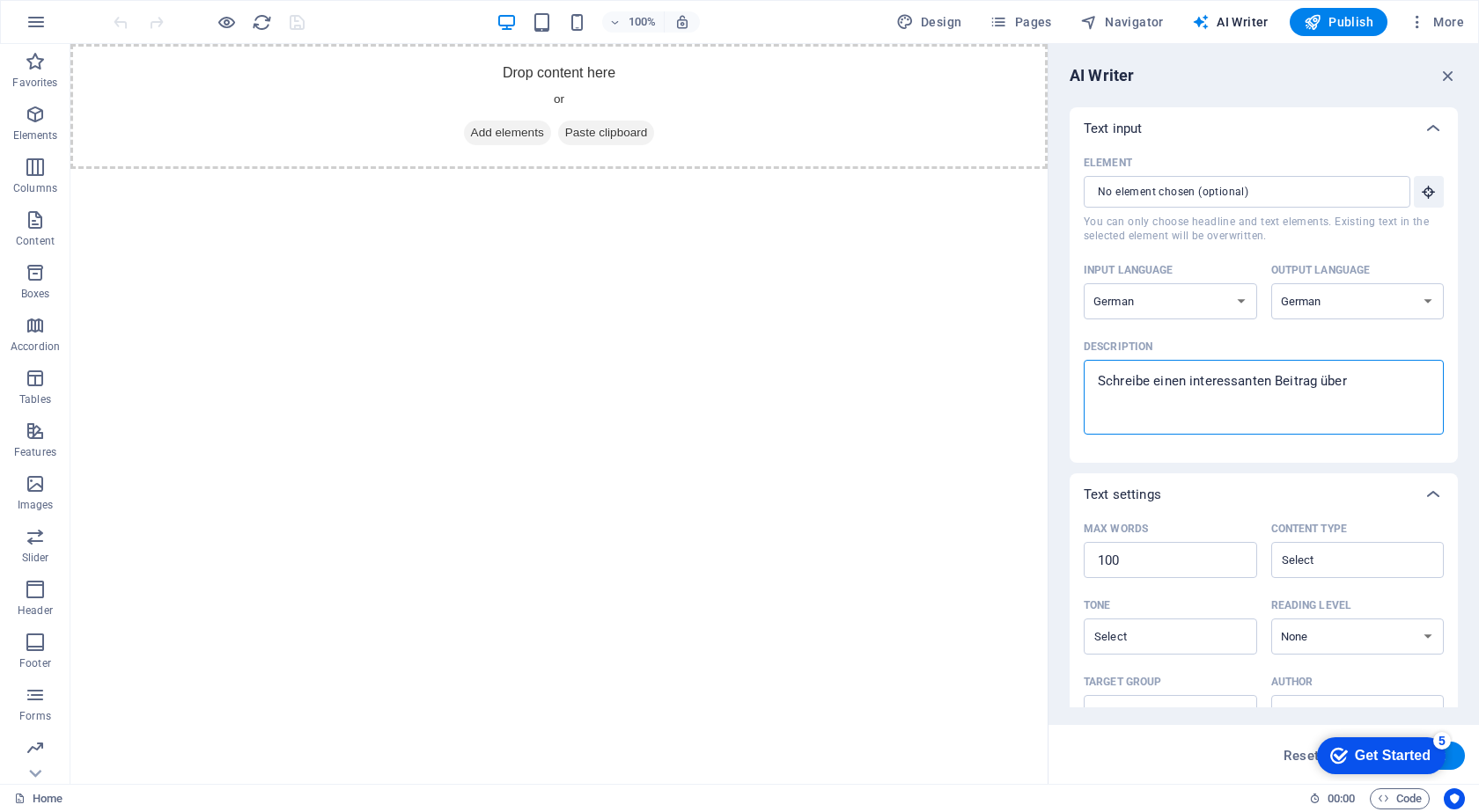
type textarea "x"
type textarea "Schreibe einen interessanten Beitrag über e"
type textarea "x"
type textarea "Schreibe einen interessanten Beitrag über ei"
type textarea "x"
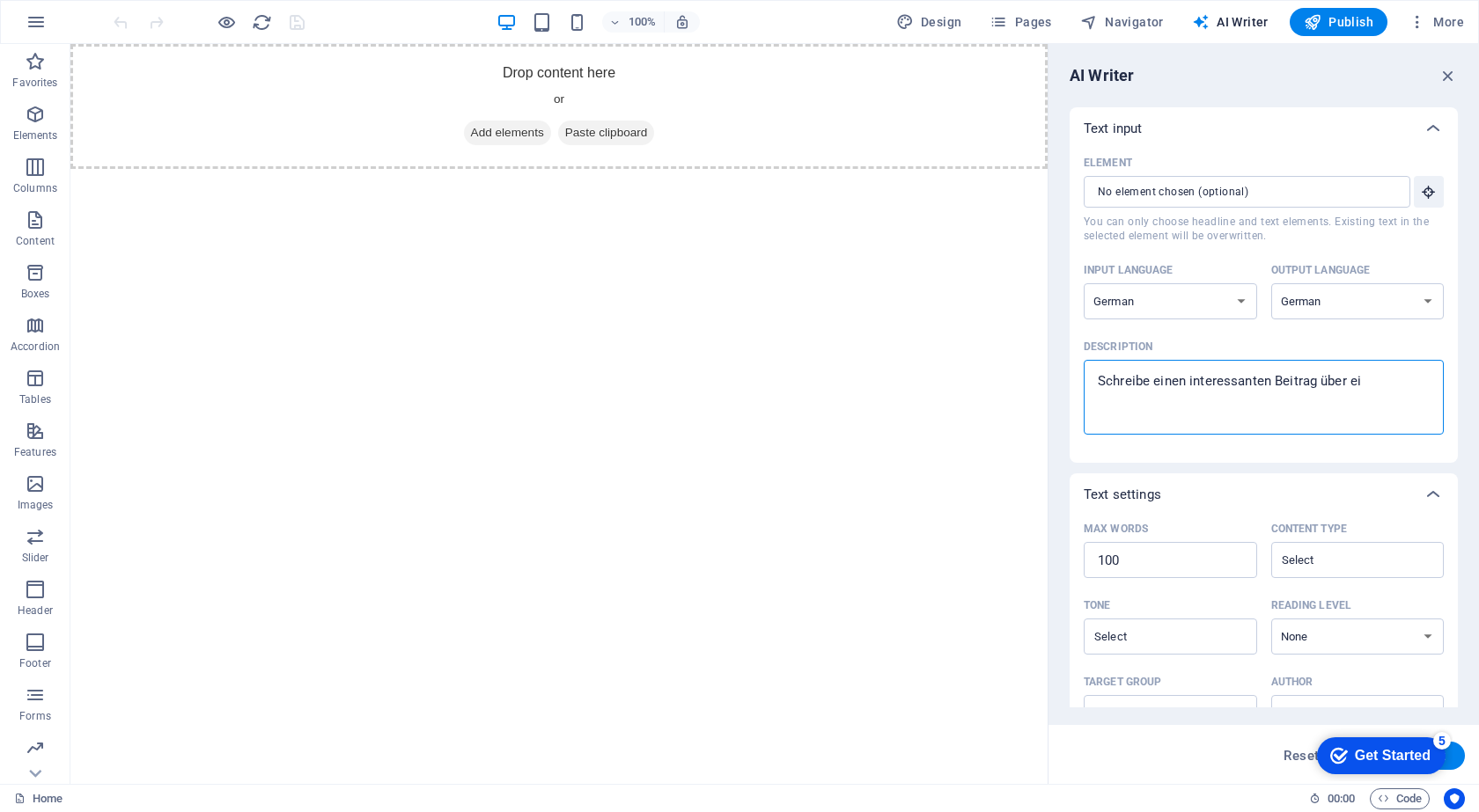
type textarea "Schreibe einen interessanten Beitrag über ein"
type textarea "x"
type textarea "Schreibe einen interessanten Beitrag über eine"
type textarea "x"
type textarea "Schreibe einen interessanten Beitrag über einen"
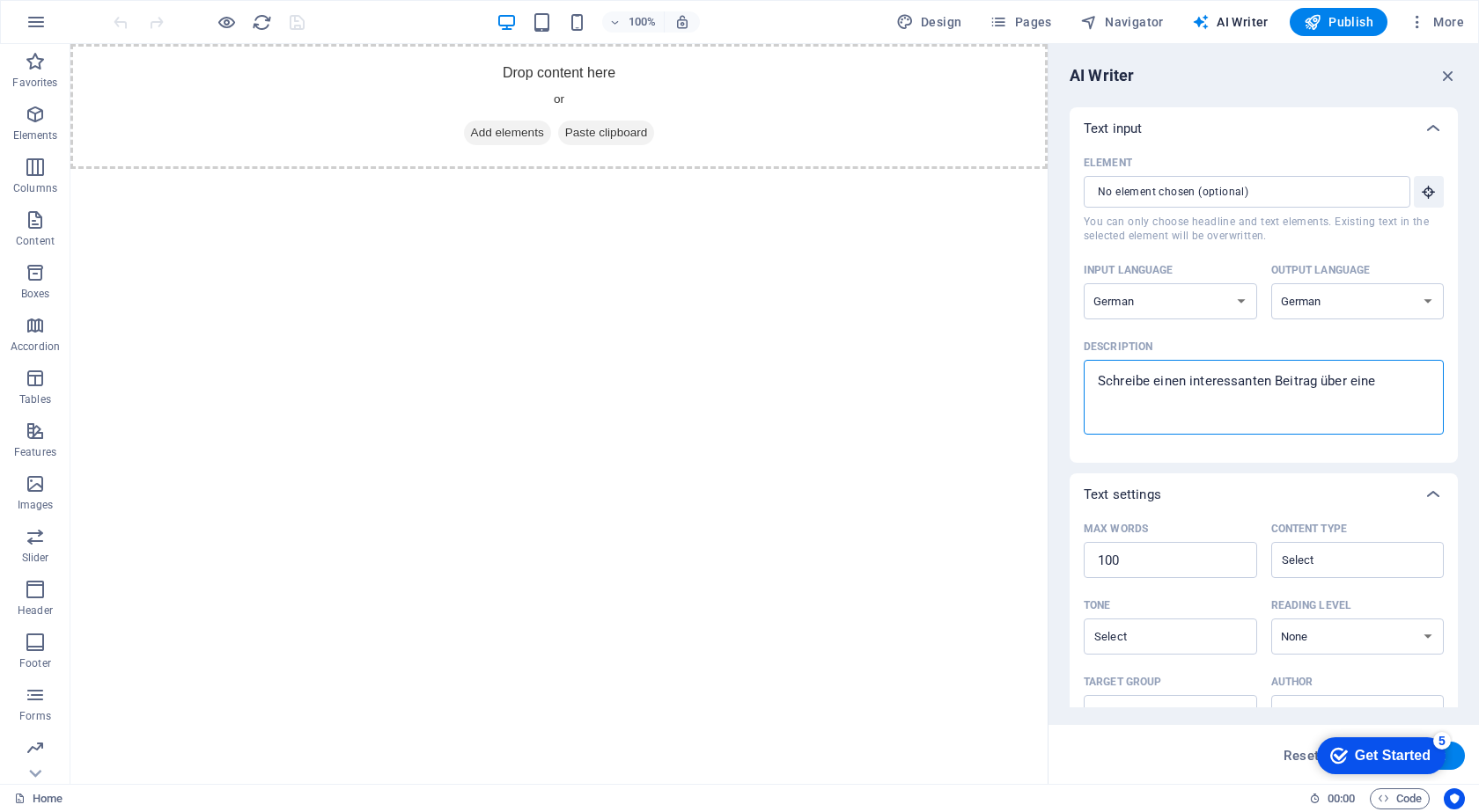
type textarea "x"
type textarea "Schreibe einen interessanten Beitrag über einen"
type textarea "x"
type textarea "Schreibe einen interessanten Beitrag über einen E"
type textarea "x"
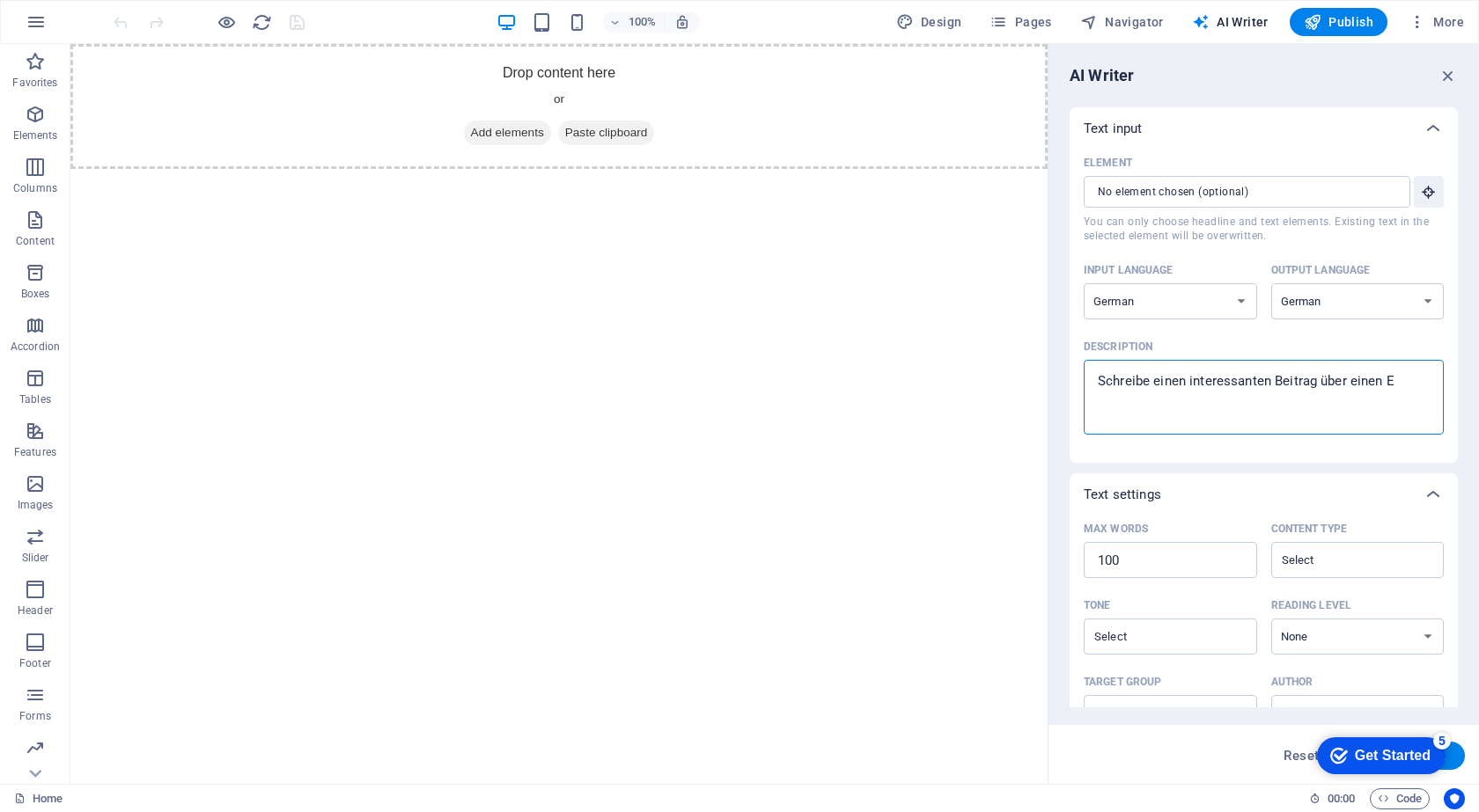
type textarea "Schreibe einen interessanten Beitrag über einen Es"
type textarea "x"
type textarea "Schreibe einen interessanten Beitrag über einen Esh"
type textarea "x"
type textarea "Schreibe einen interessanten Beitrag über einen Eshop"
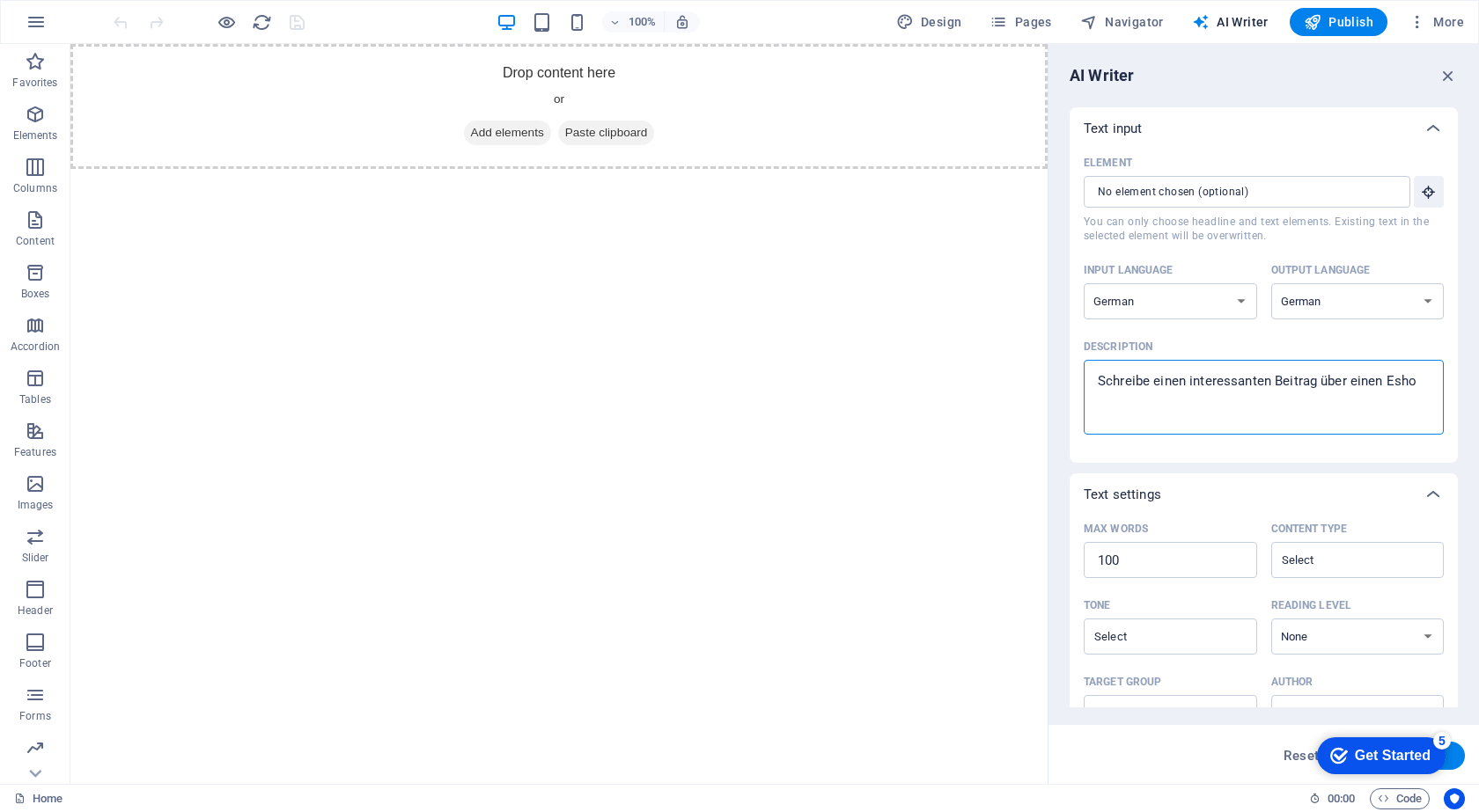
type textarea "x"
type textarea "Schreibe einen interessanten Beitrag über einen Esho"
type textarea "x"
type textarea "Schreibe einen interessanten Beitrag über einen Esh"
type textarea "x"
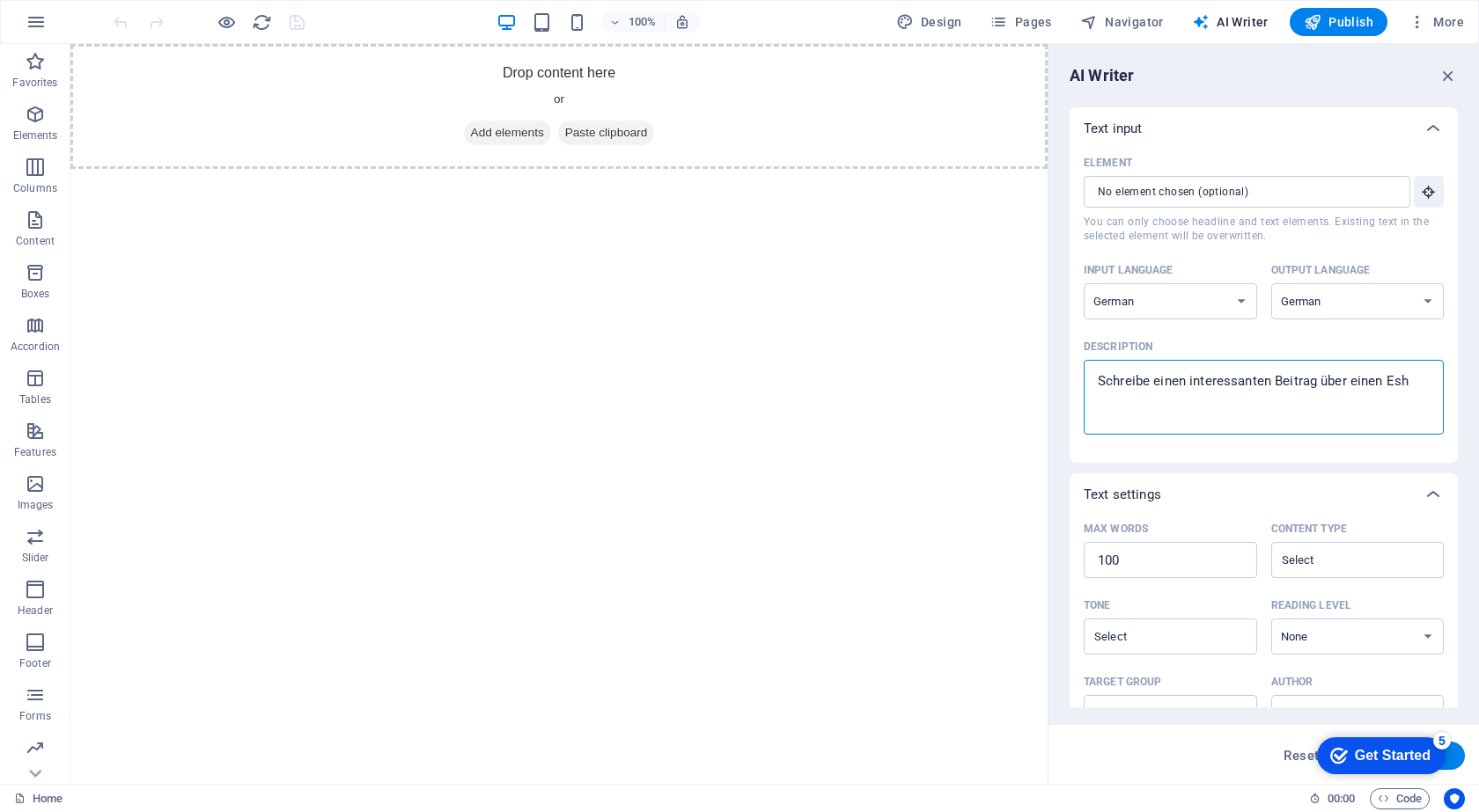
type textarea "Schreibe einen interessanten Beitrag über einen Es"
type textarea "x"
type textarea "Schreibe einen interessanten Beitrag über einen E"
type textarea "x"
type textarea "Schreibe einen interessanten Beitrag über einen Ei"
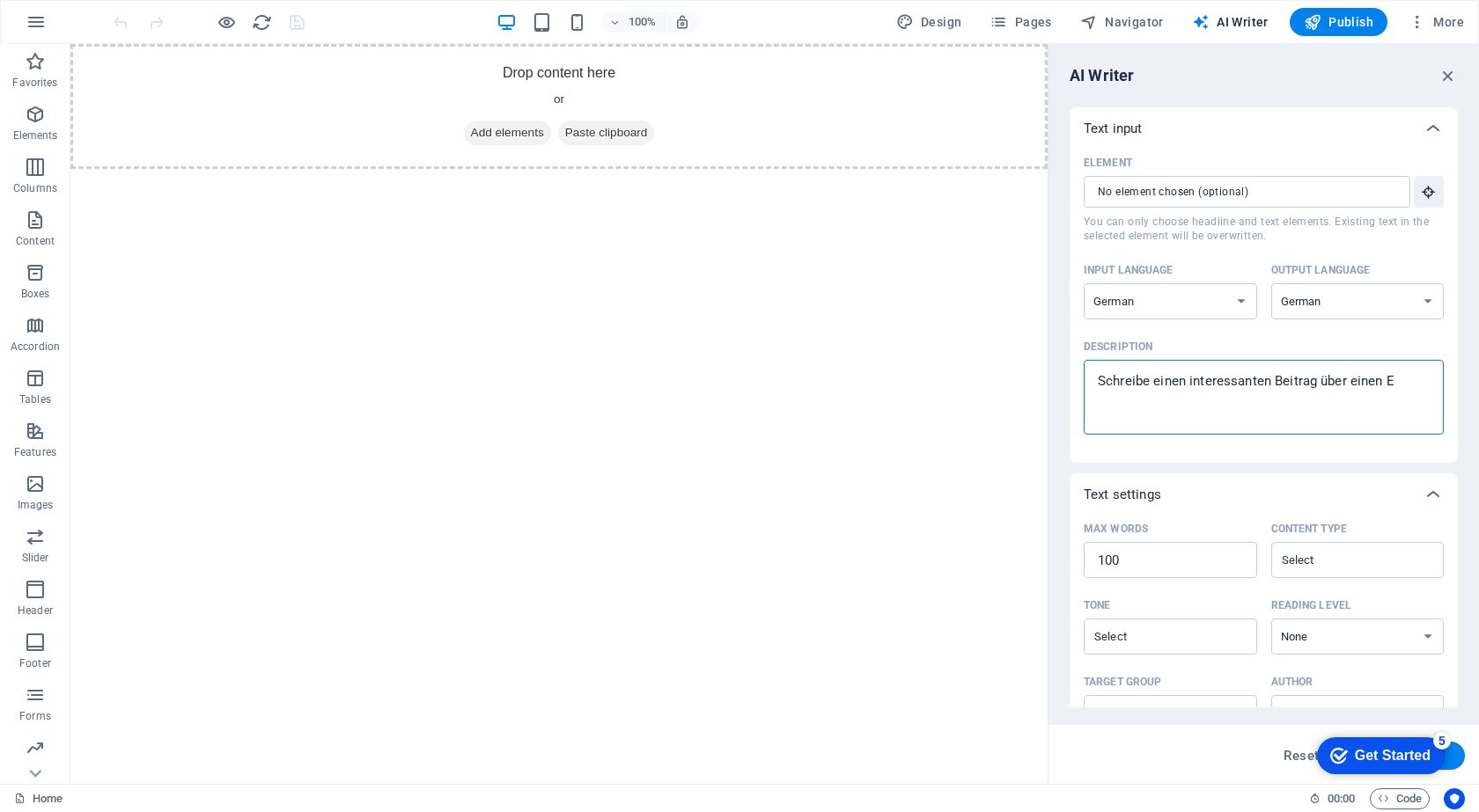
type textarea "x"
type textarea "Schreibe einen interessanten Beitrag über einen Eis"
type textarea "x"
type textarea "Schreibe einen interessanten Beitrag über einen Eish"
type textarea "x"
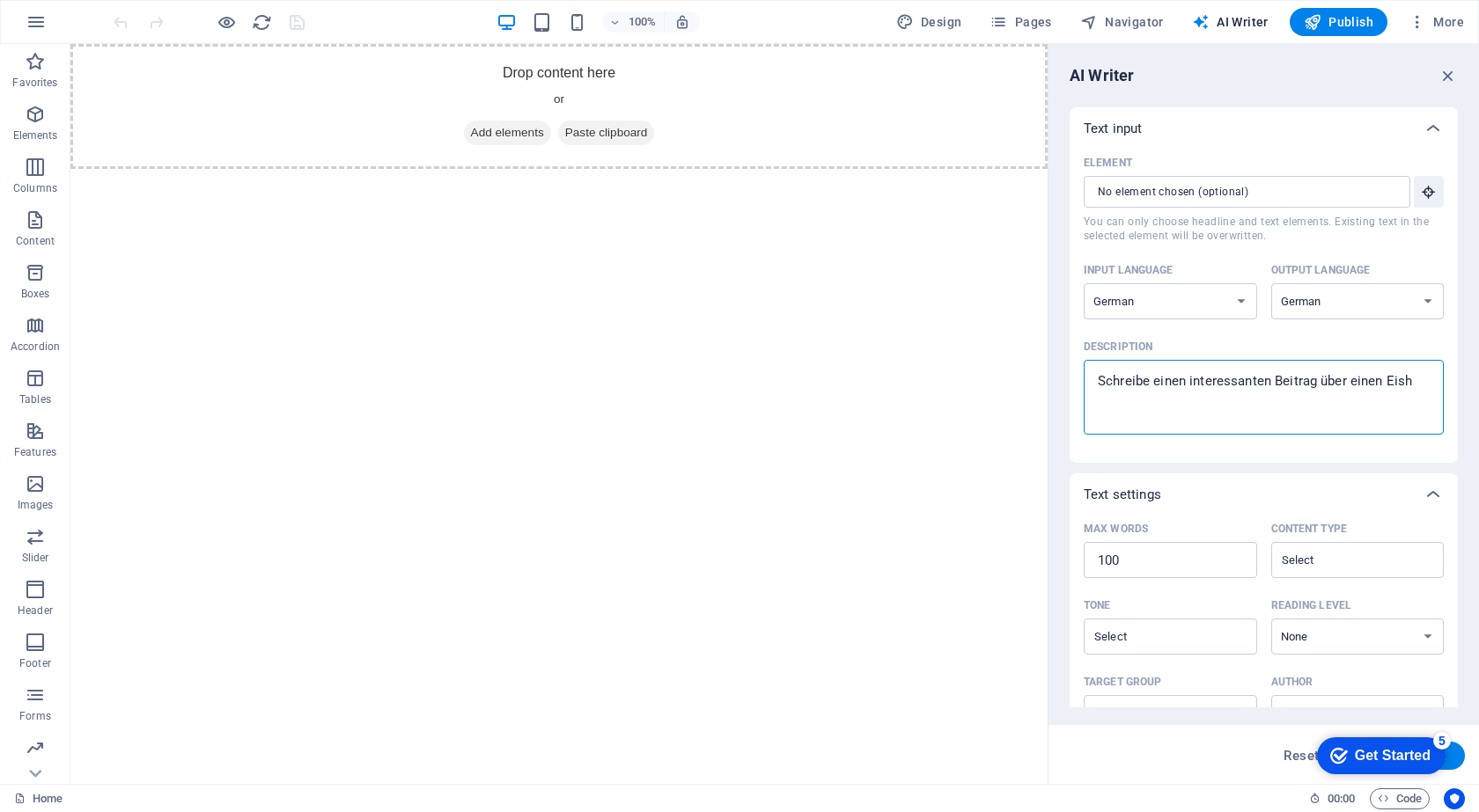
type textarea "Schreibe einen interessanten Beitrag über einen Eisho"
type textarea "x"
type textarea "Schreibe einen interessanten Beitrag über einen Eishoc"
type textarea "x"
type textarea "Schreibe einen interessanten Beitrag über einen Eishock"
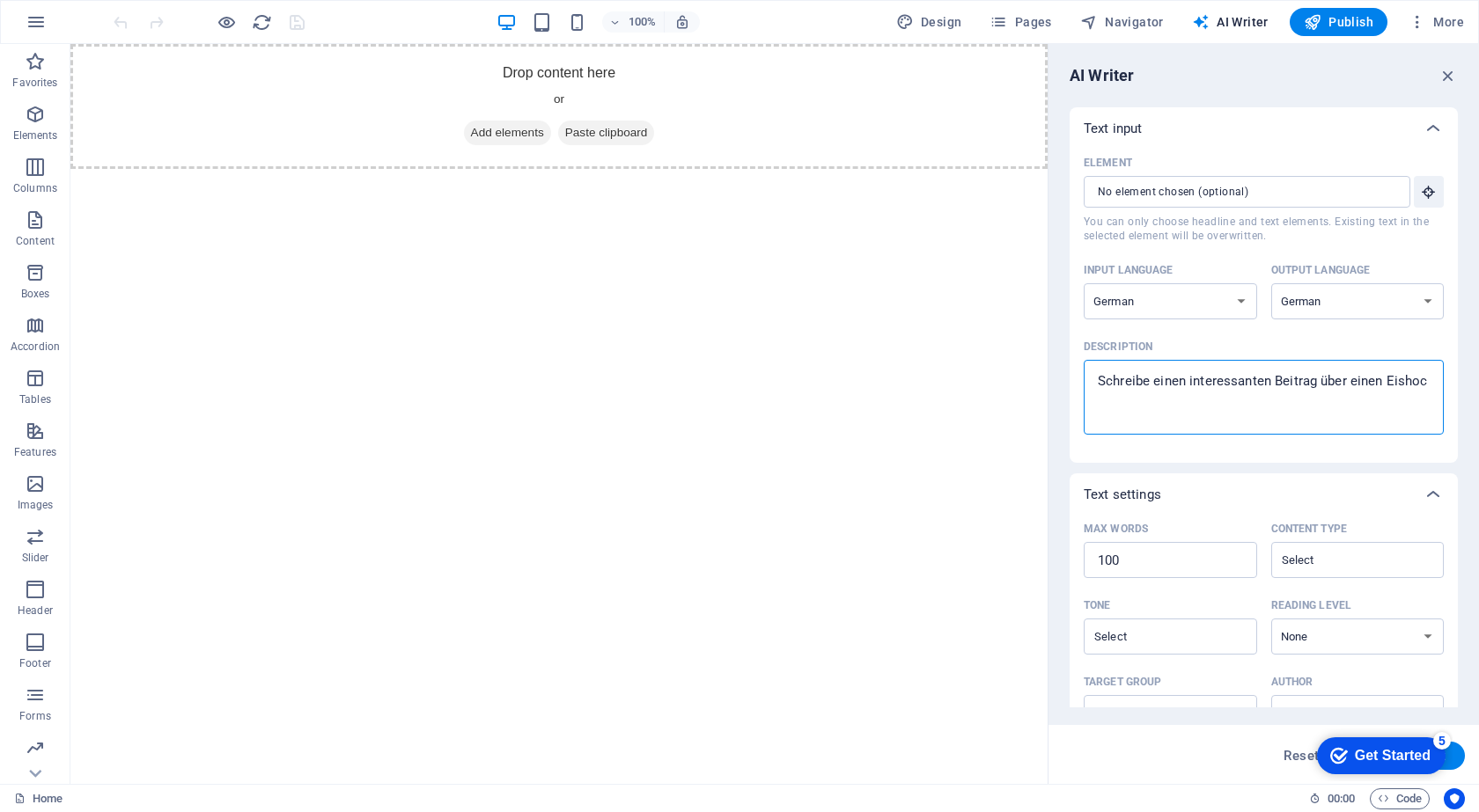
type textarea "x"
type textarea "Schreibe einen interessanten Beitrag über einen Eishocke"
type textarea "x"
type textarea "Schreibe einen interessanten Beitrag über einen Eishockey"
type textarea "x"
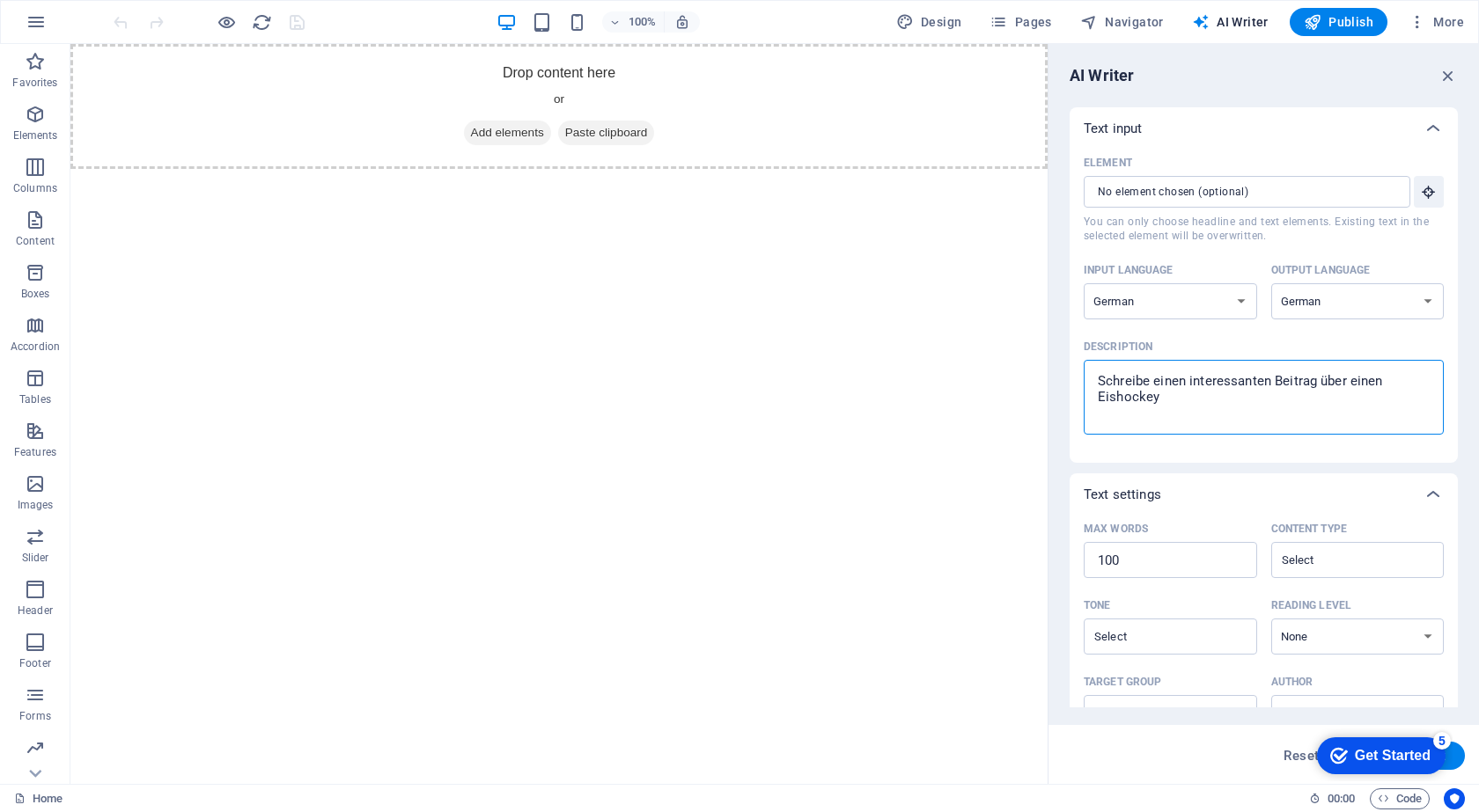
type textarea "Schreibe einen interessanten Beitrag über einen Eishockeyv"
type textarea "x"
type textarea "Schreibe einen interessanten Beitrag über einen Eishockeyve"
type textarea "x"
type textarea "Schreibe einen interessanten Beitrag über einen Eishockeyver"
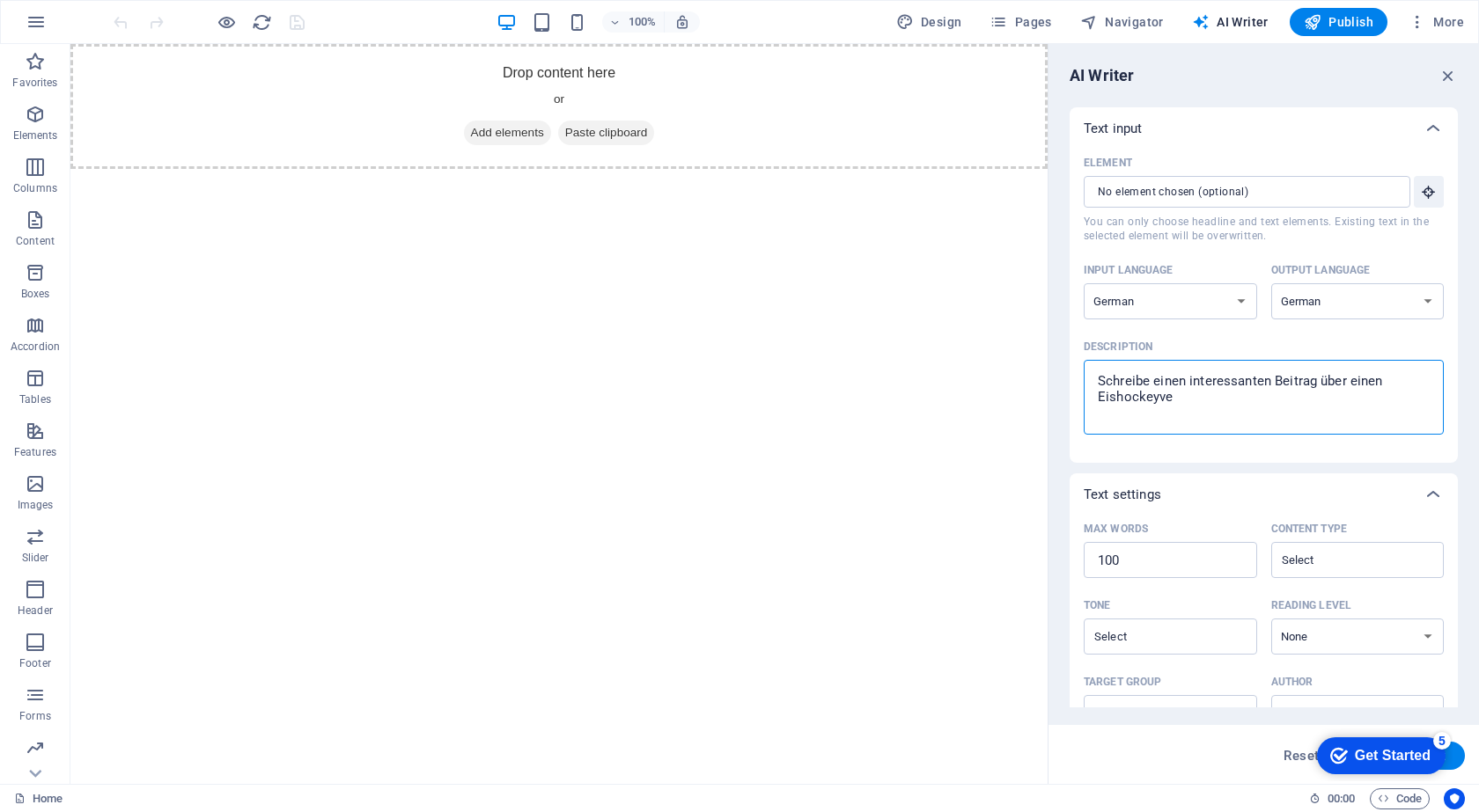
type textarea "x"
type textarea "Schreibe einen interessanten Beitrag über einen Eishockeyvere"
type textarea "x"
type textarea "Schreibe einen interessanten Beitrag über einen Eishockeyverei"
type textarea "x"
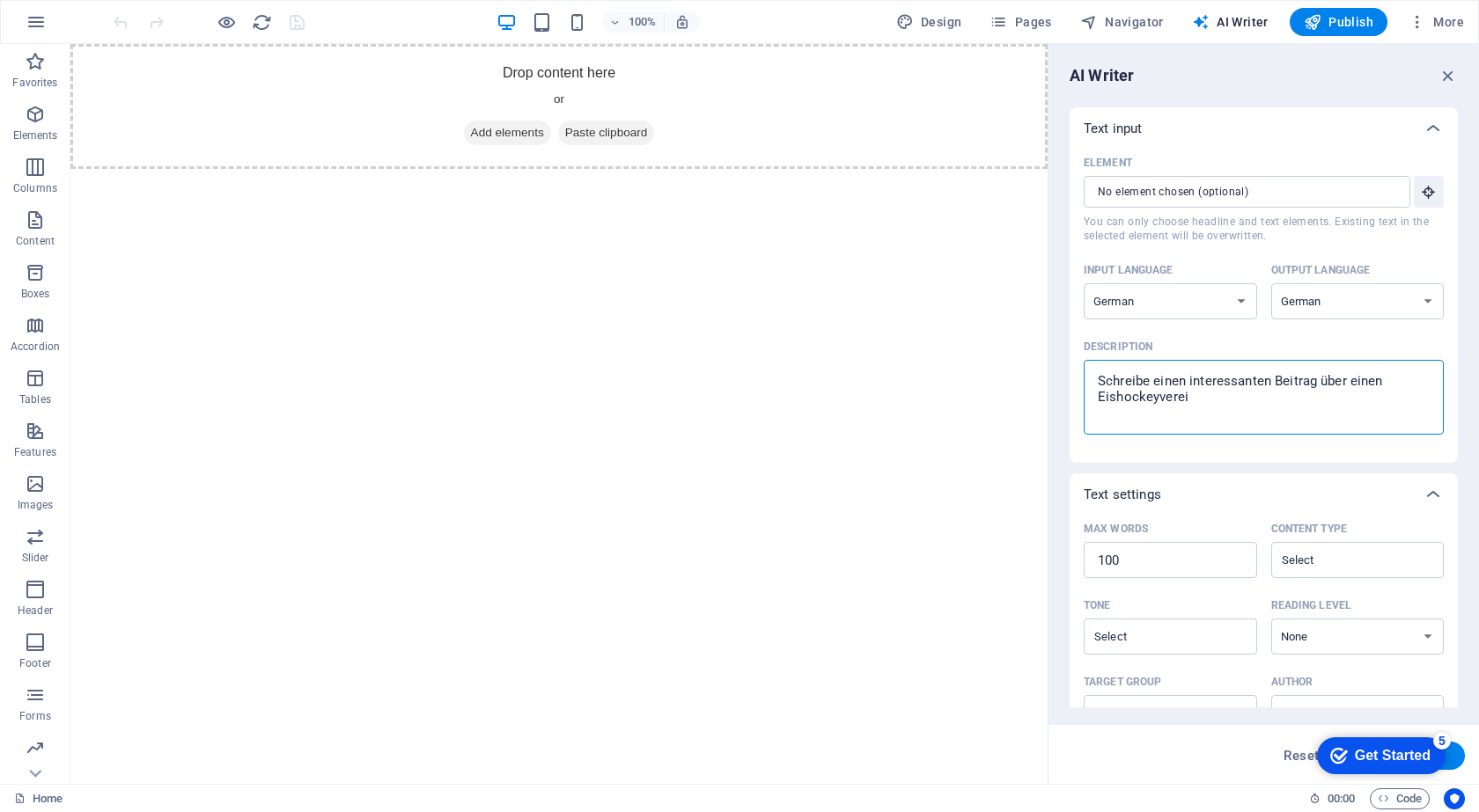
type textarea "Schreibe einen interessanten Beitrag über einen Eishockeyverein"
type textarea "x"
type textarea "Schreibe einen interessanten Beitrag über einen Eishockeyverein"
type textarea "x"
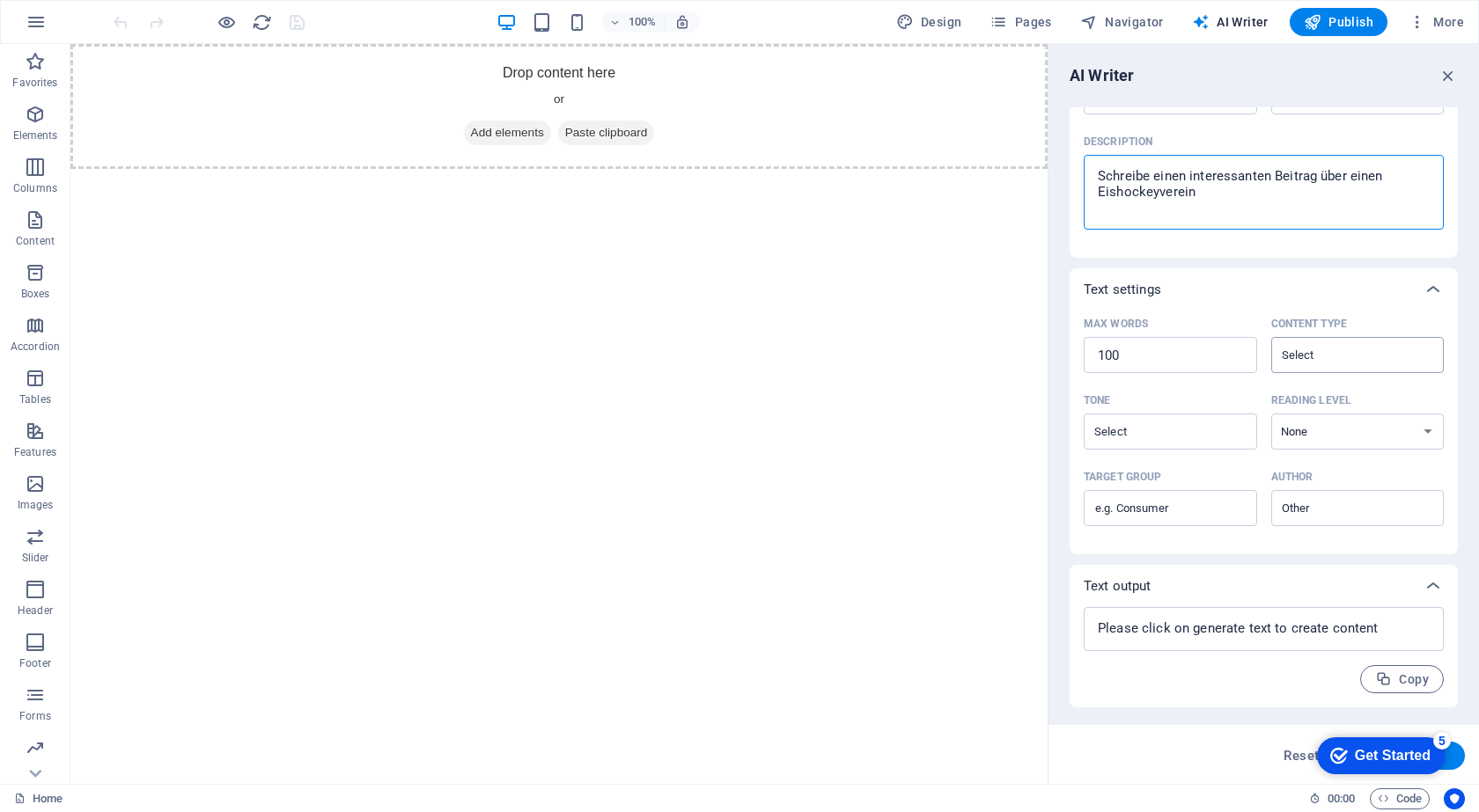
type textarea "Schreibe einen interessanten Beitrag über einen Eishockeyverein"
type textarea "x"
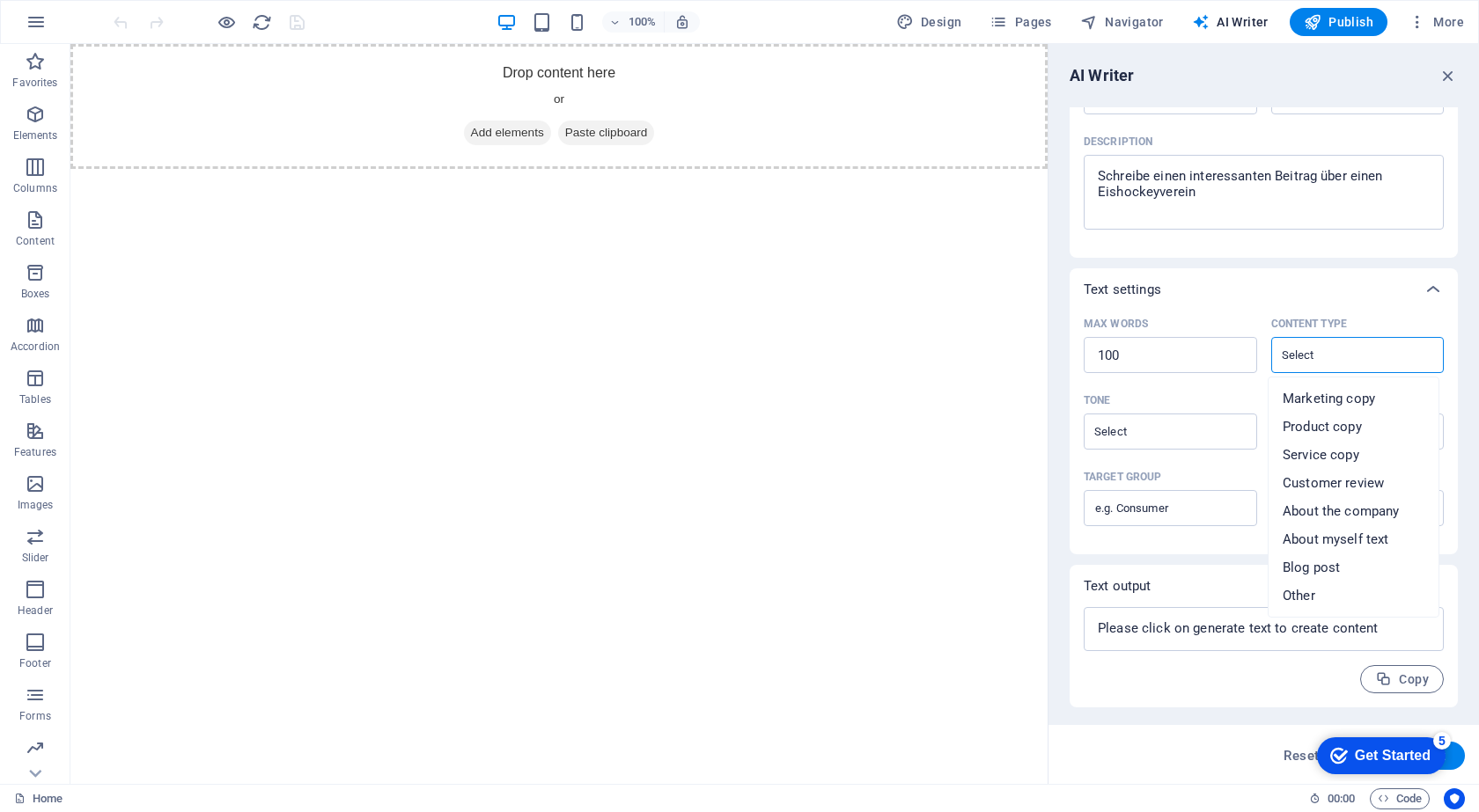
click at [1349, 361] on input "Content type ​" at bounding box center [1343, 355] width 134 height 26
click at [1328, 563] on span "Blog post" at bounding box center [1311, 568] width 57 height 17
type input "Blog post"
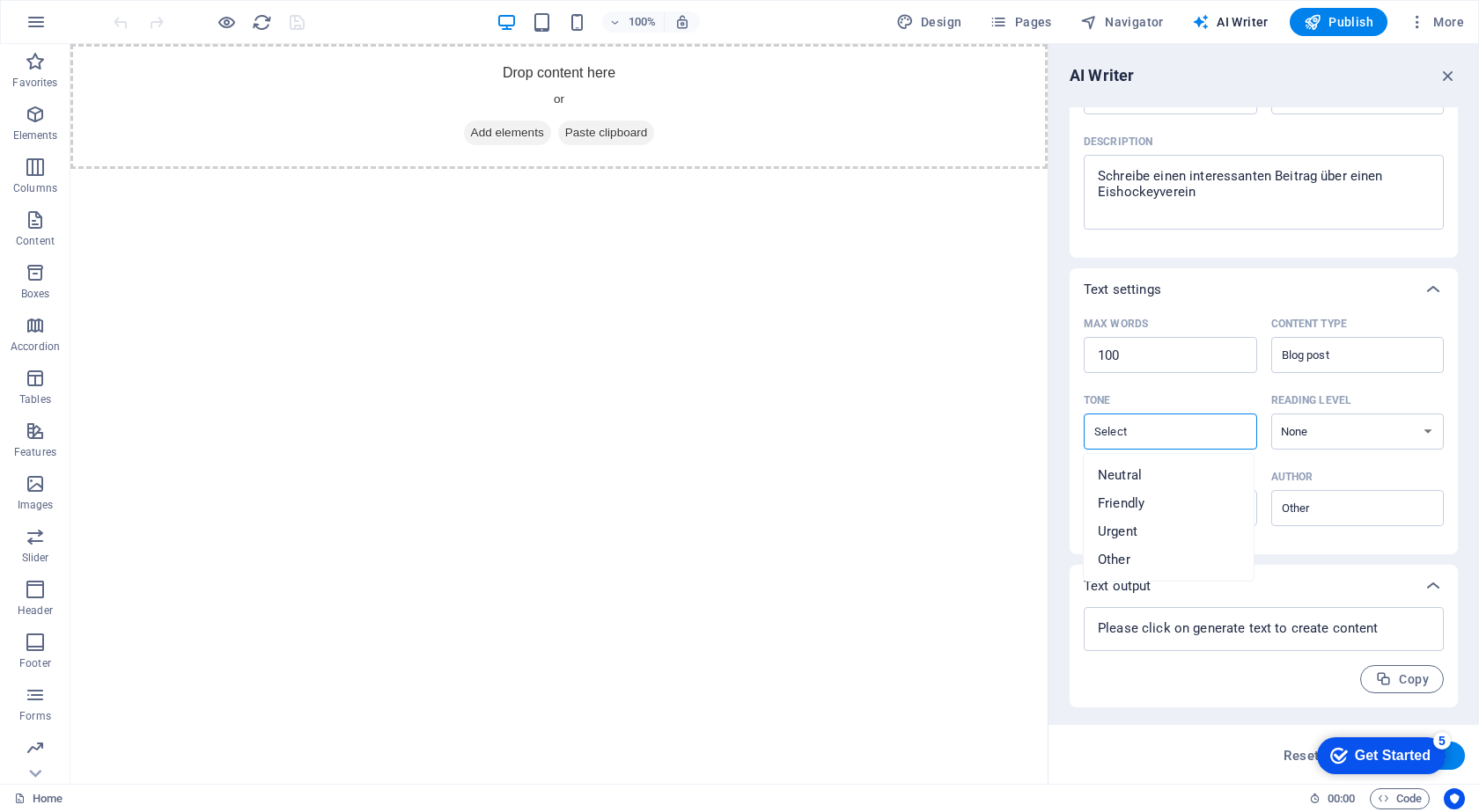
click at [1211, 422] on input "Tone ​" at bounding box center [1156, 432] width 134 height 26
click at [1196, 477] on li "Neutral" at bounding box center [1169, 475] width 170 height 28
type input "Neutral"
click at [1382, 435] on select "None Academic Adult Teen Child" at bounding box center [1357, 431] width 173 height 36
select select "Adult"
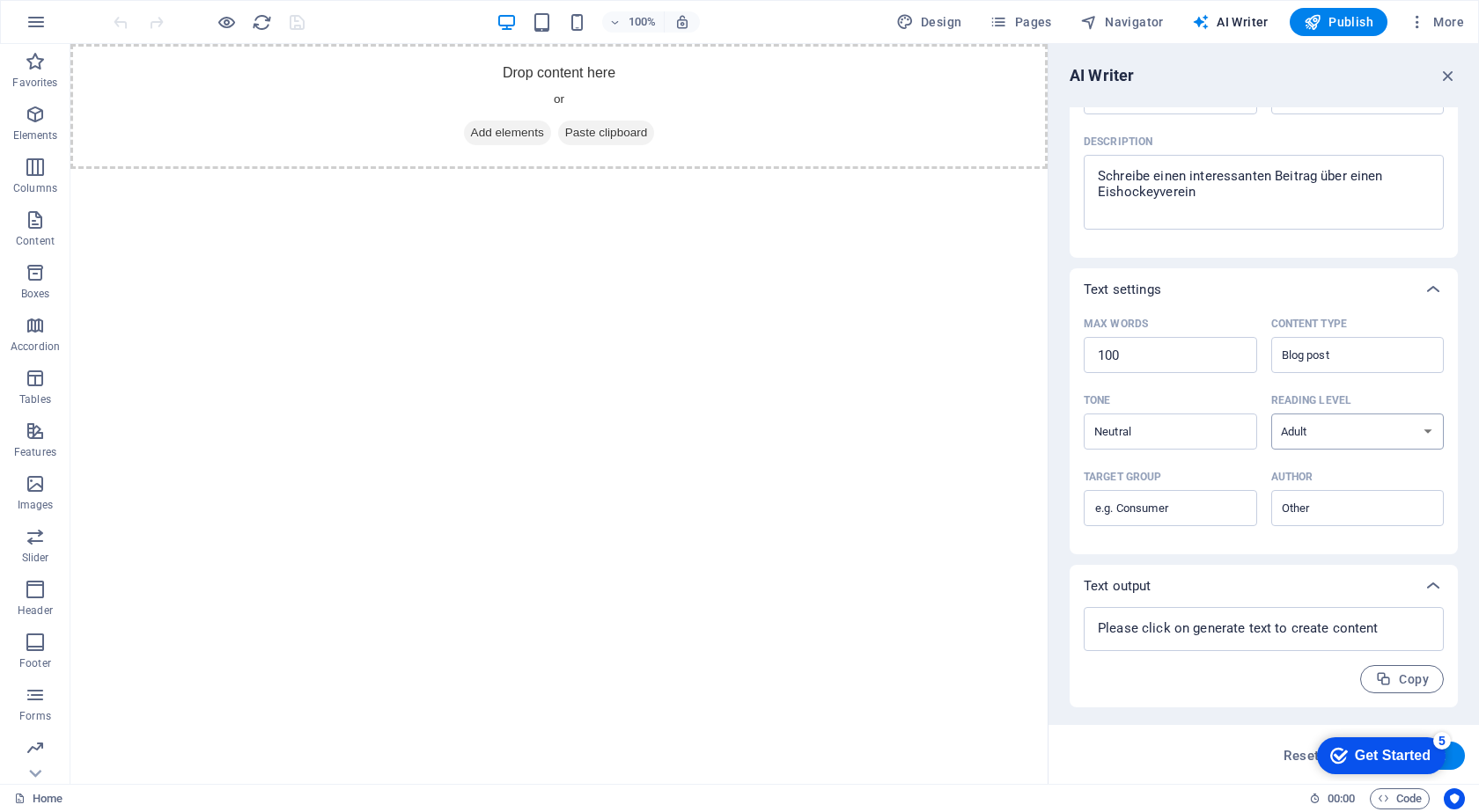
click at [1271, 414] on select "None Academic Adult Teen Child" at bounding box center [1357, 431] width 173 height 36
click at [1420, 760] on div "Get Started" at bounding box center [1393, 755] width 76 height 16
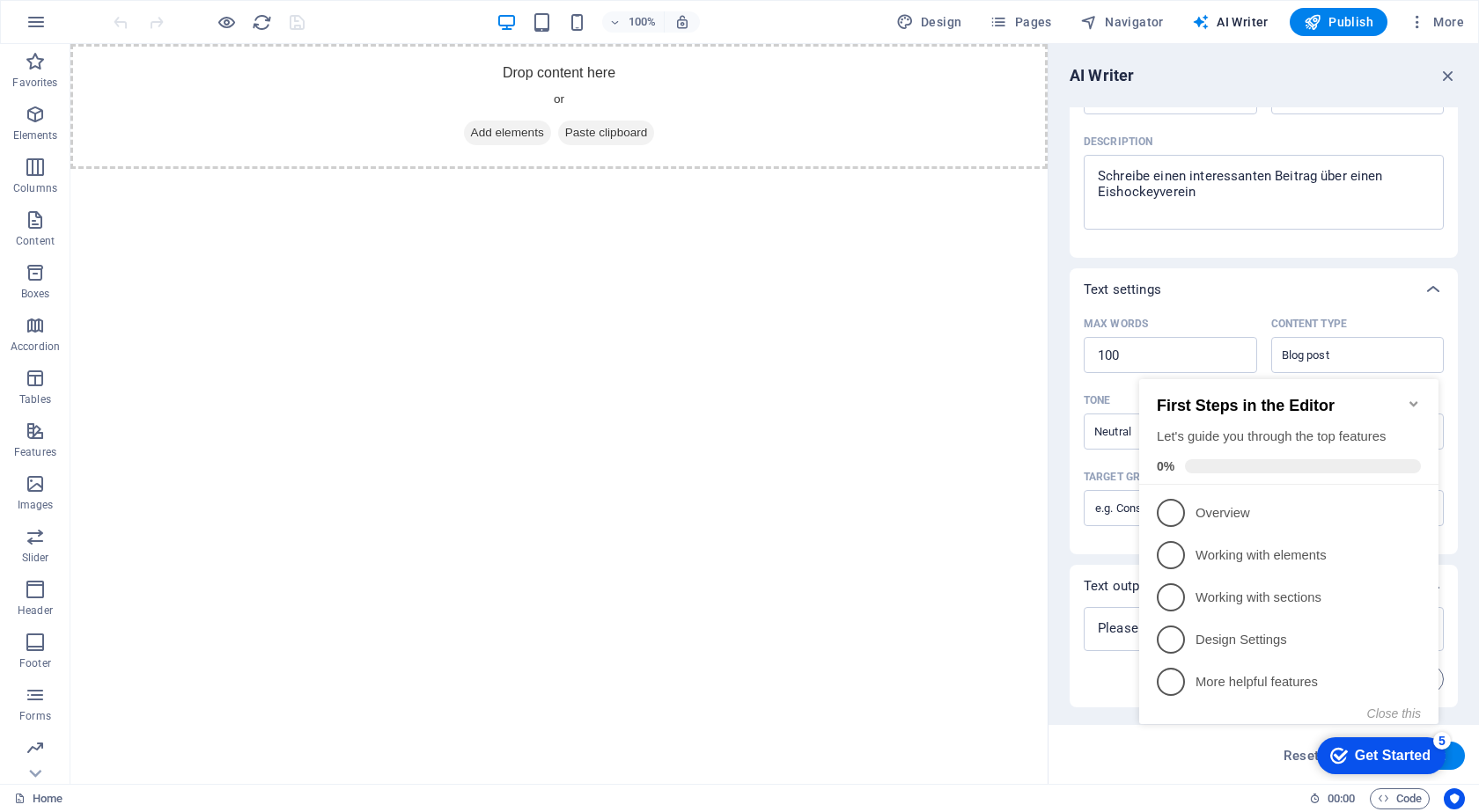
click at [1409, 397] on icon "Minimize checklist" at bounding box center [1413, 404] width 14 height 14
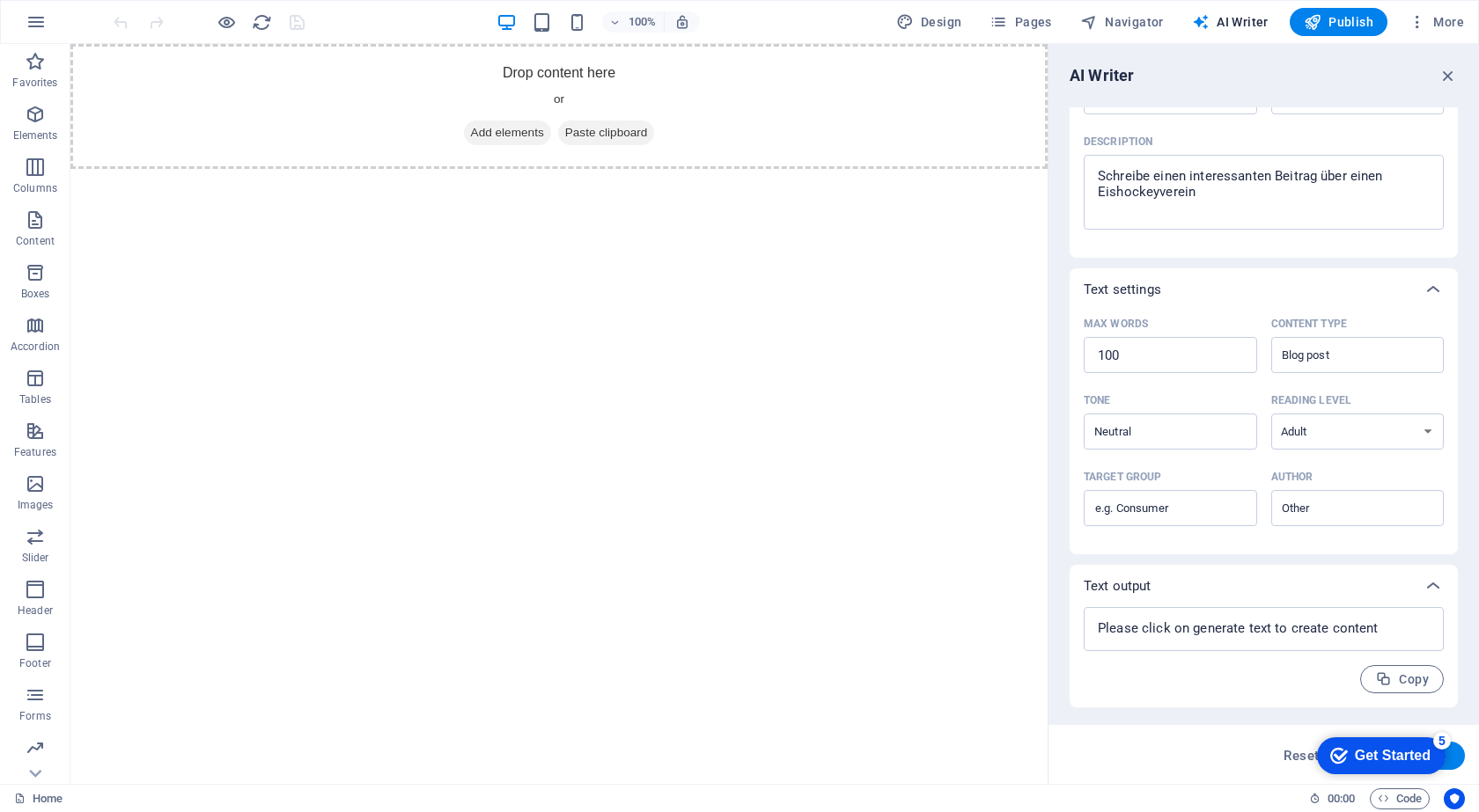
click div "checkmark Get Started 5 First Steps in the Editor Let's guide you through the t…"
click at [1342, 753] on icon "checkmark" at bounding box center [1339, 755] width 17 height 17
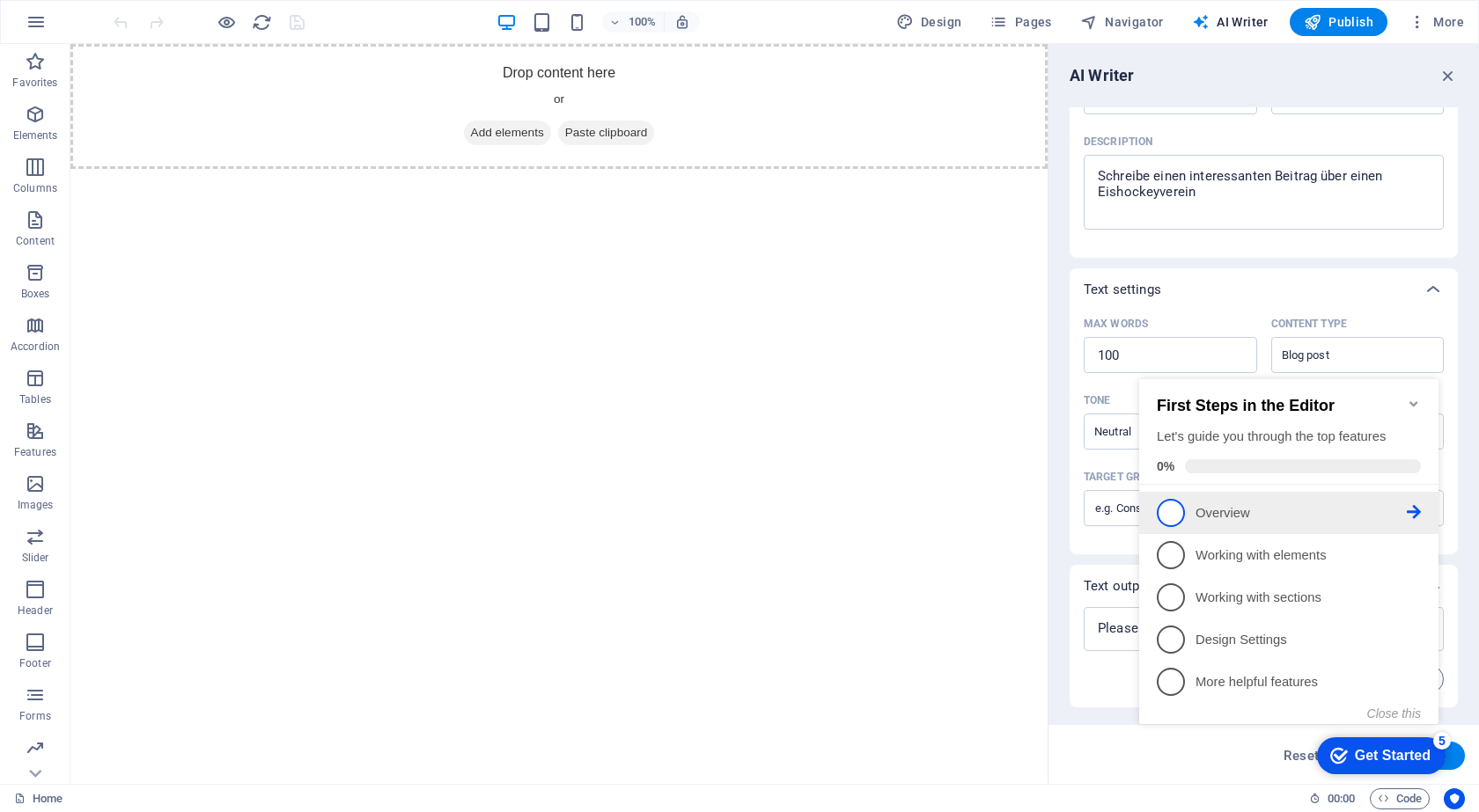
click at [1173, 502] on span "1" at bounding box center [1170, 513] width 28 height 28
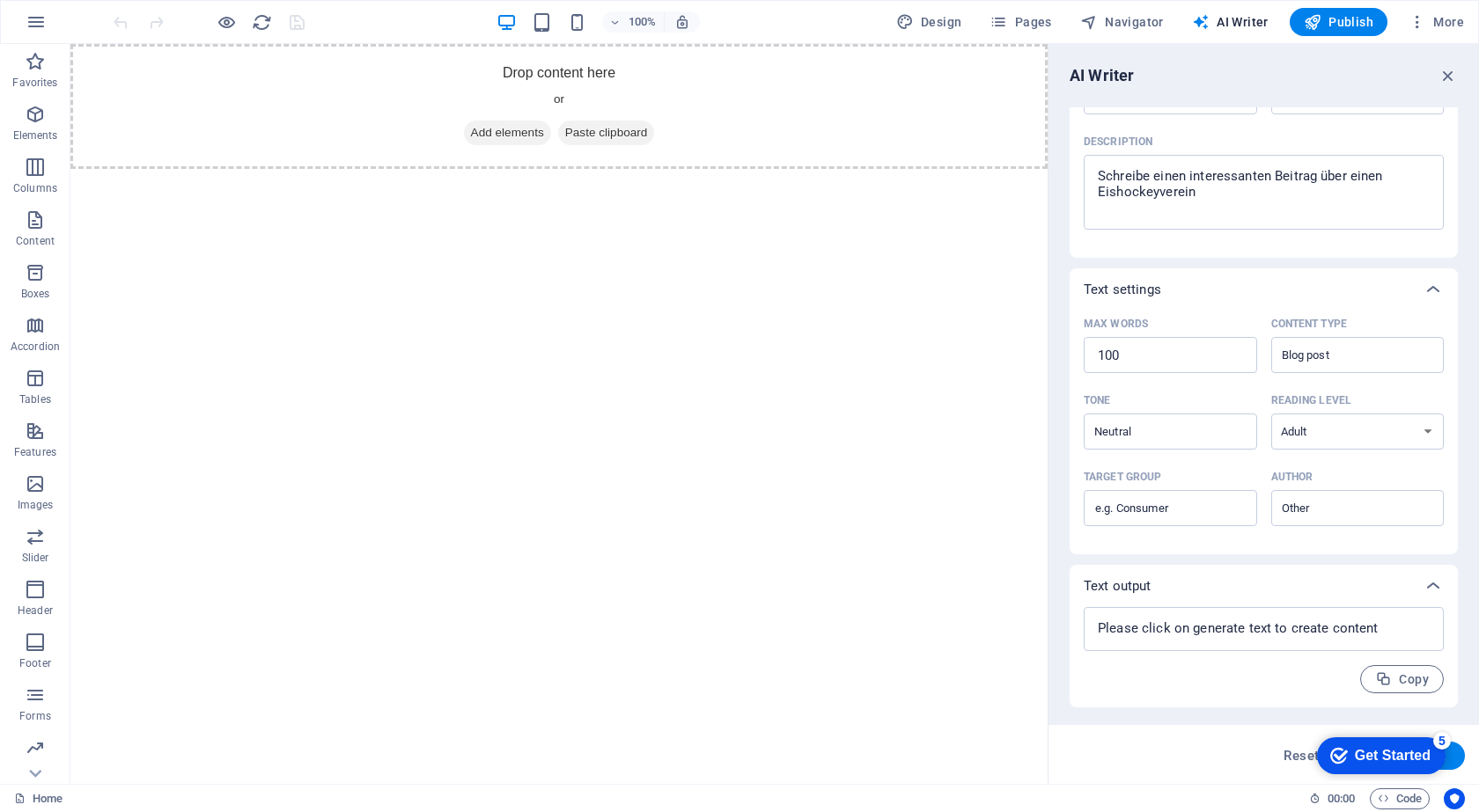
scroll to position [0, 0]
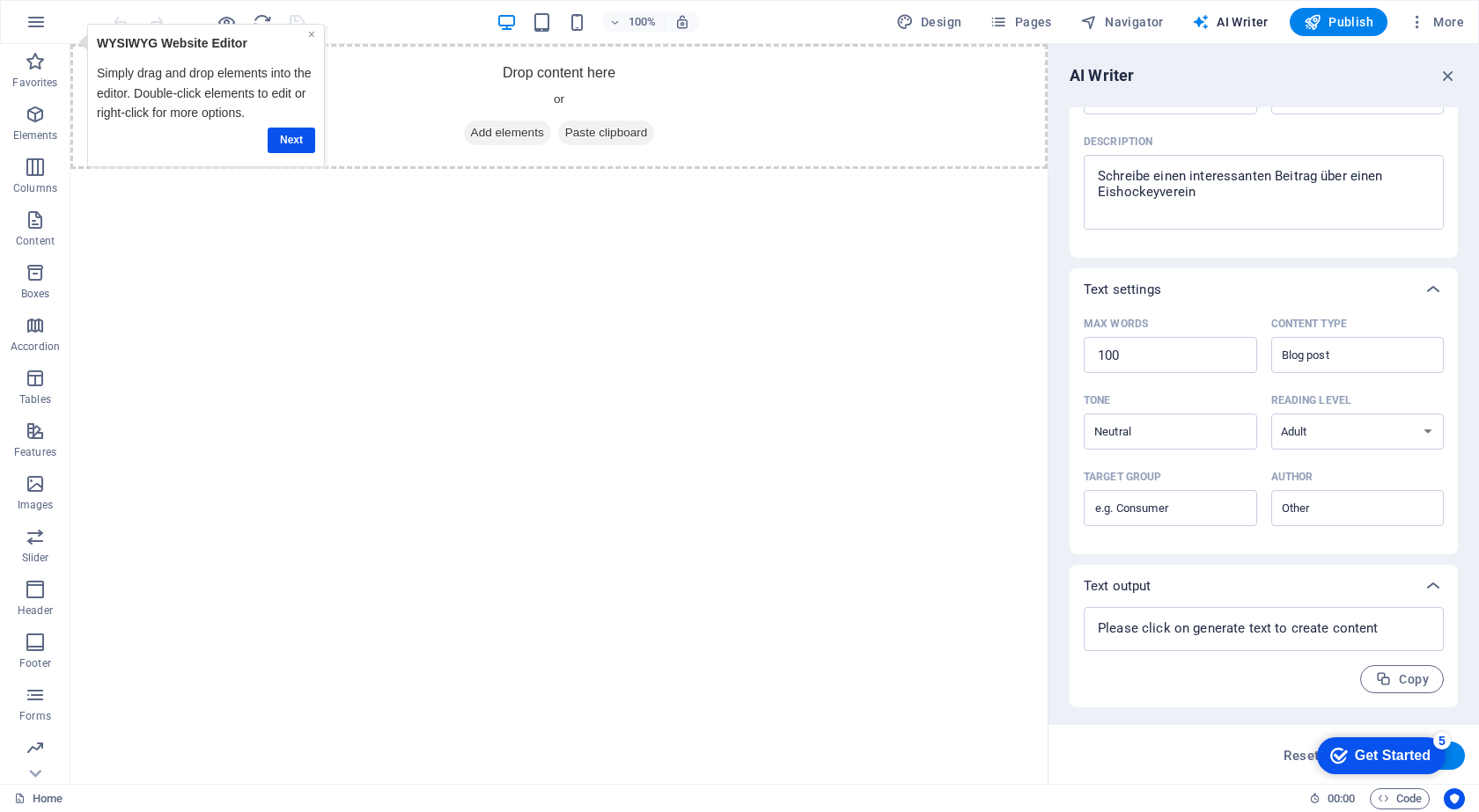
click at [311, 40] on link "×" at bounding box center [311, 34] width 7 height 14
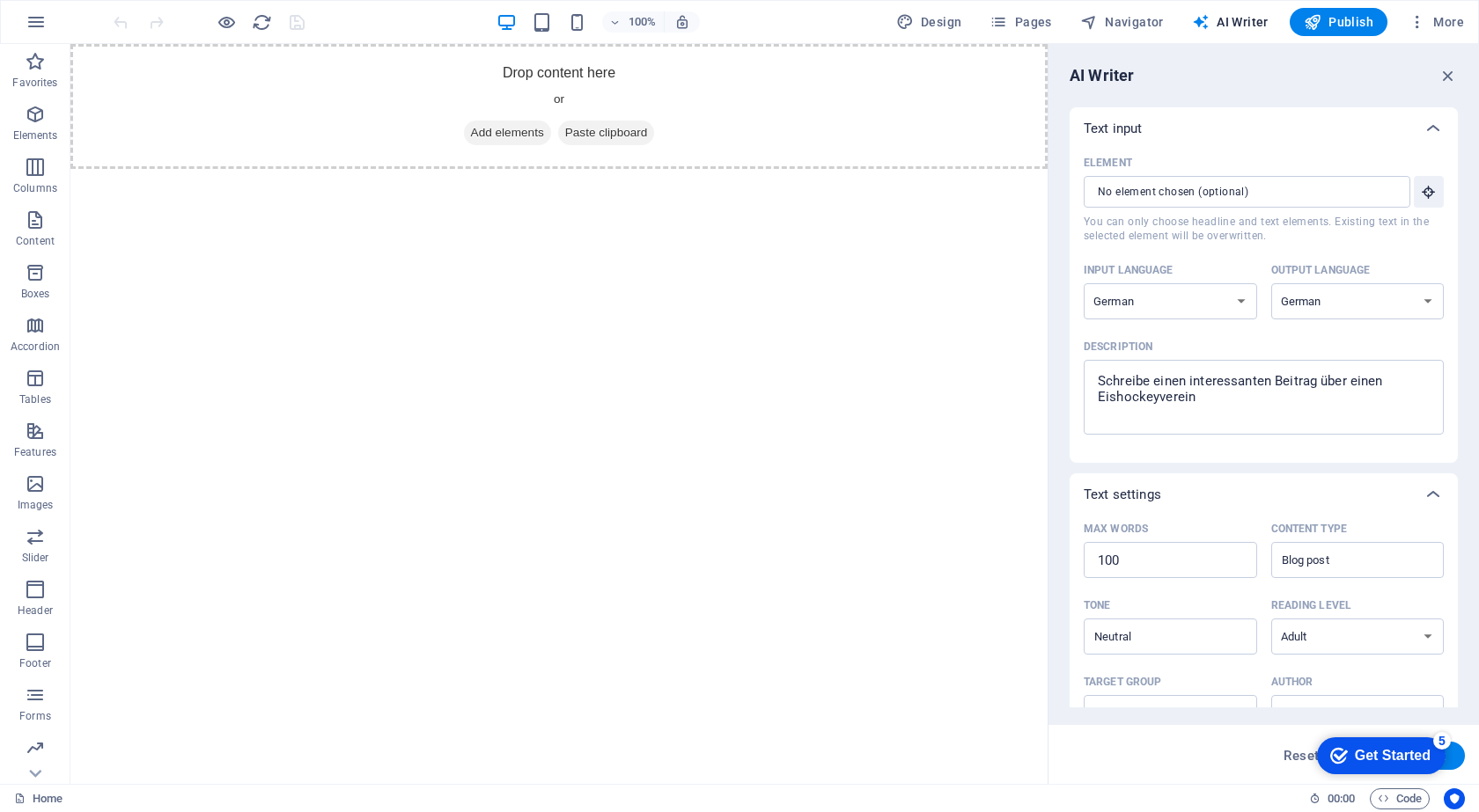
scroll to position [205, 0]
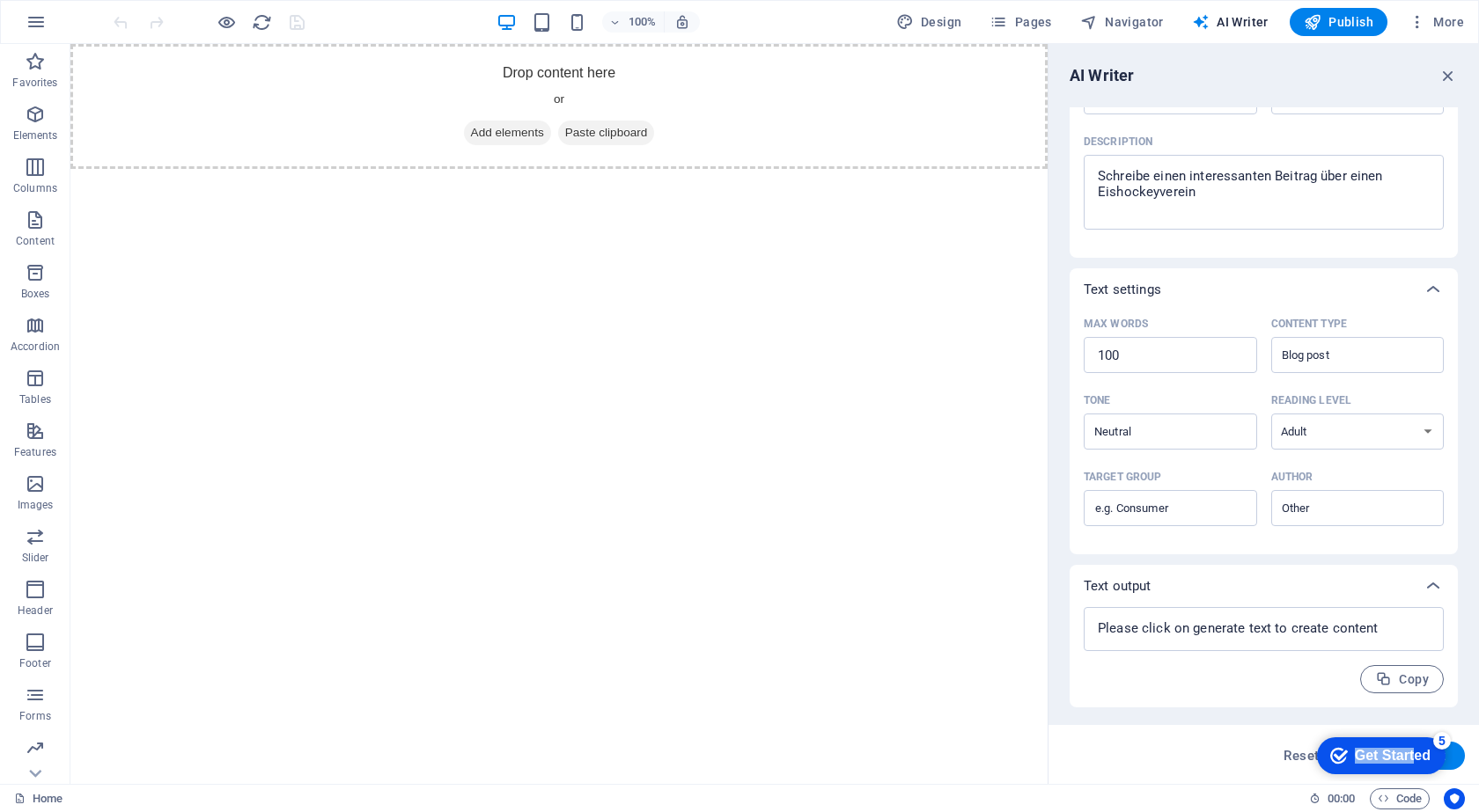
drag, startPoint x: 1410, startPoint y: 757, endPoint x: 1335, endPoint y: 764, distance: 75.3
click at [1335, 764] on div "checkmark Get Started 5" at bounding box center [1381, 755] width 101 height 17
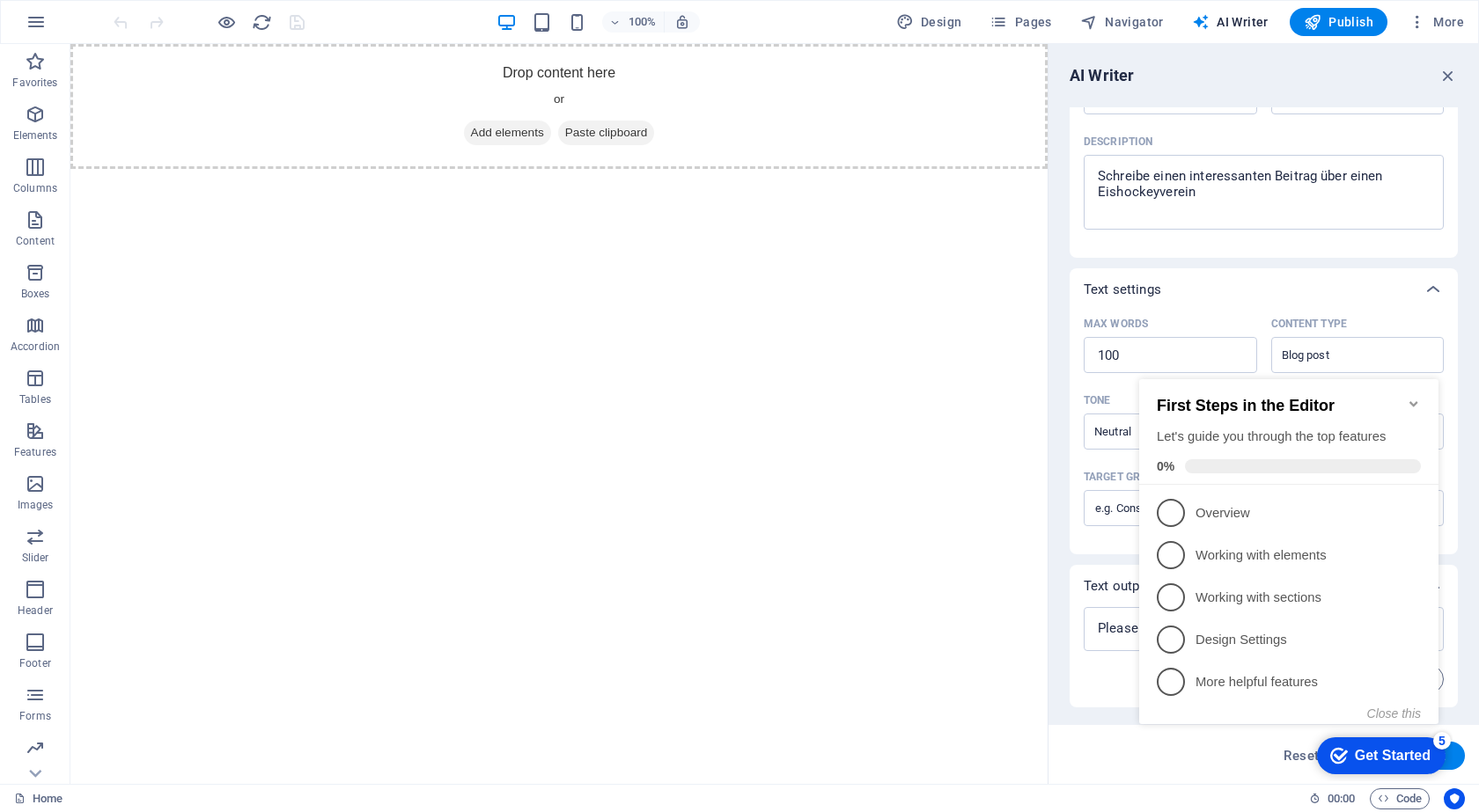
click at [1334, 752] on icon "checkmark" at bounding box center [1339, 755] width 17 height 17
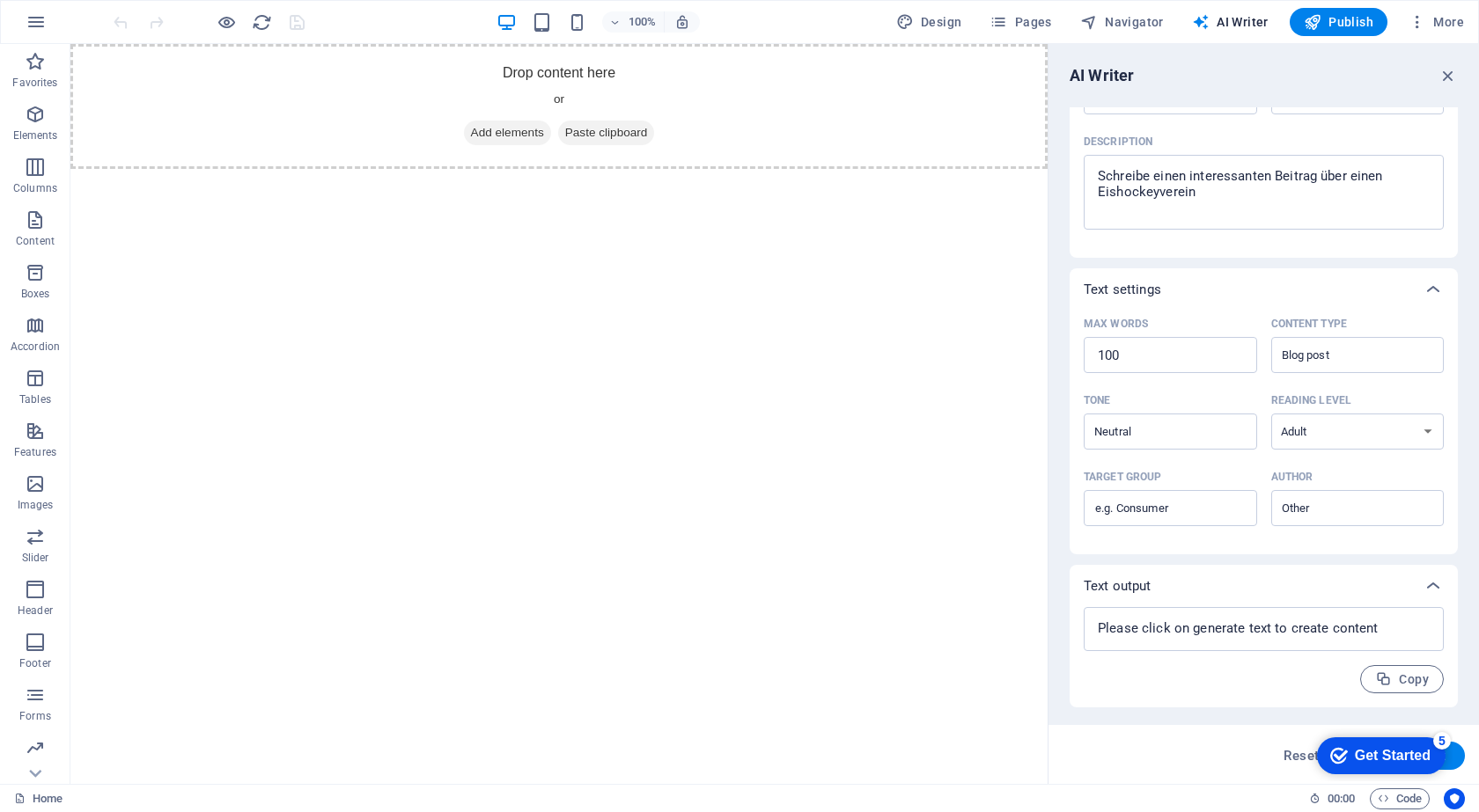
click at [1348, 764] on icon "checkmark" at bounding box center [1339, 755] width 17 height 17
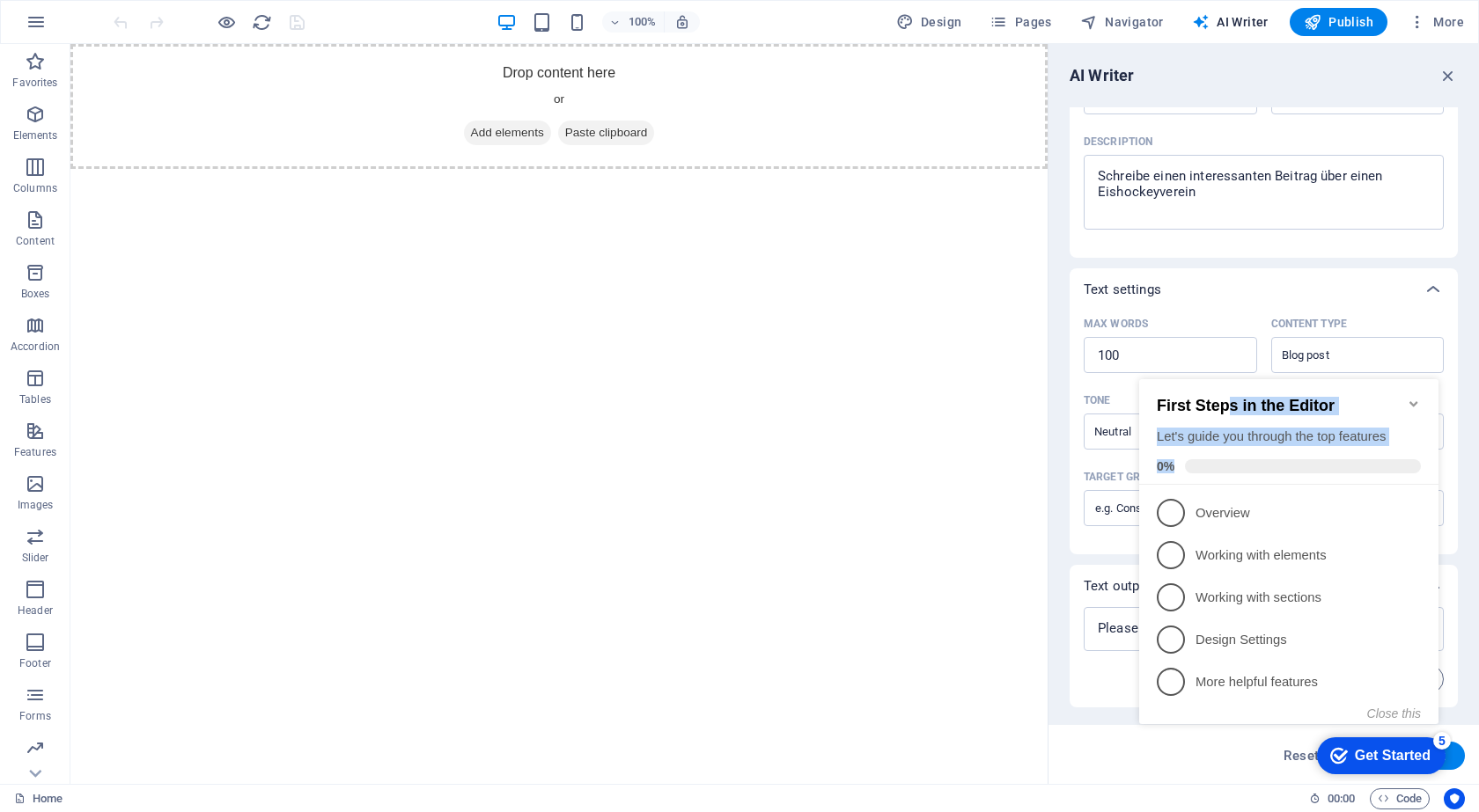
drag, startPoint x: 1227, startPoint y: 395, endPoint x: 1239, endPoint y: 444, distance: 50.4
click at [1239, 444] on div "First Steps in the Editor Let's guide you through the top features 0%" at bounding box center [1289, 436] width 264 height 77
drag, startPoint x: 1313, startPoint y: 682, endPoint x: 1412, endPoint y: 722, distance: 106.8
click at [1315, 682] on p "More helpful features - incomplete" at bounding box center [1301, 682] width 212 height 18
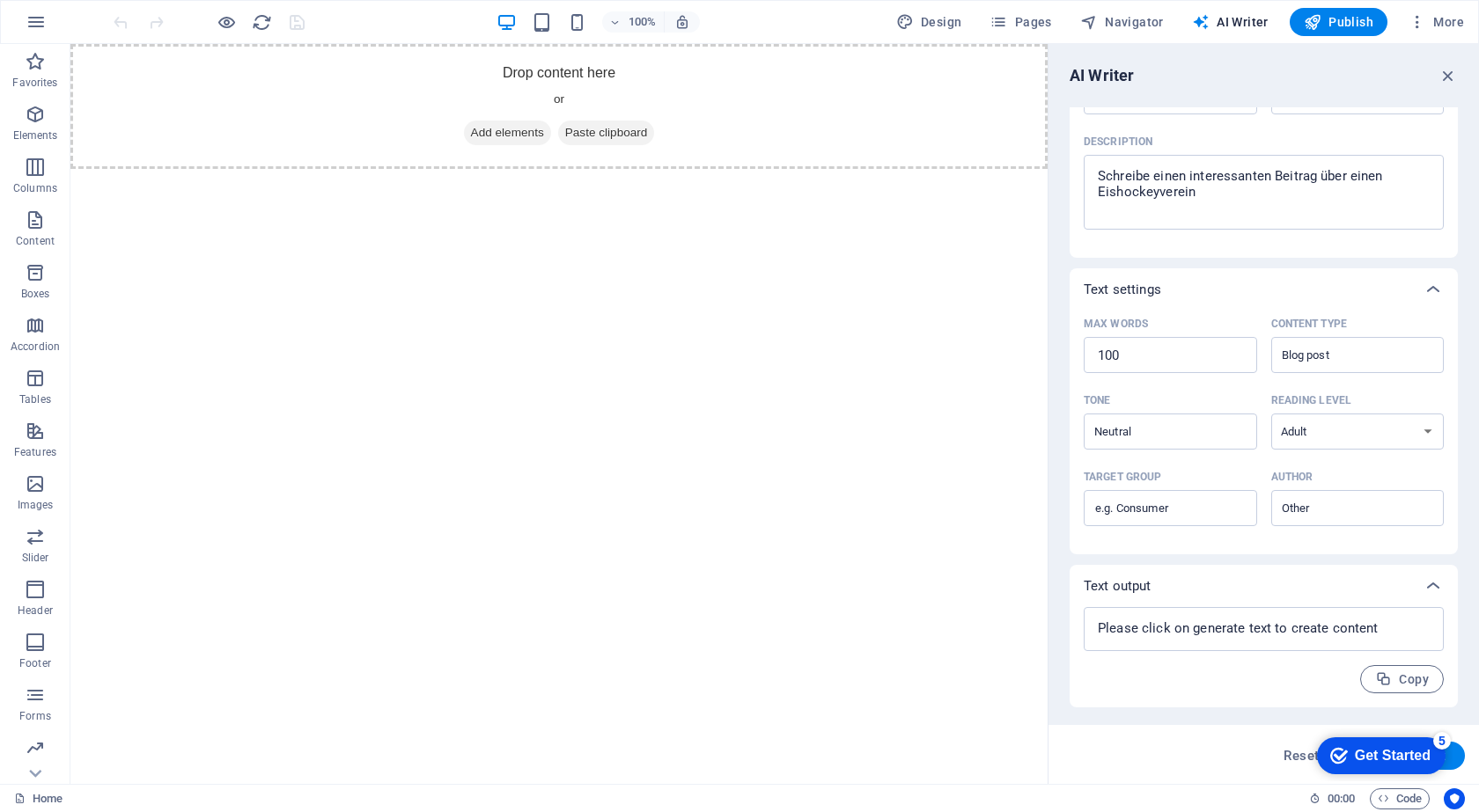
click div "checkmark Get Started 5 First Steps in the Editor Let's guide you through the t…"
click at [1456, 755] on button "Generate text" at bounding box center [1404, 755] width 123 height 28
type textarea "x"
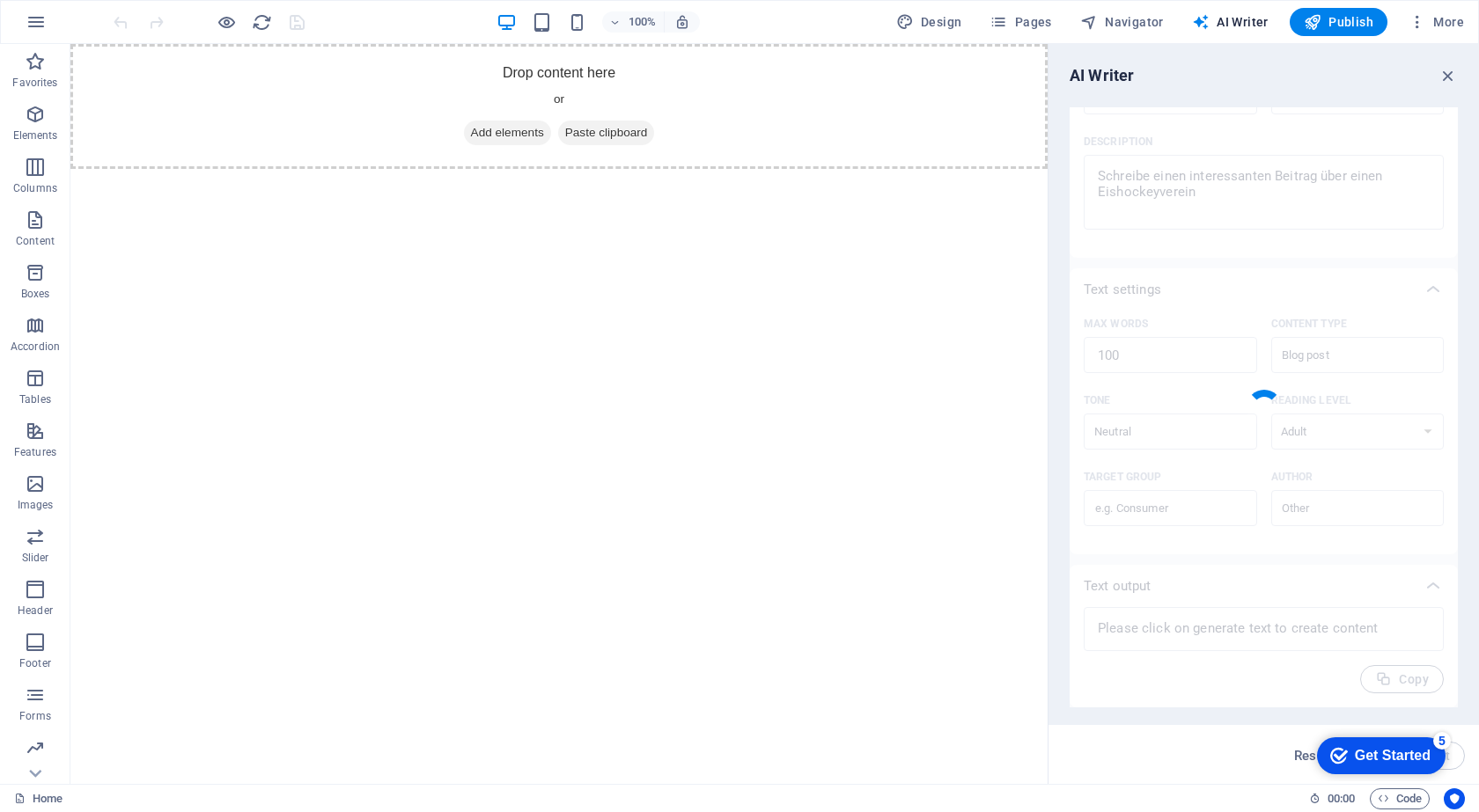
type textarea "x"
type textarea "Der Eishockeyverein EHC München zählt zu den erfolgreichsten Clubs in Deutschla…"
type textarea "x"
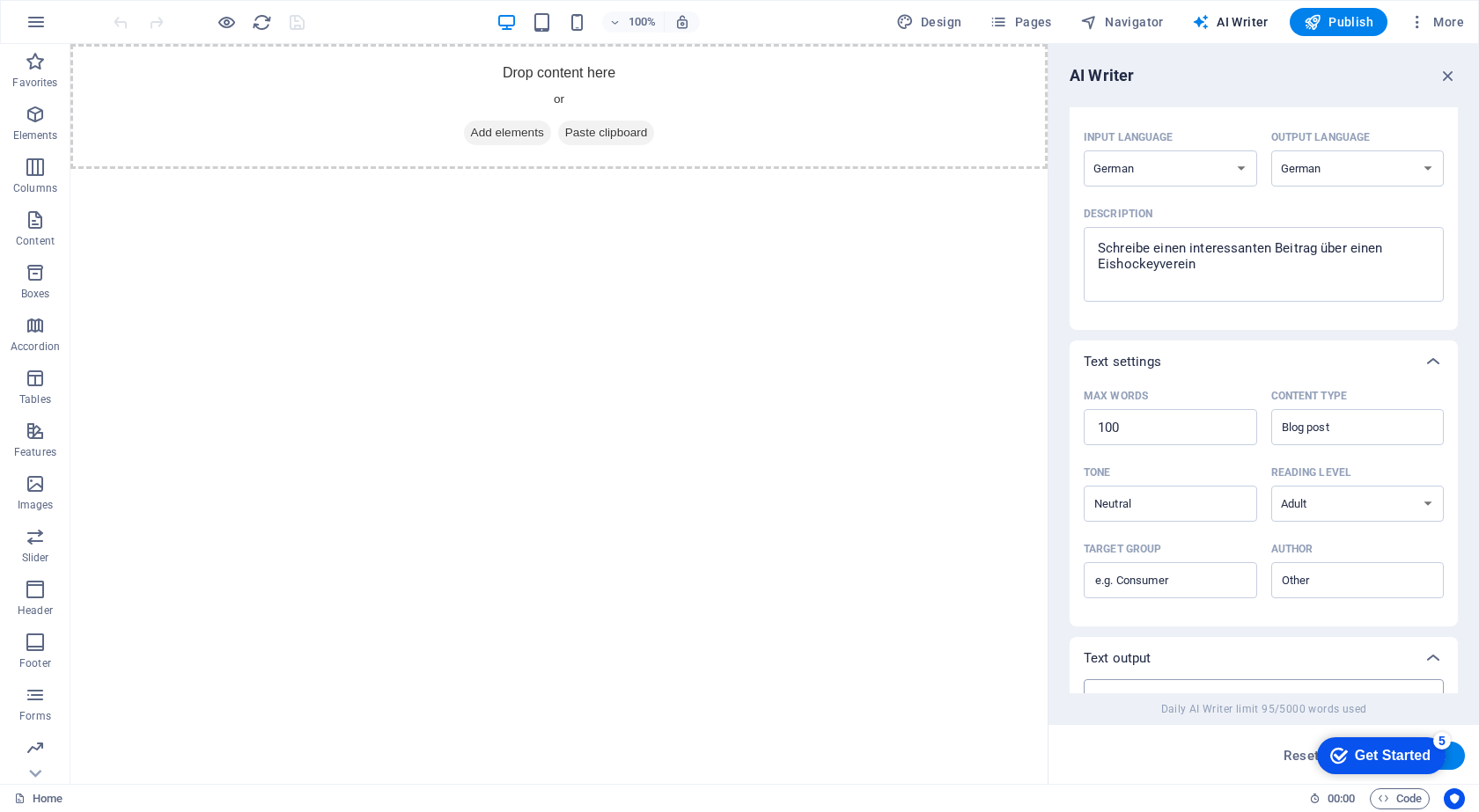
scroll to position [397, 0]
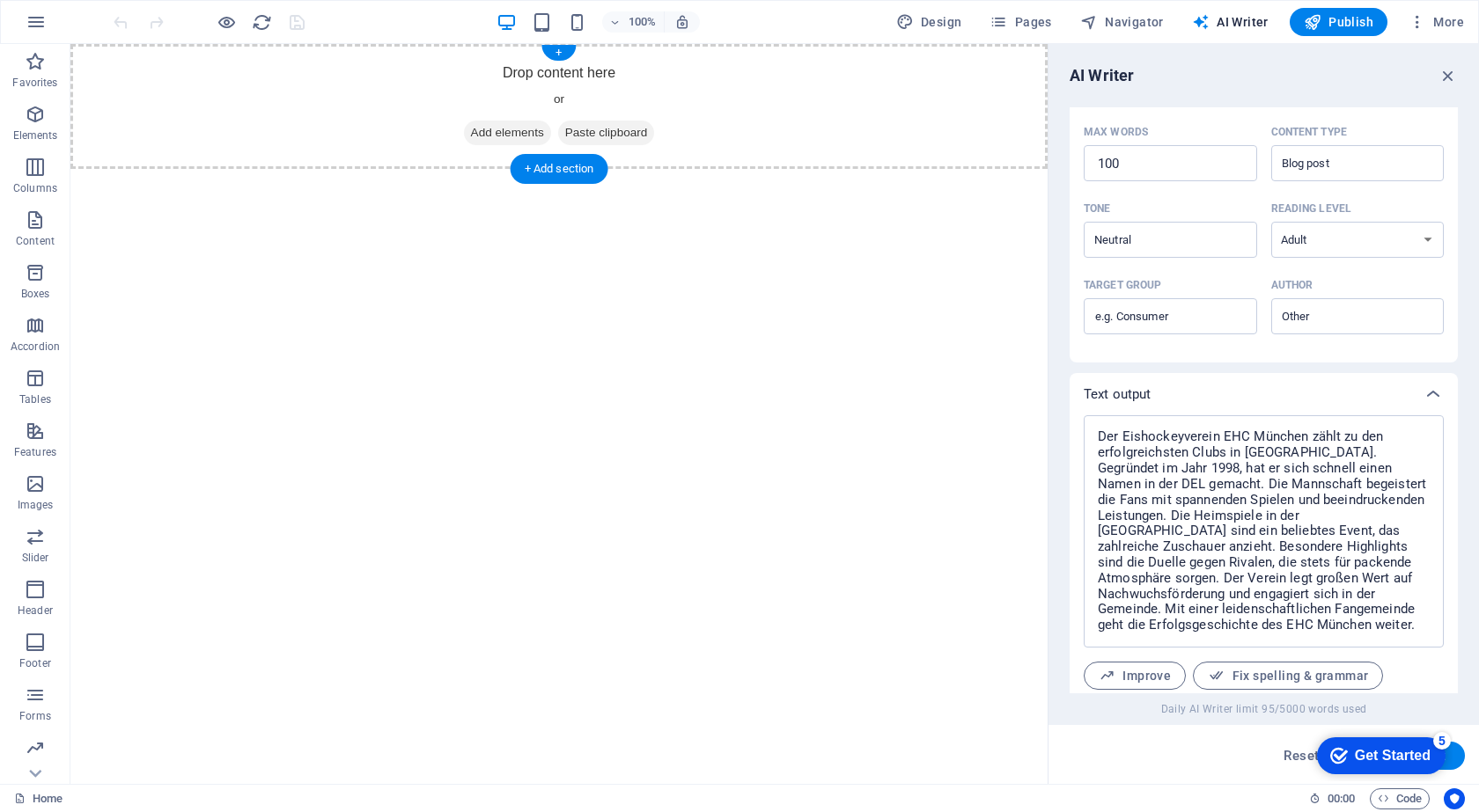
click at [504, 135] on span "Add elements" at bounding box center [507, 133] width 87 height 25
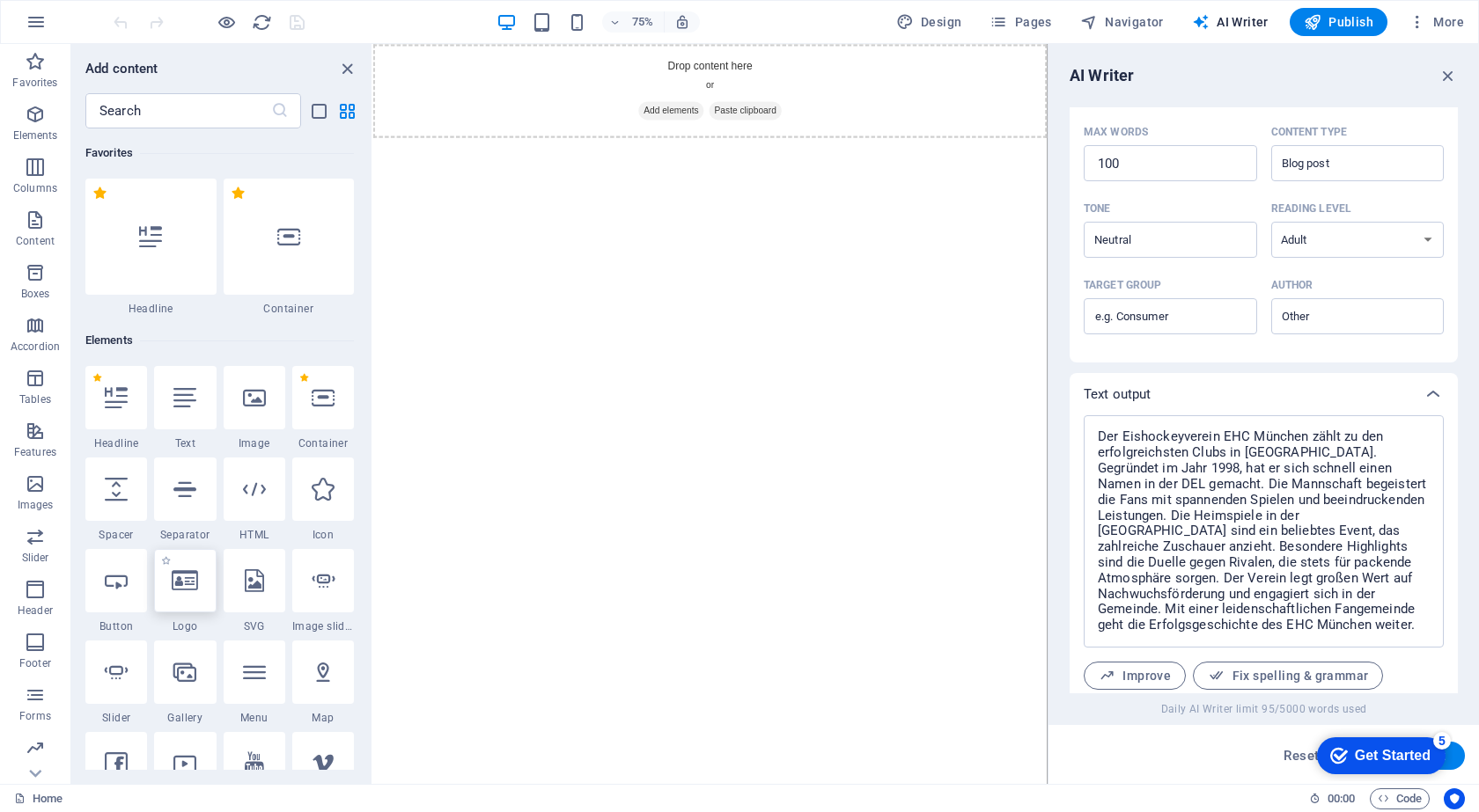
click at [172, 582] on icon at bounding box center [184, 580] width 27 height 23
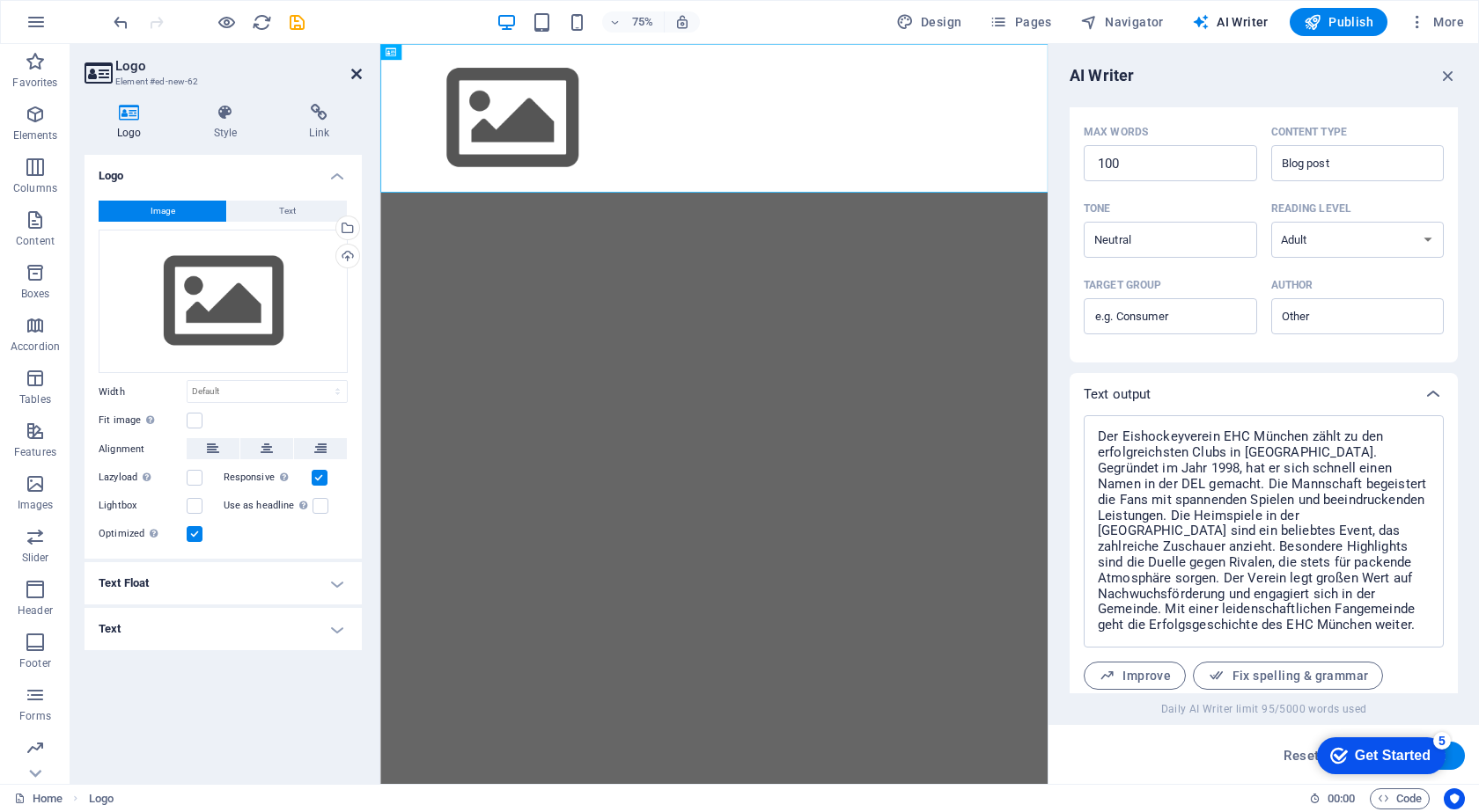
click at [358, 69] on icon at bounding box center [357, 73] width 11 height 14
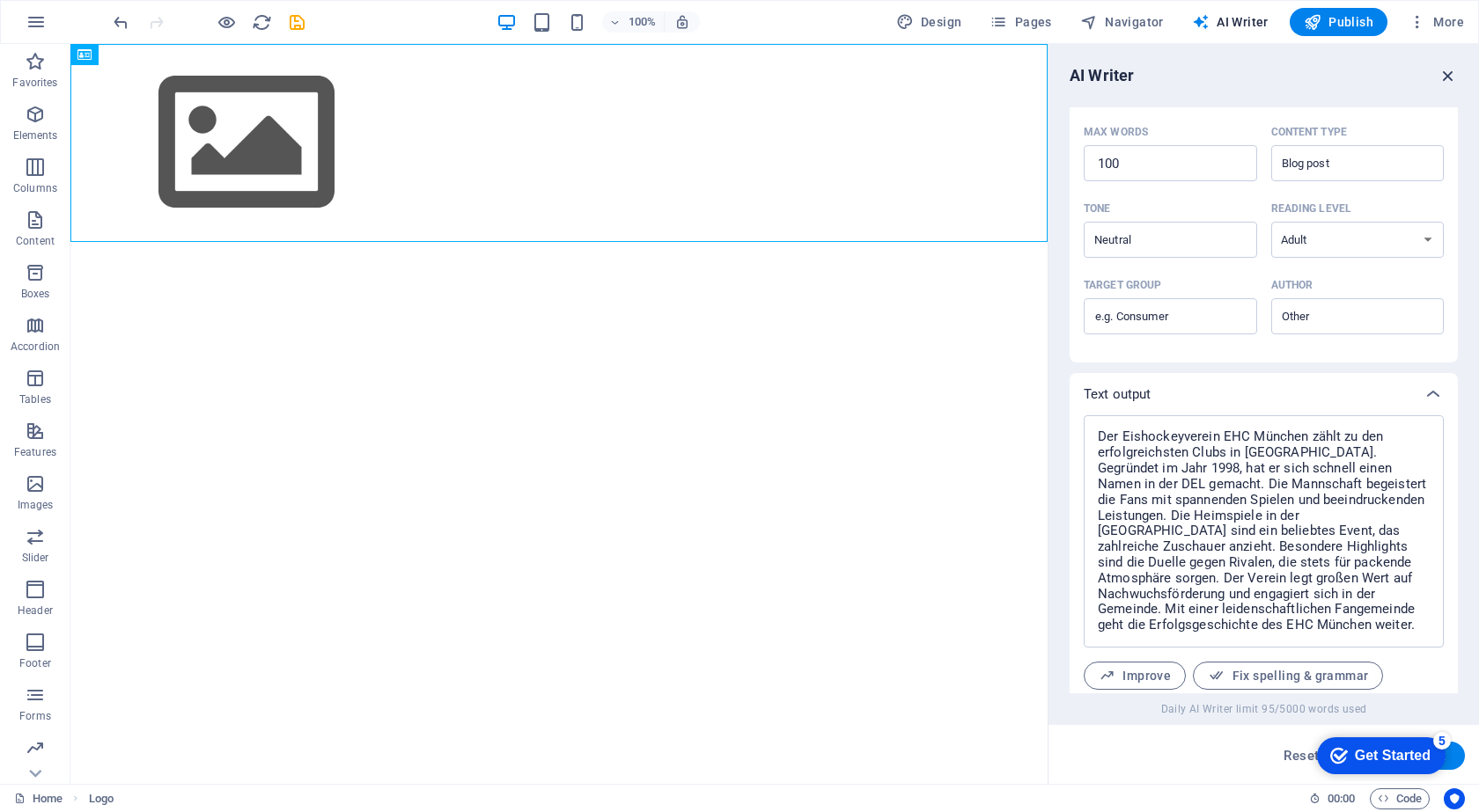
click at [1450, 67] on icon "button" at bounding box center [1448, 75] width 19 height 19
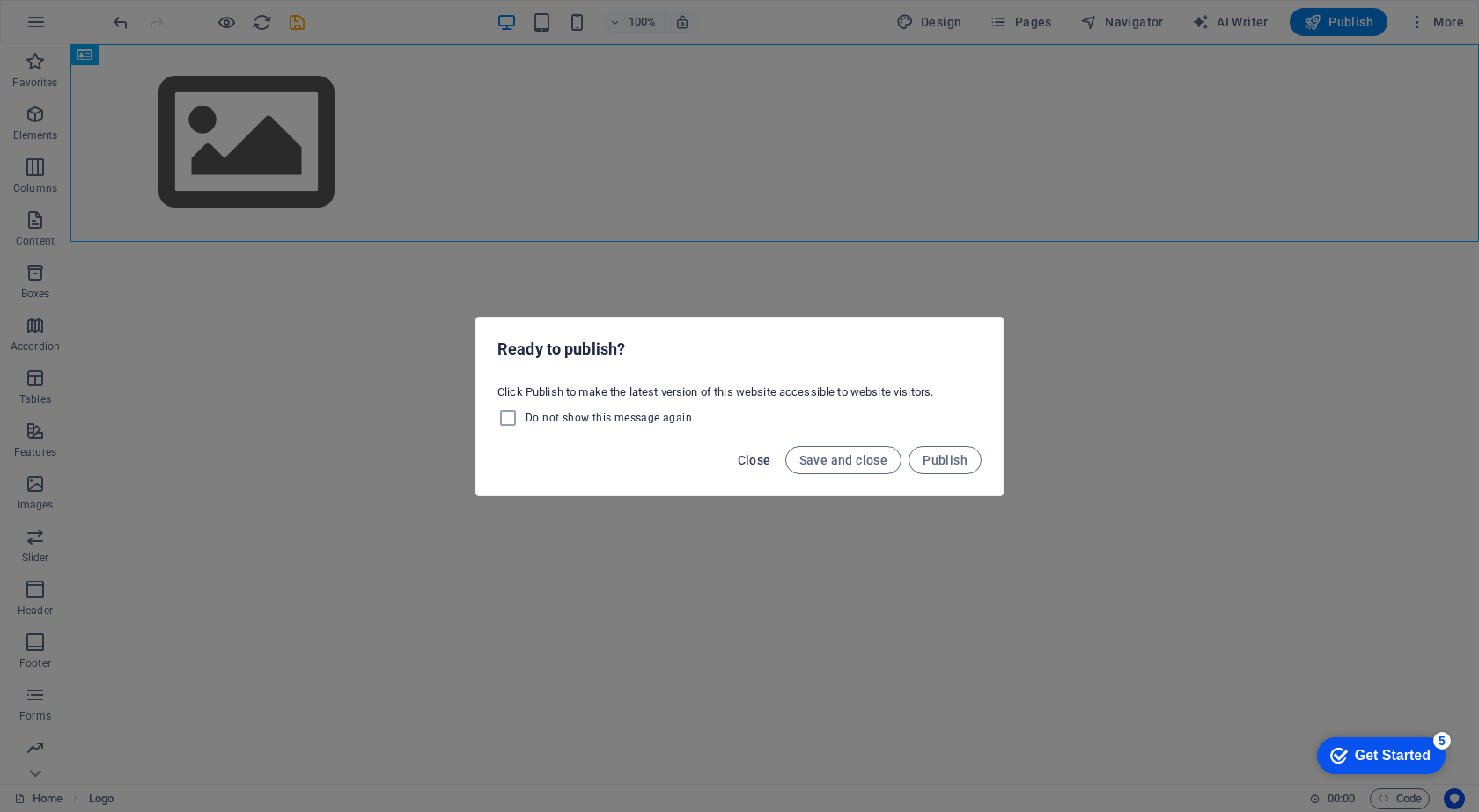
click at [762, 454] on span "Close" at bounding box center [755, 460] width 34 height 14
